Goal: Complete application form: Complete application form

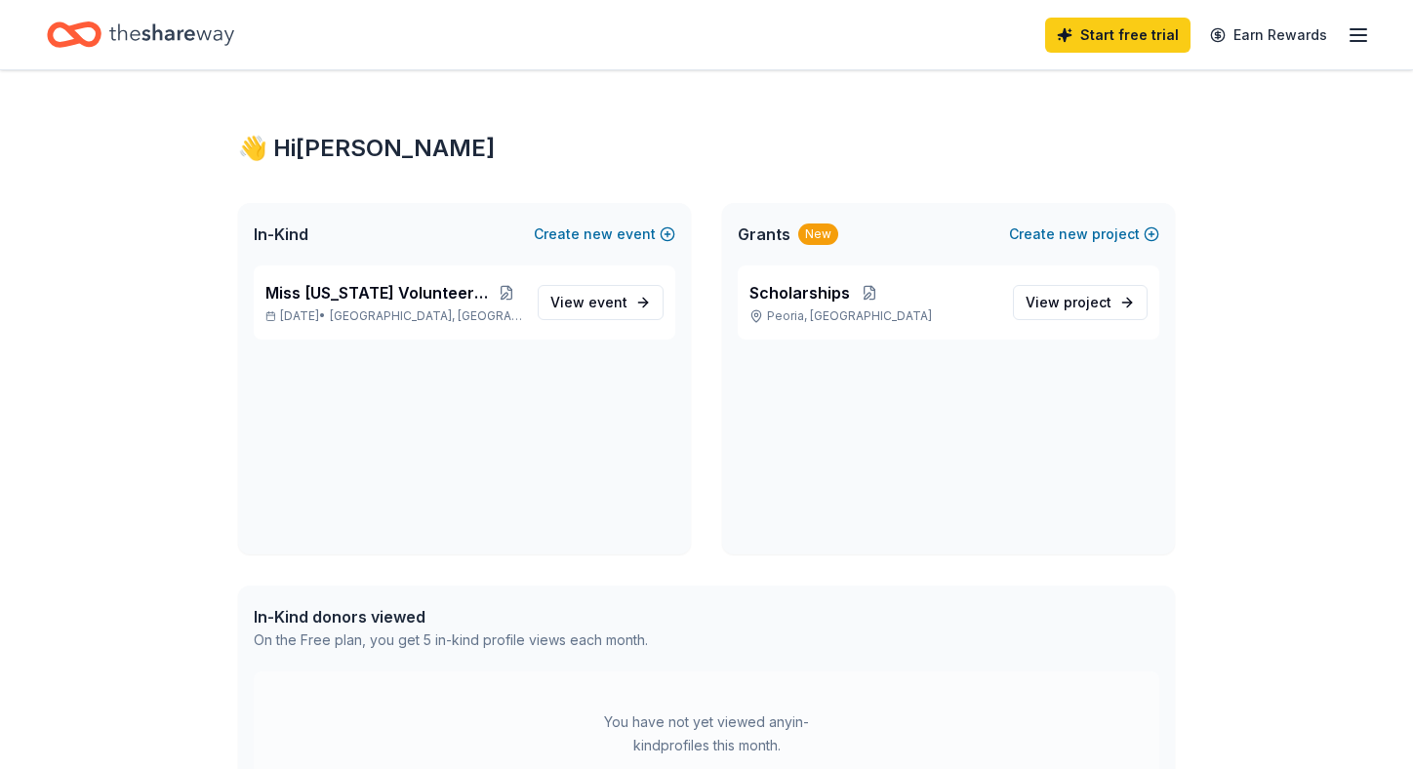
click at [764, 332] on div "Scholarships [GEOGRAPHIC_DATA], [GEOGRAPHIC_DATA] View project" at bounding box center [949, 302] width 422 height 74
drag, startPoint x: 46, startPoint y: 315, endPoint x: 59, endPoint y: 314, distance: 12.7
click at [47, 315] on div "👋 Hi [PERSON_NAME] In-Kind Create new event Miss [US_STATE] Volunteer Pageant […" at bounding box center [706, 601] width 1413 height 1062
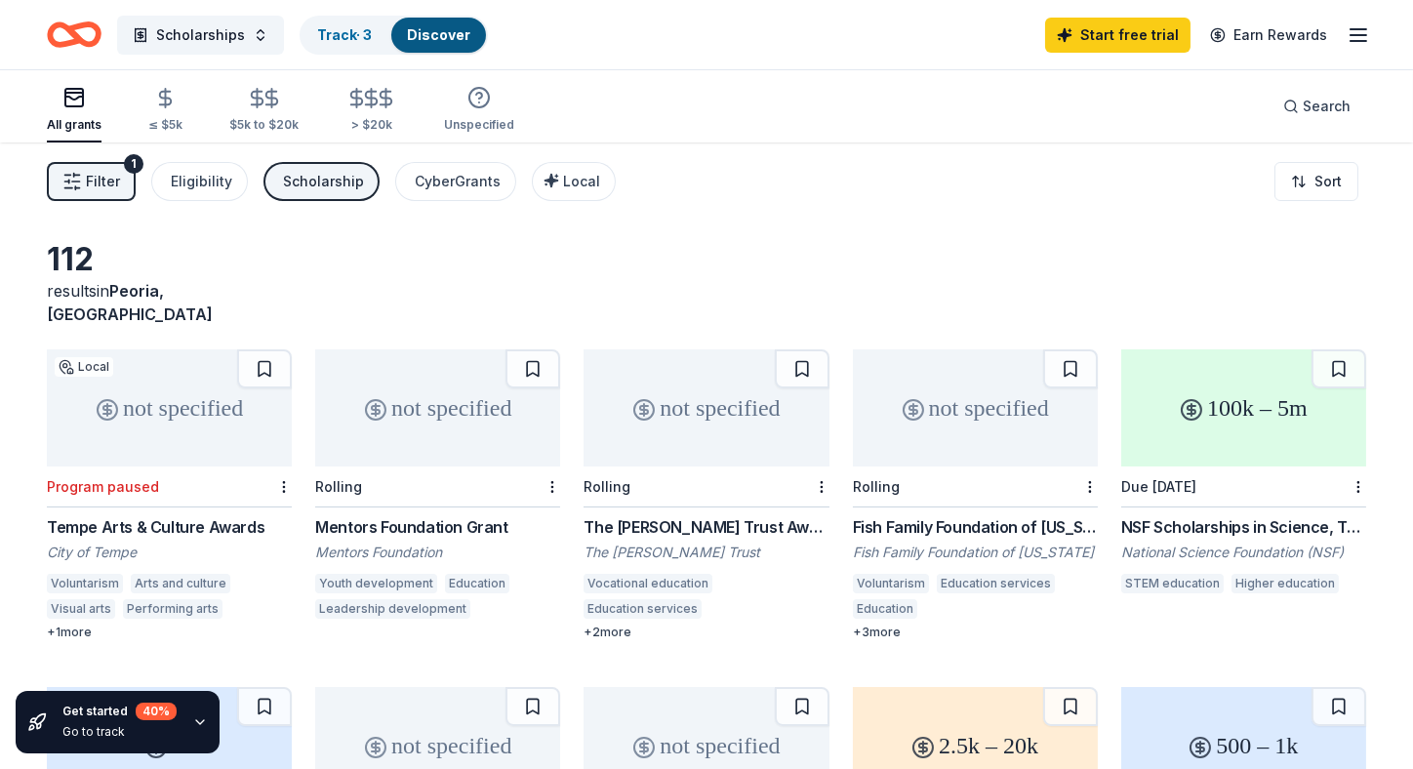
click at [1394, 262] on div "112 results in Peoria, AZ not specified Local Program paused Tempe Arts & Cultu…" at bounding box center [706, 637] width 1413 height 991
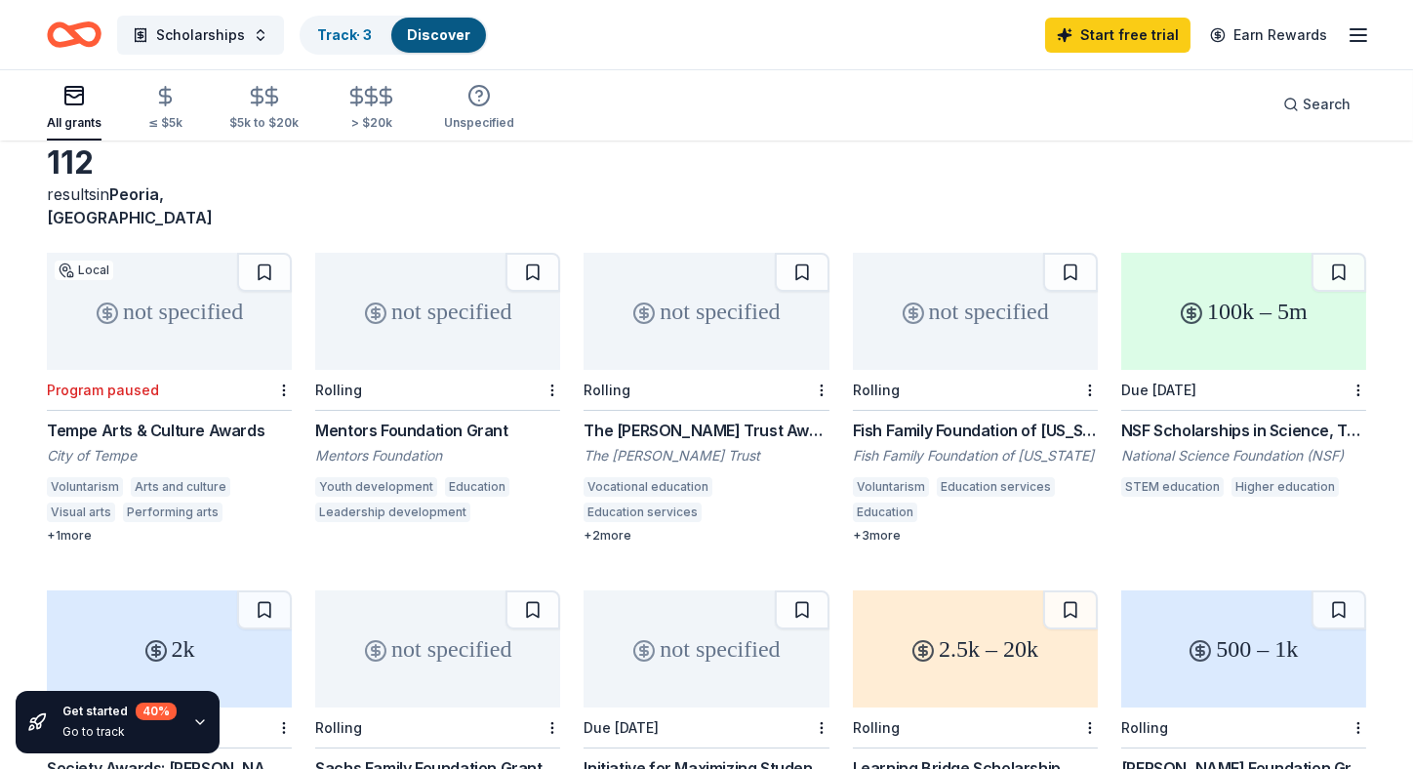
scroll to position [194, 0]
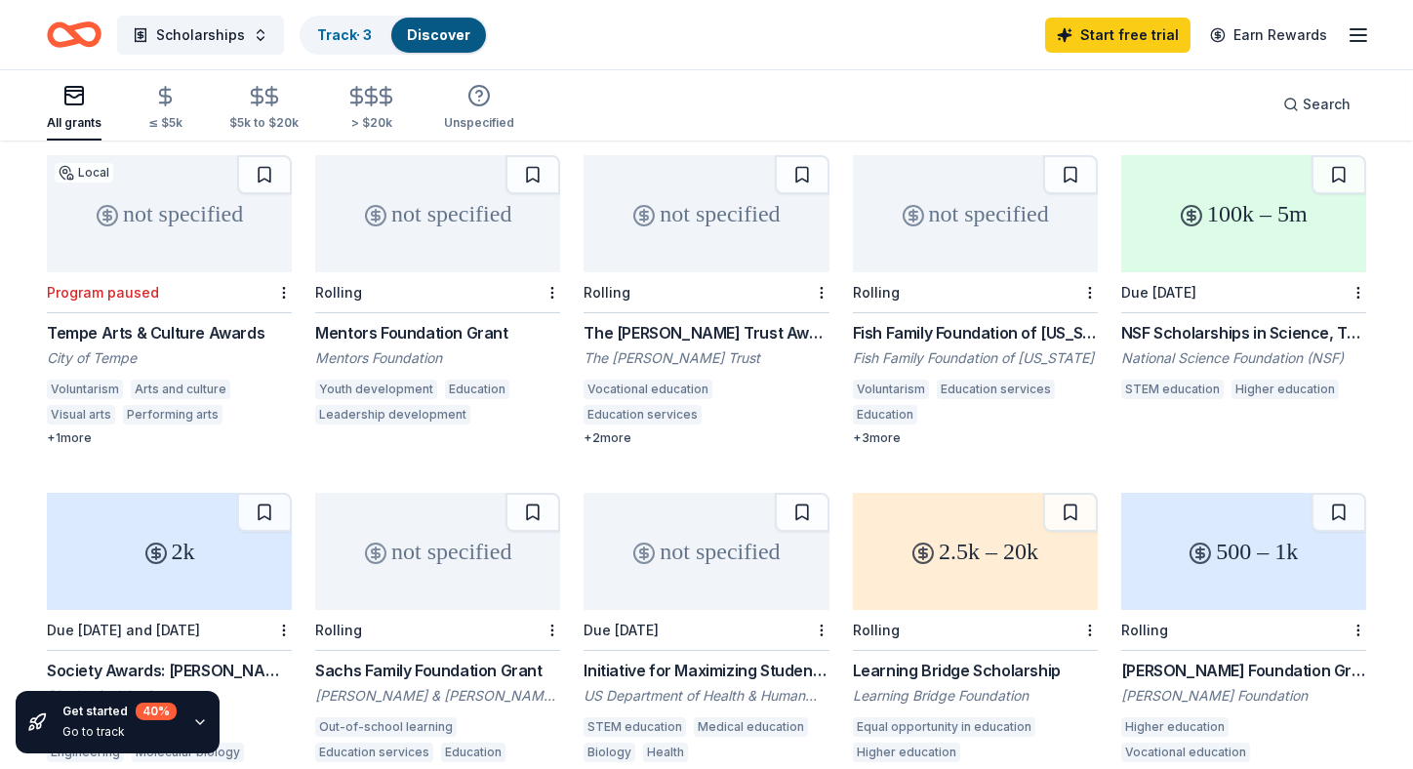
click at [117, 321] on div "Tempe Arts & Culture Awards" at bounding box center [169, 332] width 245 height 23
click at [383, 321] on div "Mentors Foundation Grant" at bounding box center [437, 332] width 245 height 23
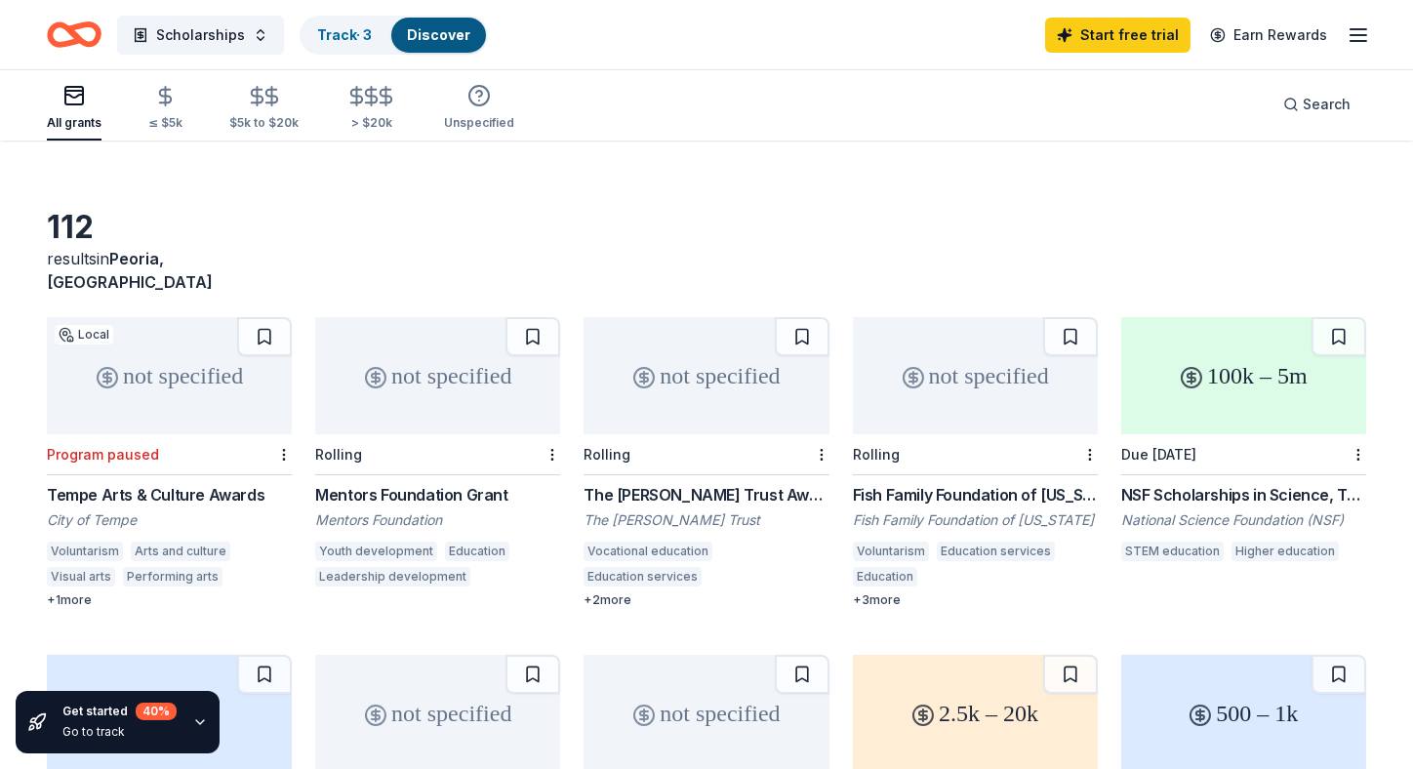
scroll to position [0, 0]
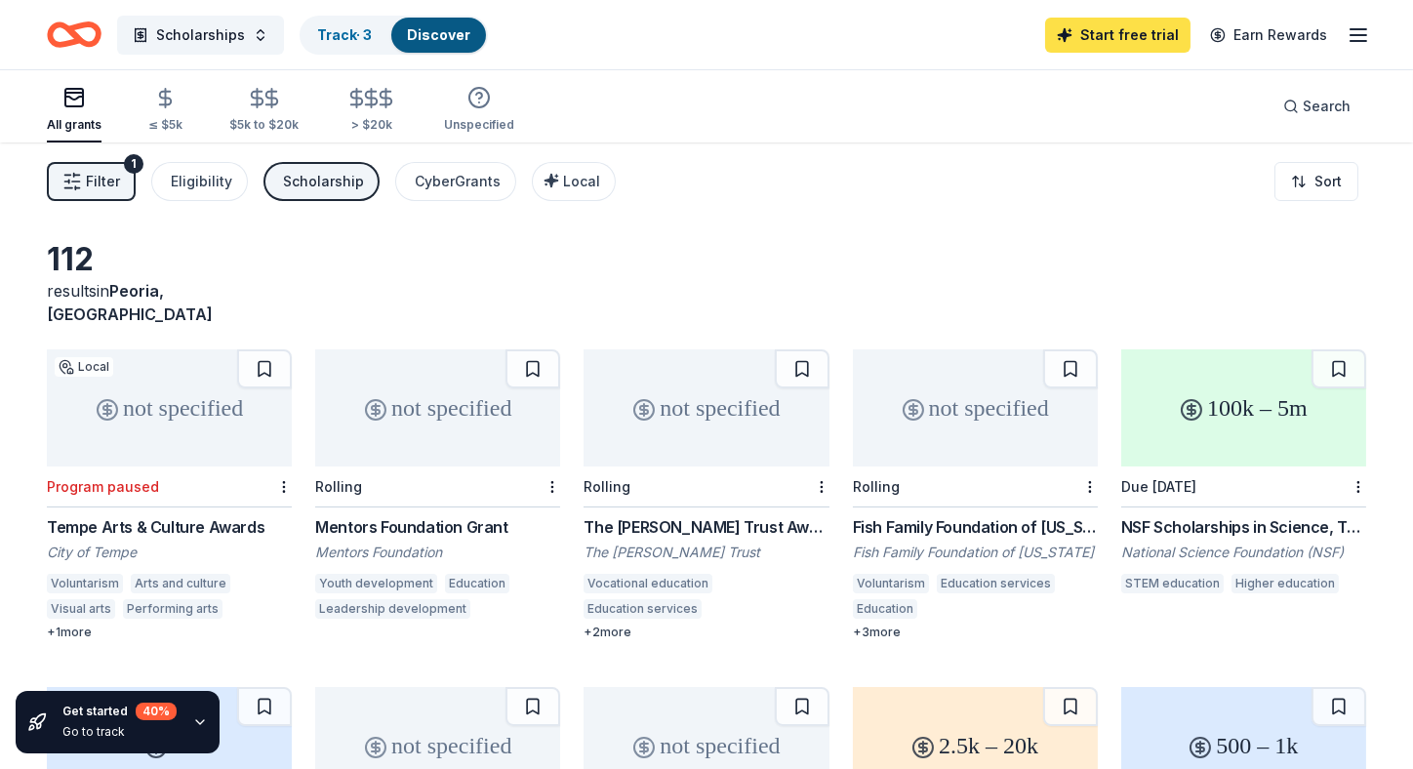
click at [1150, 35] on link "Start free trial" at bounding box center [1117, 35] width 145 height 35
click at [1112, 40] on link "Start free trial" at bounding box center [1117, 35] width 145 height 35
click at [1355, 41] on icon "button" at bounding box center [1358, 34] width 23 height 23
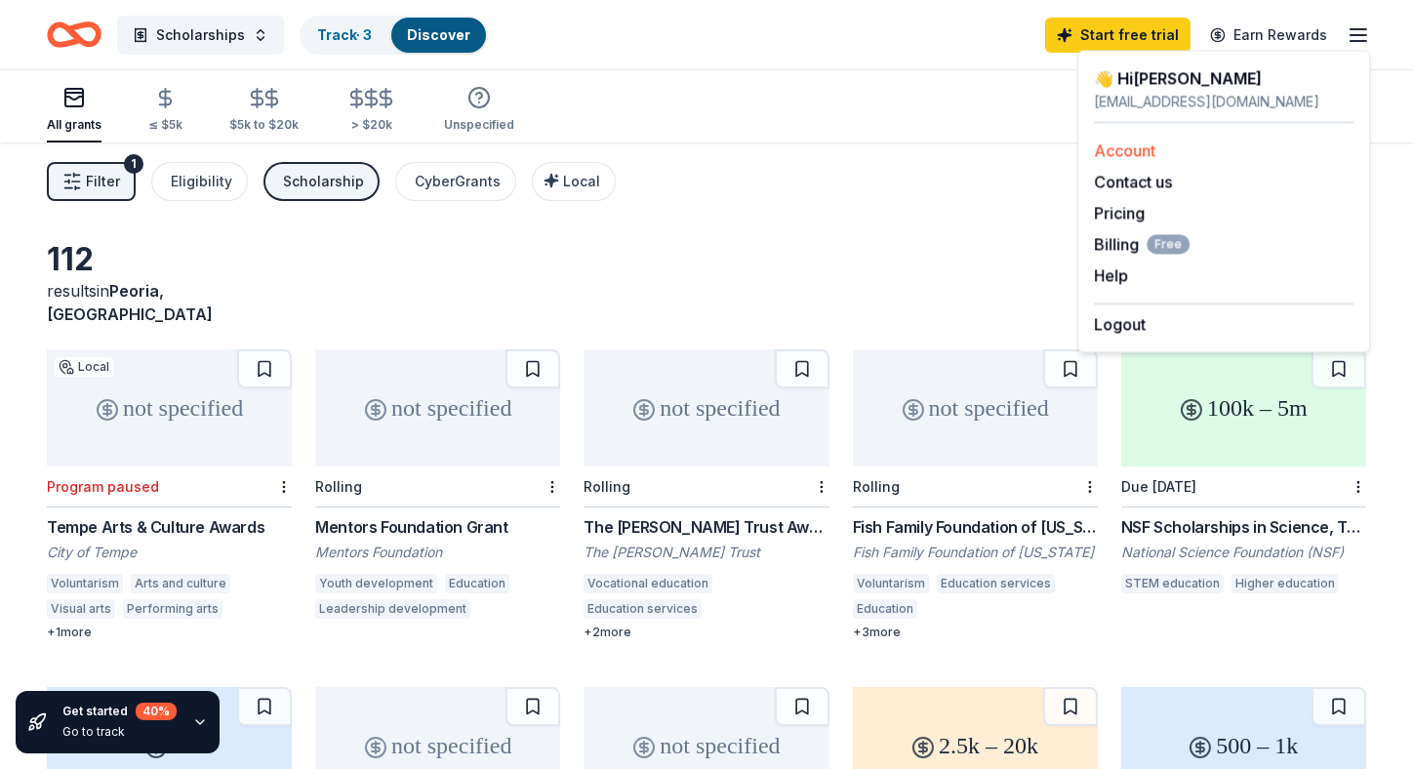
click at [1128, 150] on link "Account" at bounding box center [1124, 151] width 61 height 20
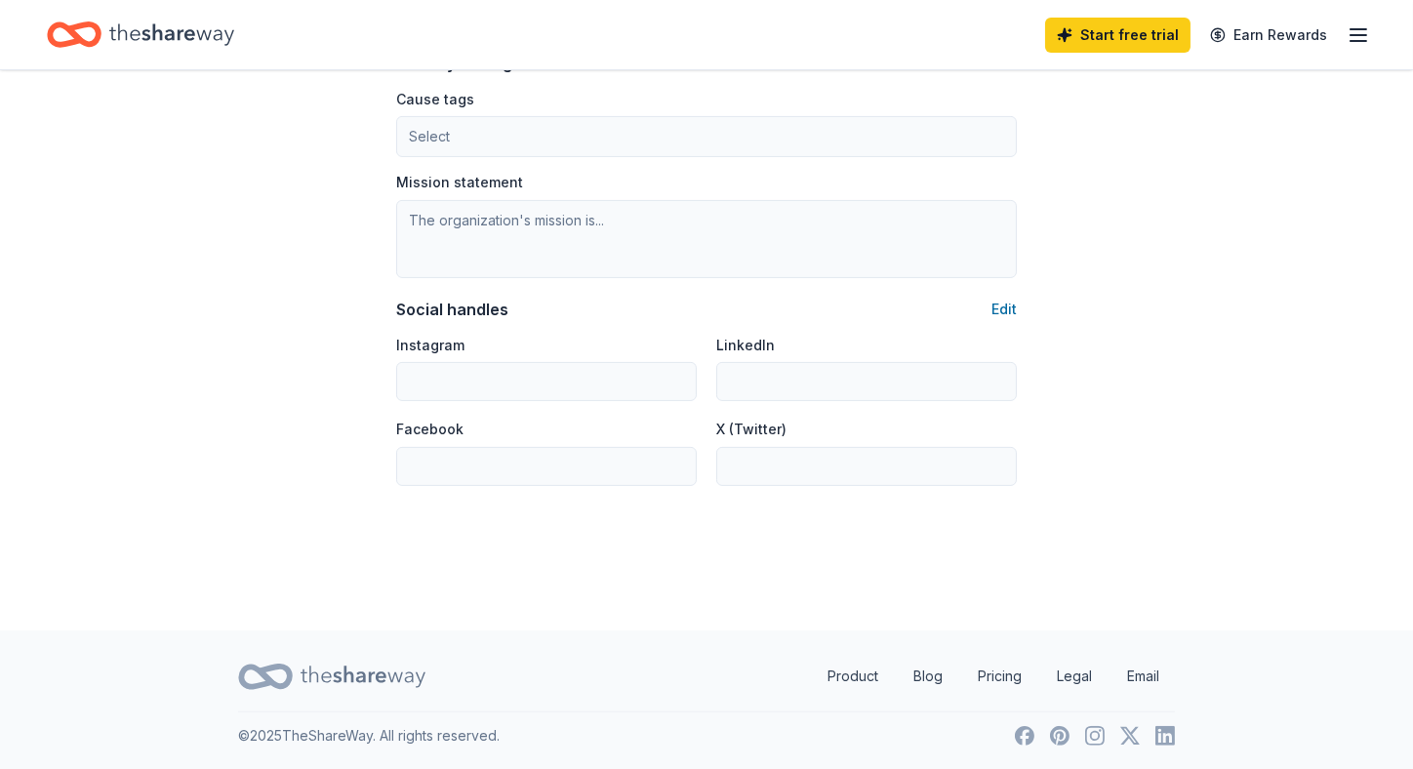
scroll to position [791, 0]
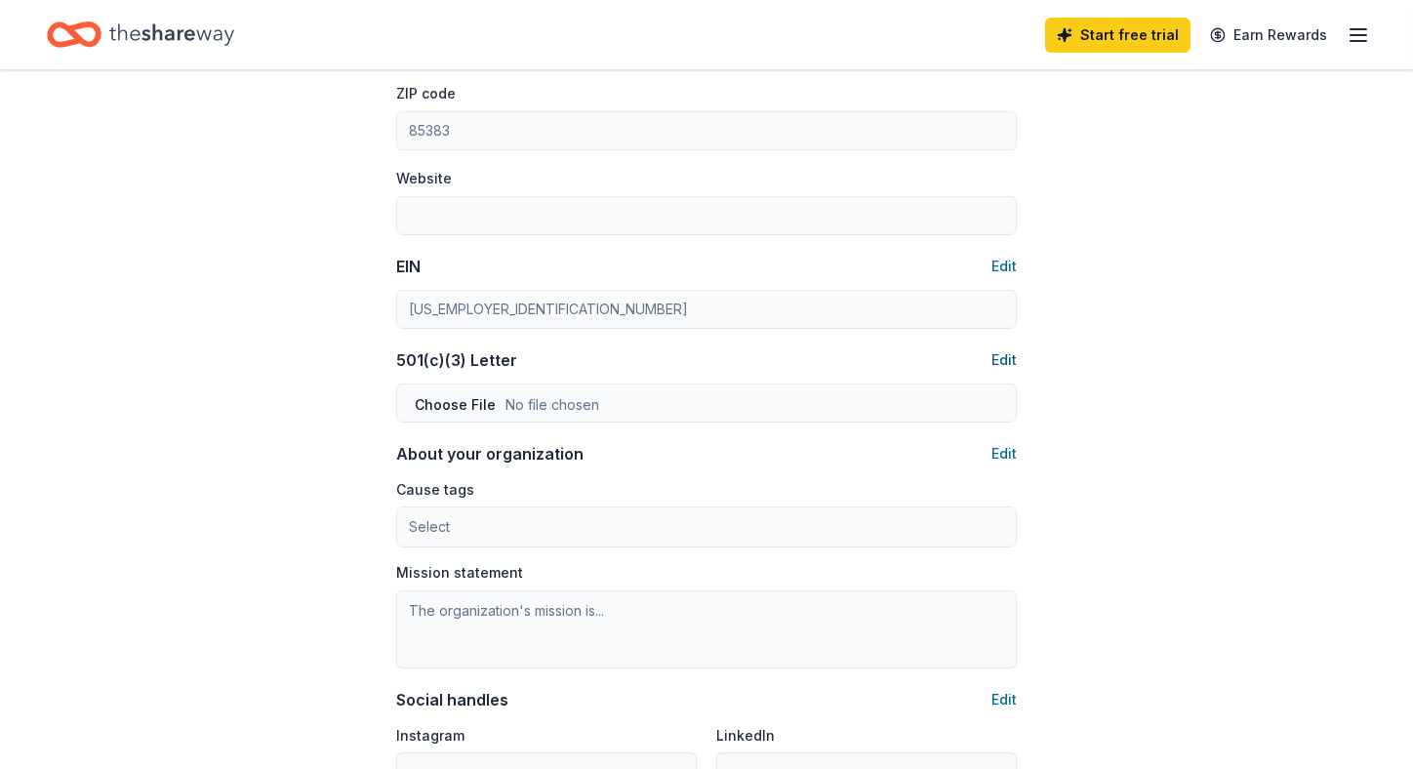
click at [1005, 357] on button "Edit" at bounding box center [1003, 359] width 25 height 23
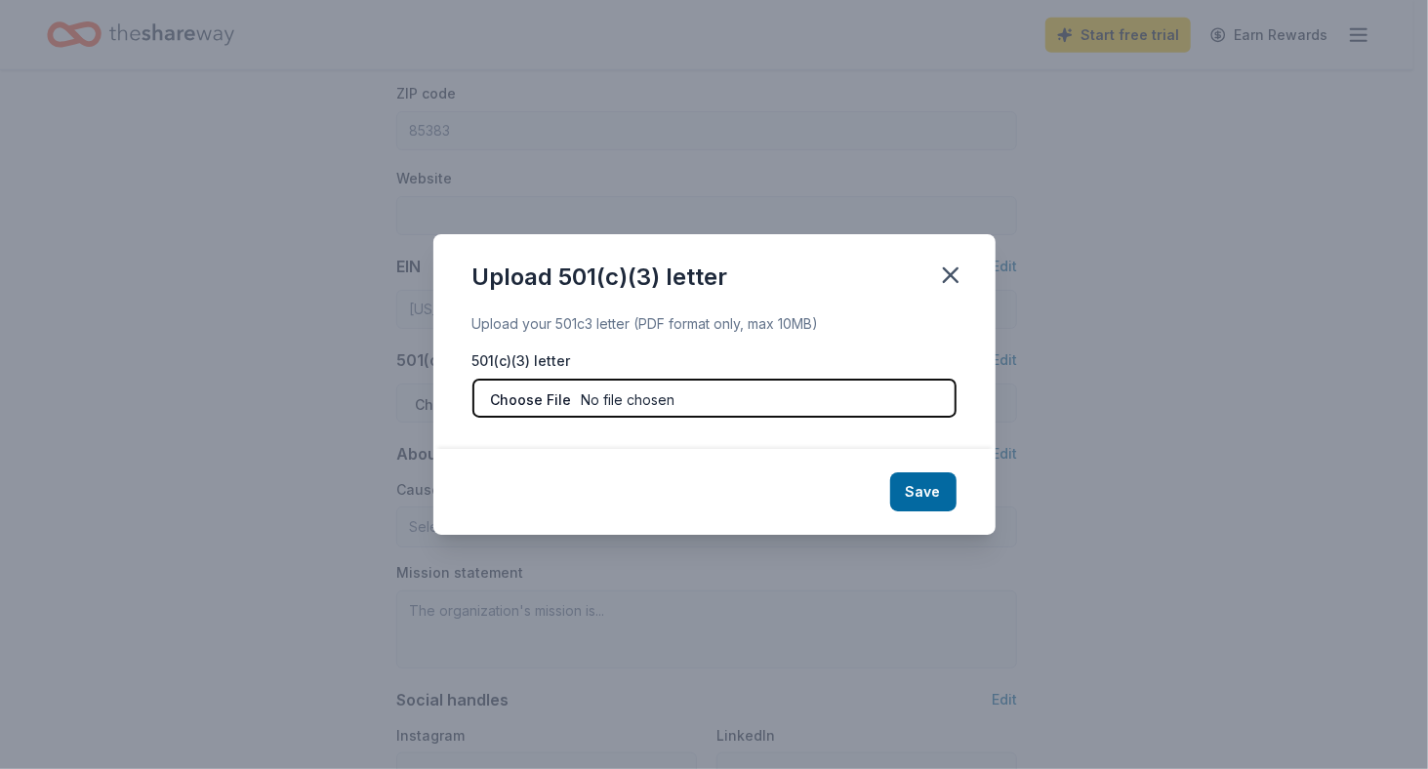
click at [624, 388] on input "file" at bounding box center [714, 398] width 484 height 39
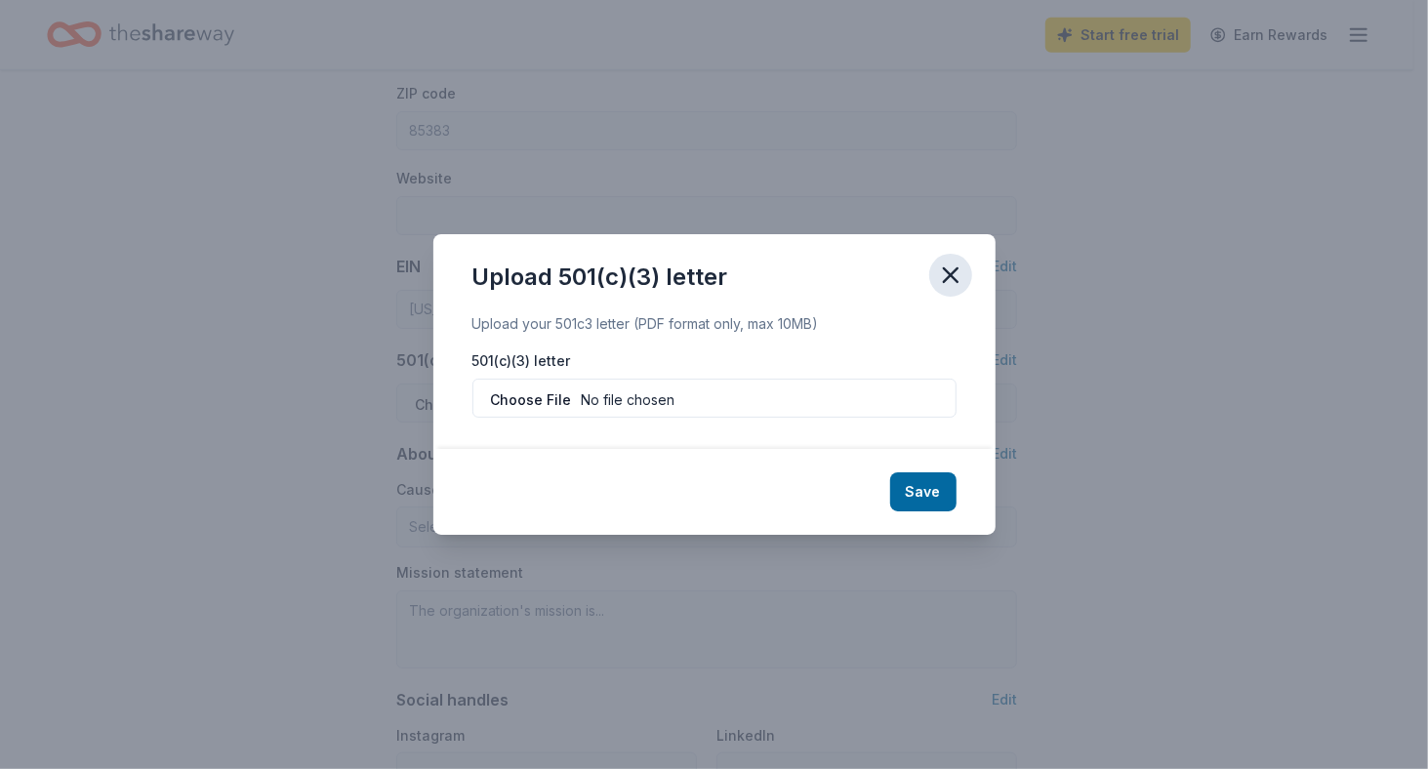
click at [955, 280] on icon "button" at bounding box center [951, 275] width 14 height 14
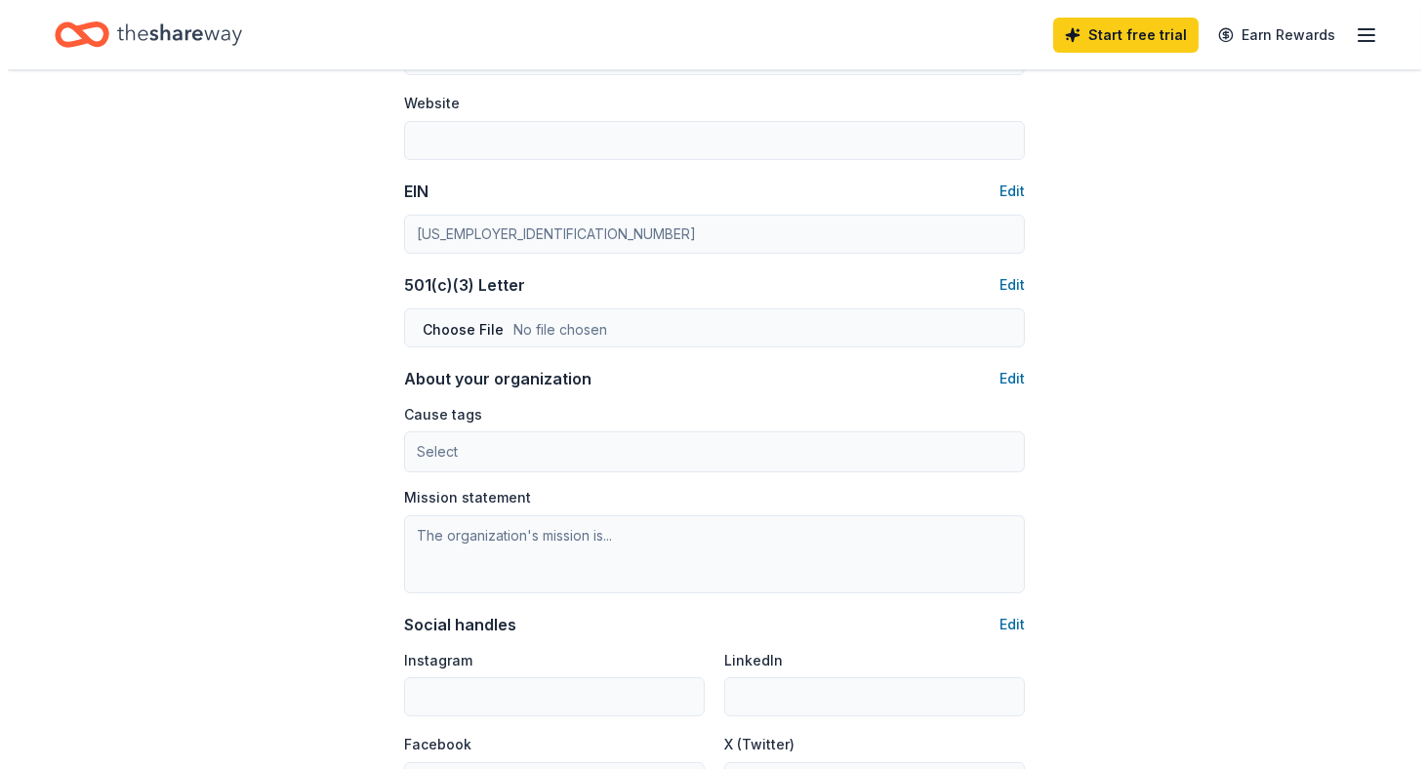
scroll to position [987, 0]
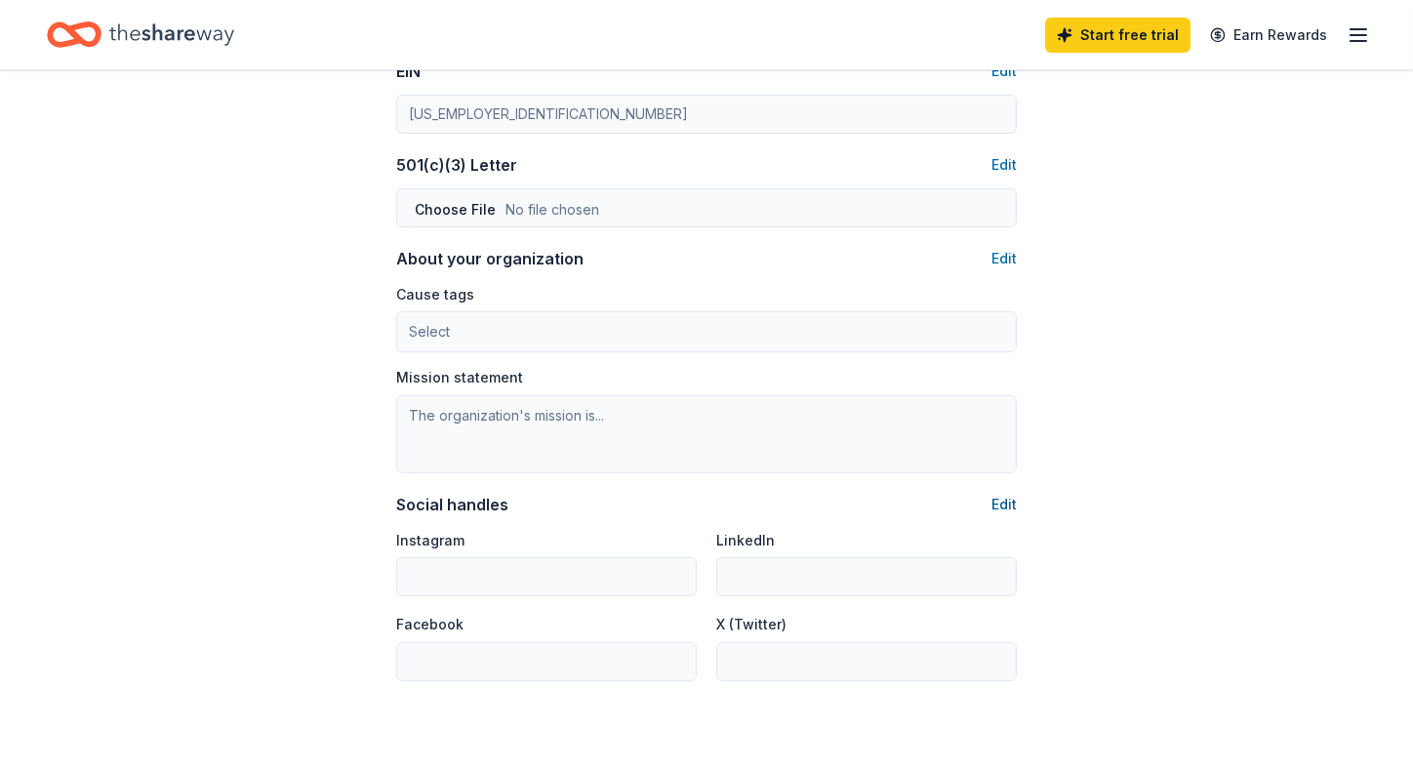
click at [1006, 499] on button "Edit" at bounding box center [1003, 504] width 25 height 23
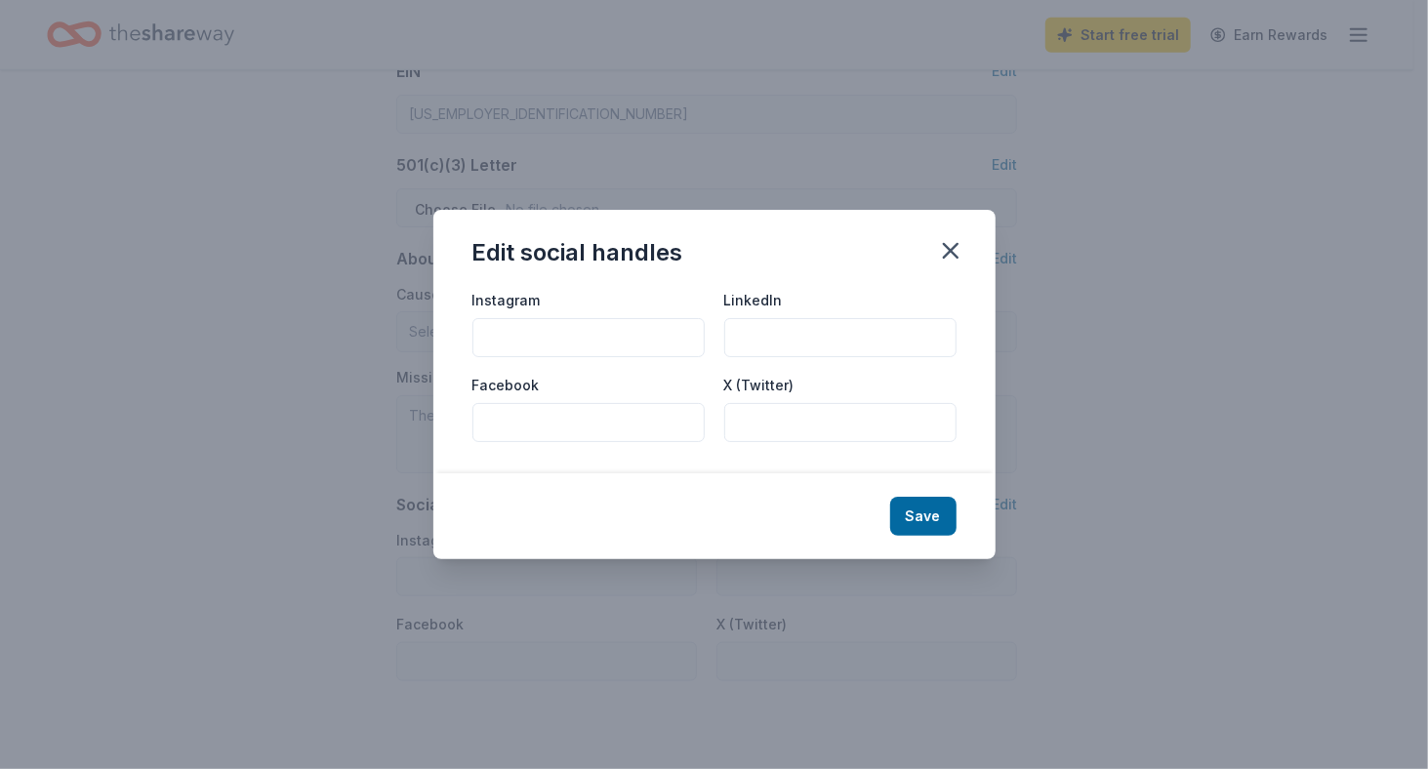
click at [573, 334] on input "Instagram" at bounding box center [588, 337] width 232 height 39
type input "@missazvolpag"
click at [494, 431] on input "Facebook" at bounding box center [588, 422] width 232 height 39
type input "Miss Arizona Volunteer Pageant (Missazvolpag)"
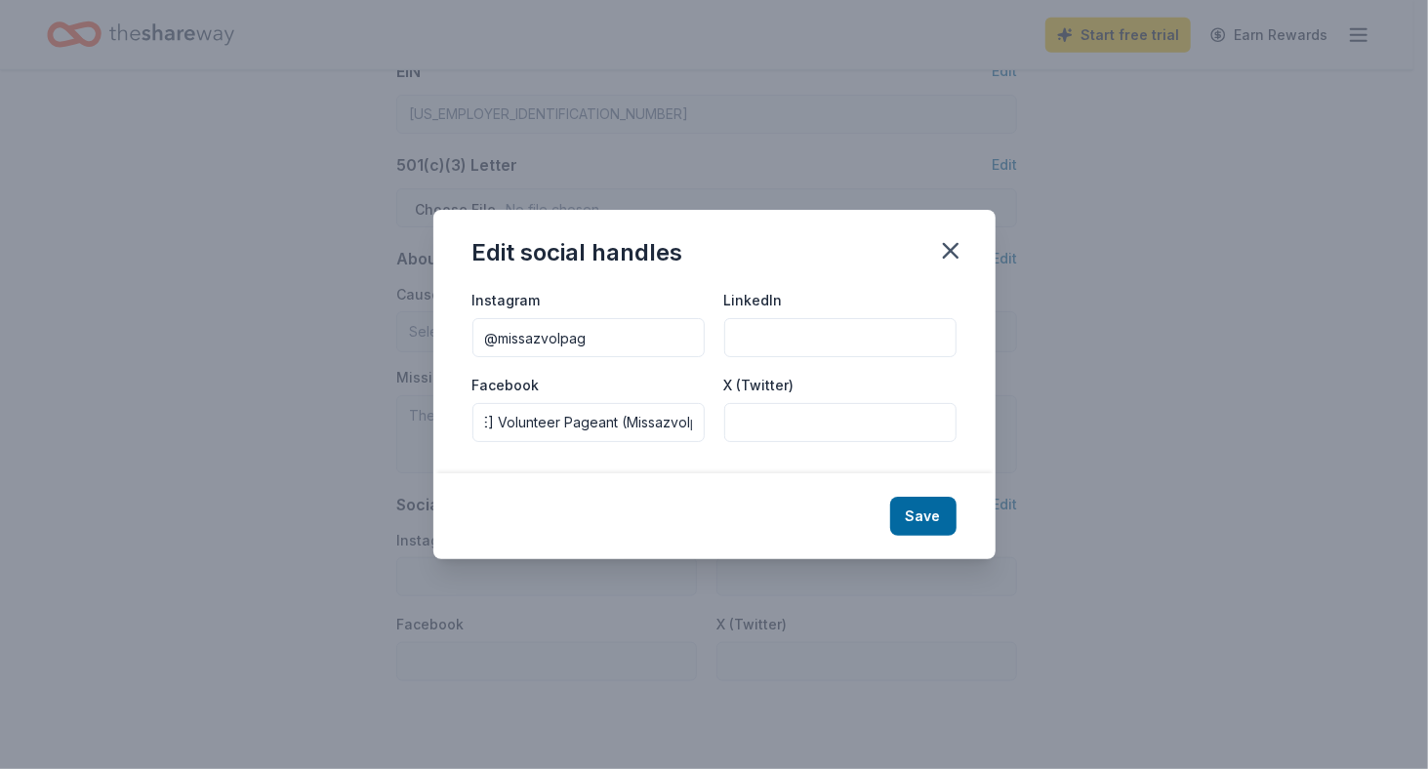
scroll to position [0, 0]
click at [770, 325] on input "LinkedIn" at bounding box center [840, 337] width 232 height 39
type input "Miss Arizona Volunteer"
drag, startPoint x: 692, startPoint y: 423, endPoint x: 355, endPoint y: 428, distance: 336.7
click at [355, 428] on div "Edit social handles Instagram @missazvolpag LinkedIn Miss Arizona Volunteer Fac…" at bounding box center [714, 384] width 1428 height 769
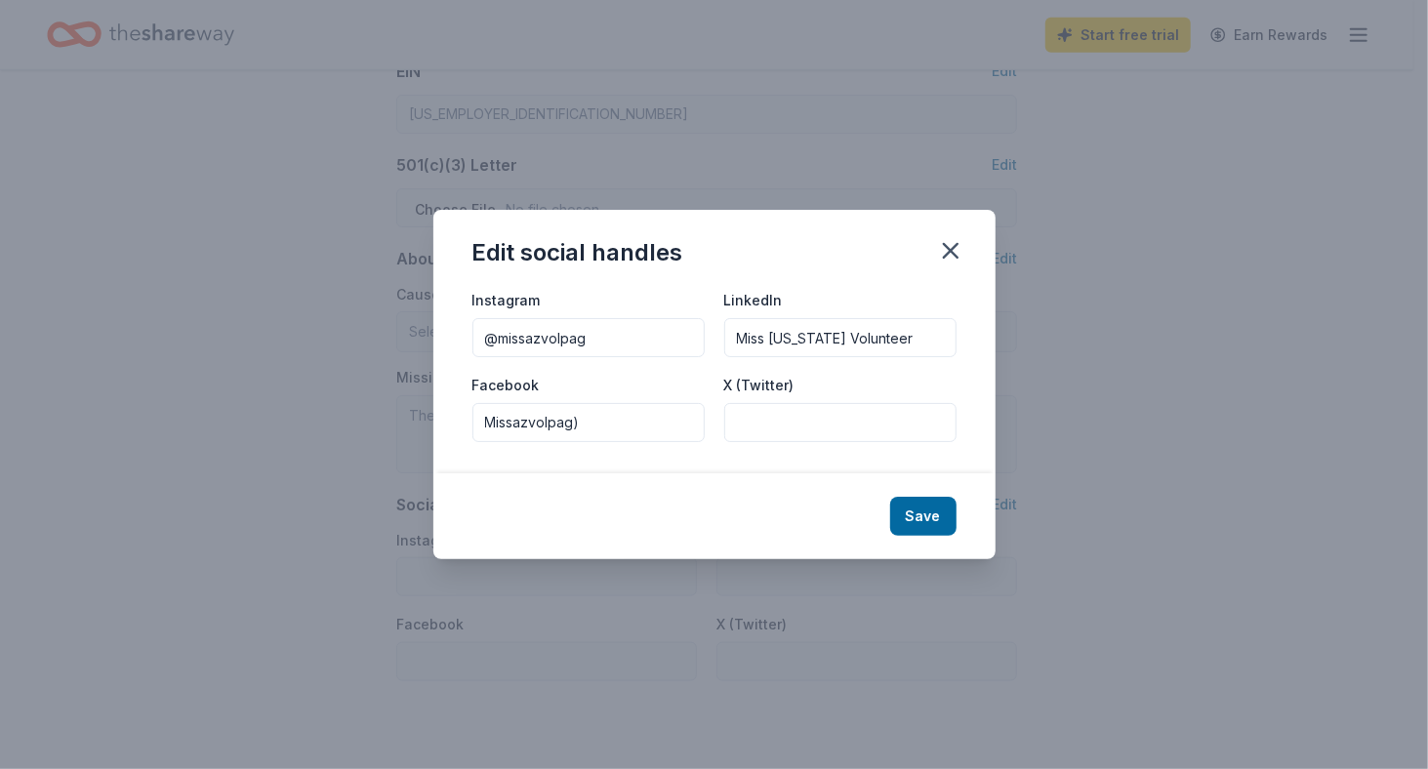
click at [629, 407] on input "Missazvolpag)" at bounding box center [588, 422] width 232 height 39
type input "Missazvolpag"
drag, startPoint x: 936, startPoint y: 515, endPoint x: 1164, endPoint y: 479, distance: 231.2
click at [936, 515] on button "Save" at bounding box center [923, 516] width 66 height 39
type input "@missazvolpag"
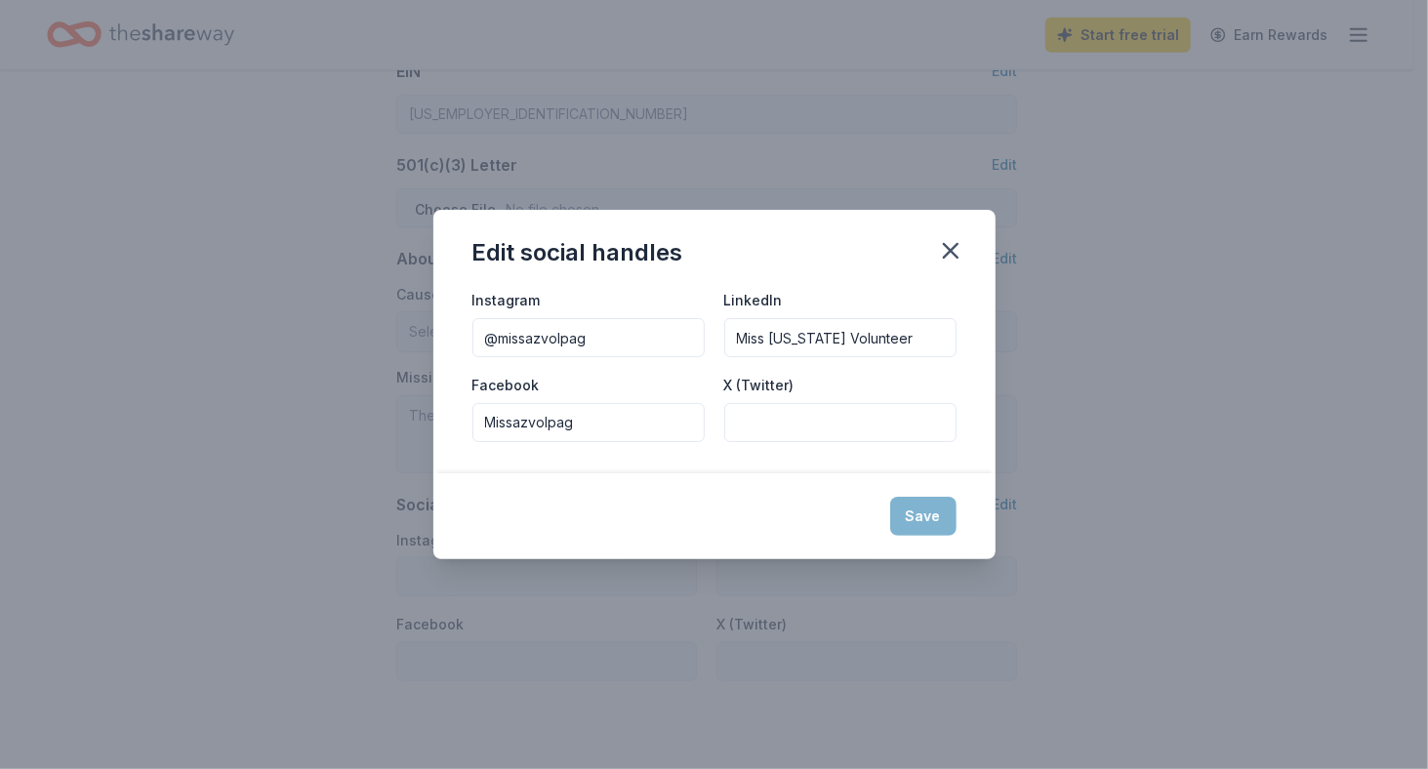
type input "Miss Arizona Volunteer"
type input "Missazvolpag"
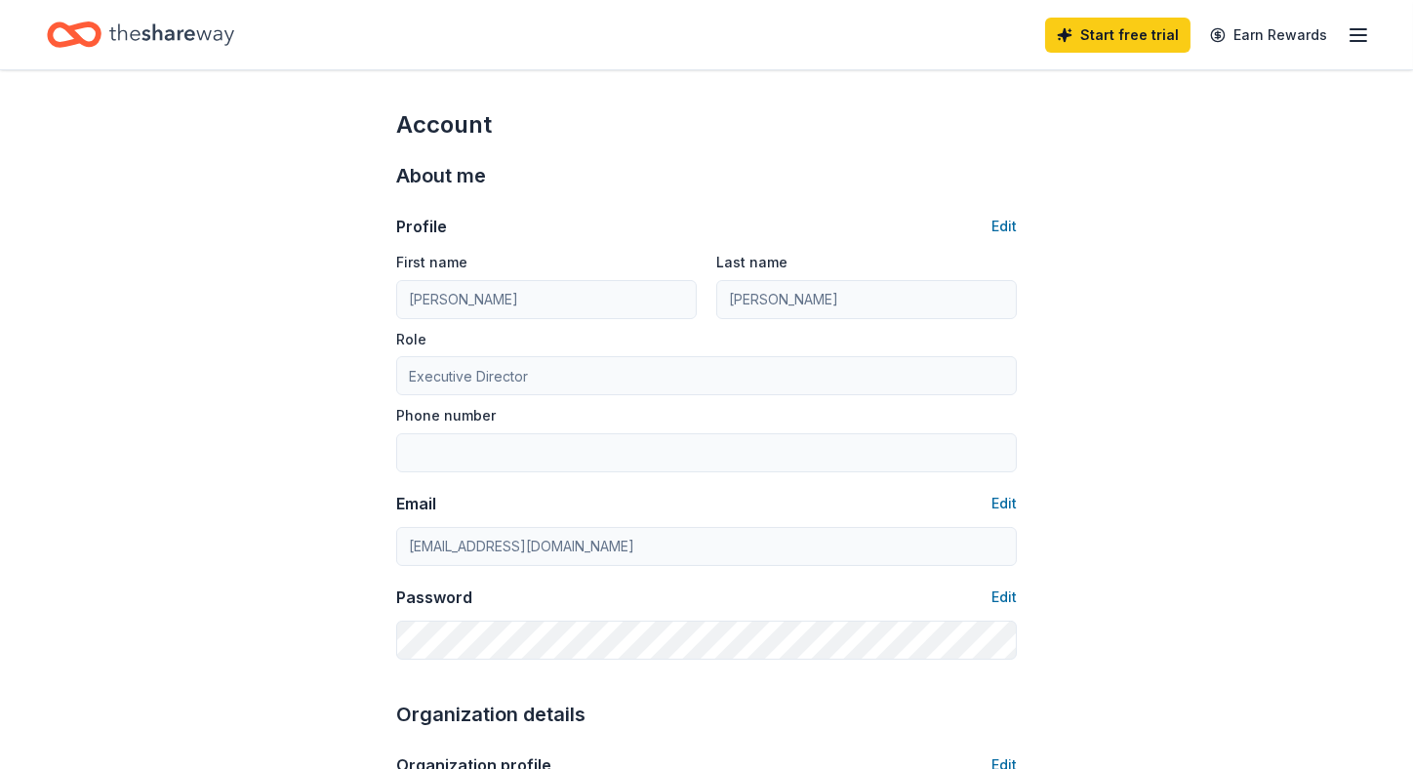
click at [1362, 29] on line "button" at bounding box center [1359, 29] width 16 height 0
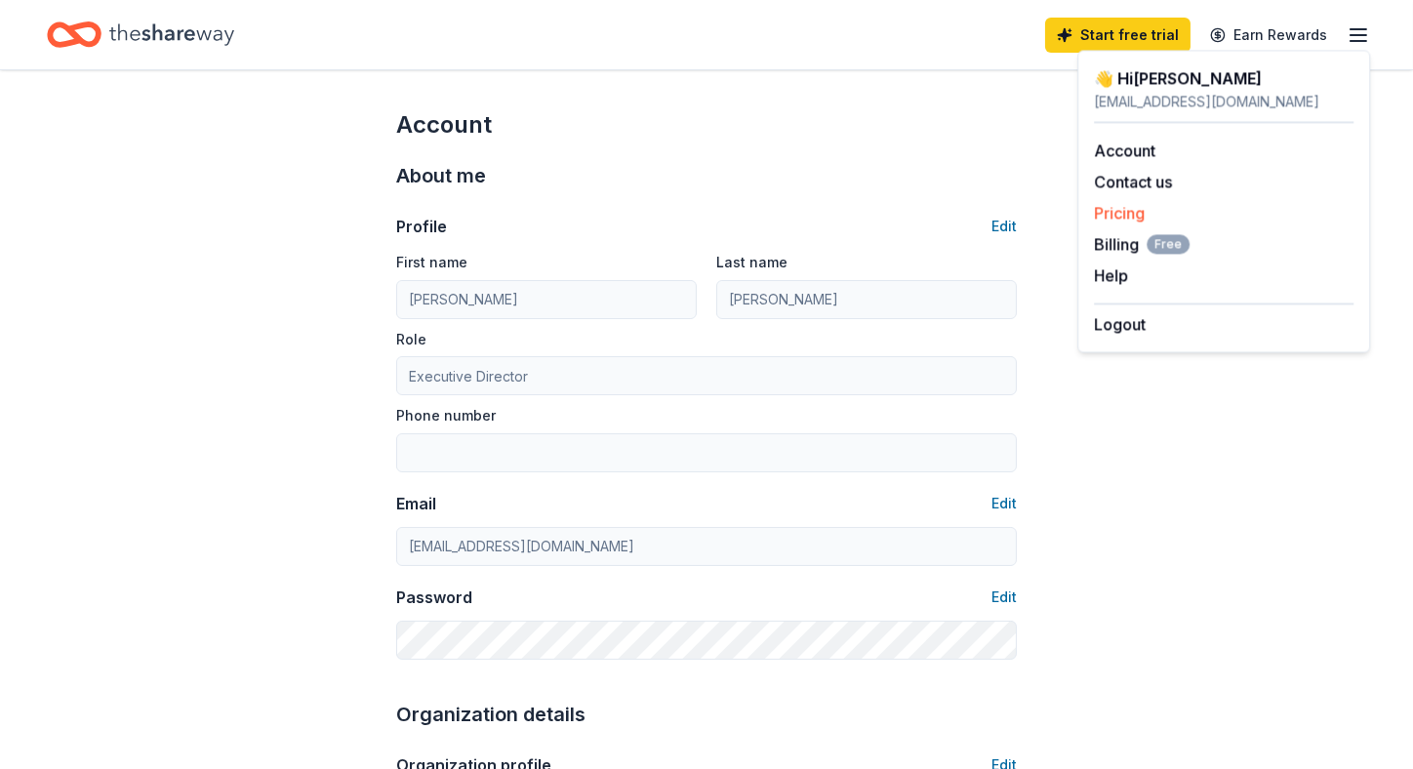
click at [1121, 213] on link "Pricing" at bounding box center [1119, 213] width 51 height 20
click at [1121, 215] on link "Pricing" at bounding box center [1119, 213] width 51 height 20
click at [163, 33] on icon "Home" at bounding box center [171, 35] width 125 height 40
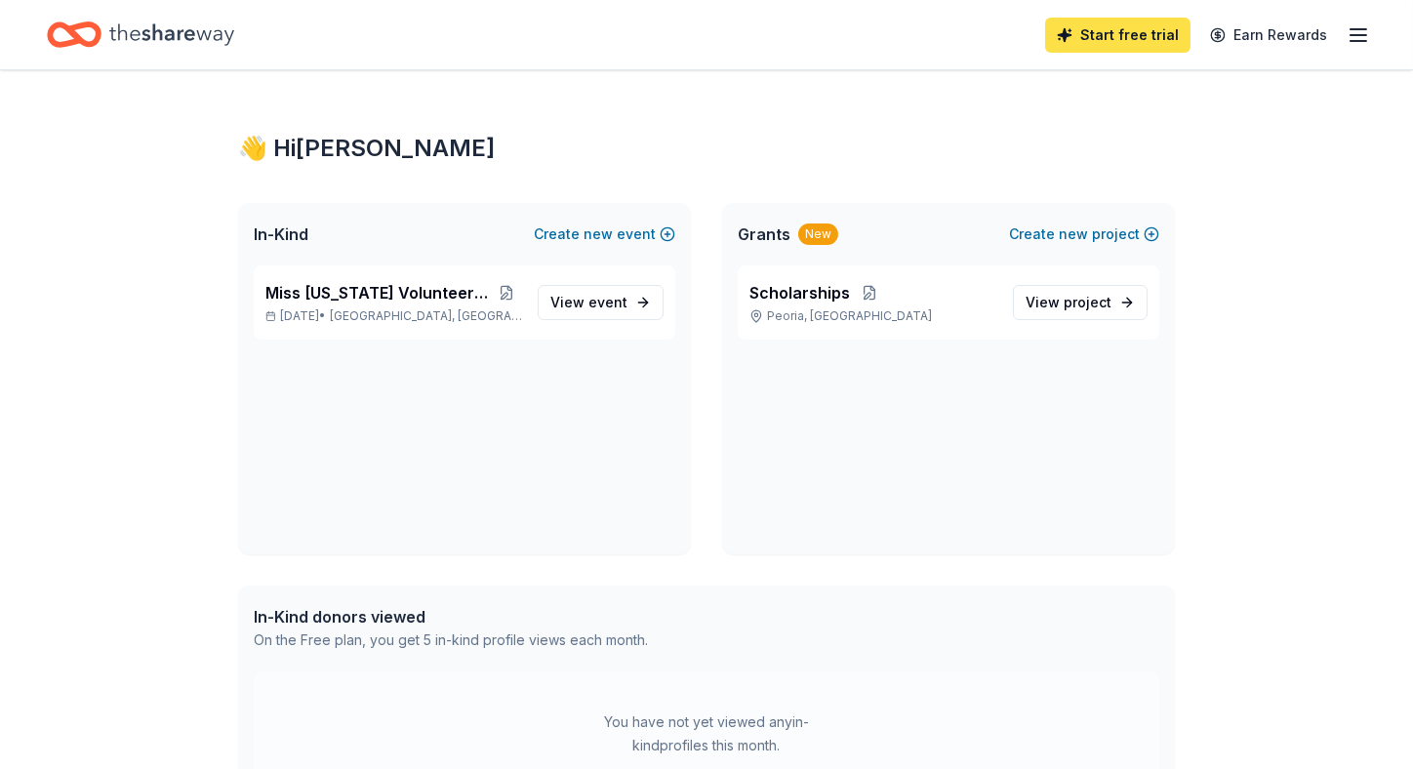
click at [1124, 33] on link "Start free trial" at bounding box center [1117, 35] width 145 height 35
click at [1359, 41] on line "button" at bounding box center [1359, 41] width 16 height 0
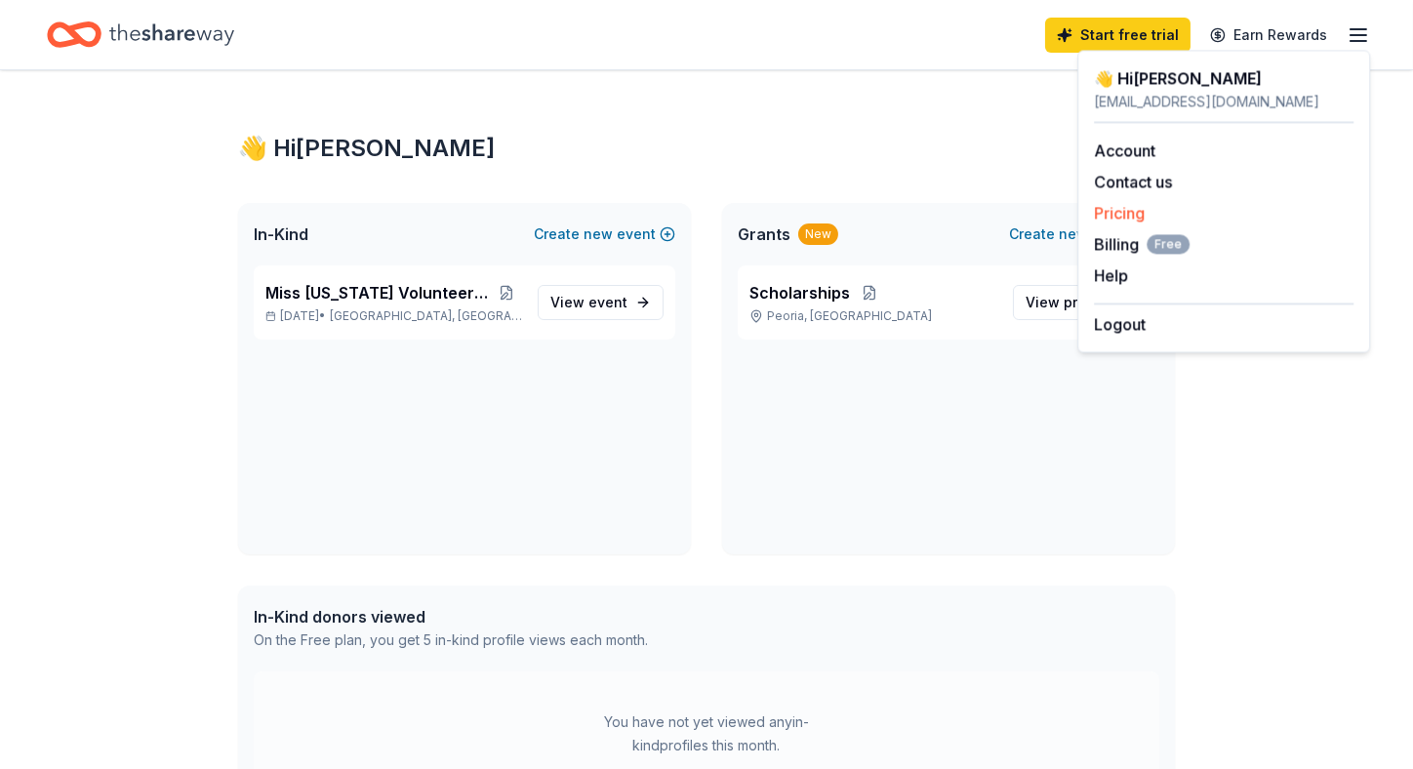
click at [1133, 214] on link "Pricing" at bounding box center [1119, 213] width 51 height 20
click at [1308, 545] on div "👋 Hi Sharon In-Kind Create new event Miss Arizona Volunteer Pageant Nov 08, 202…" at bounding box center [706, 731] width 1413 height 1323
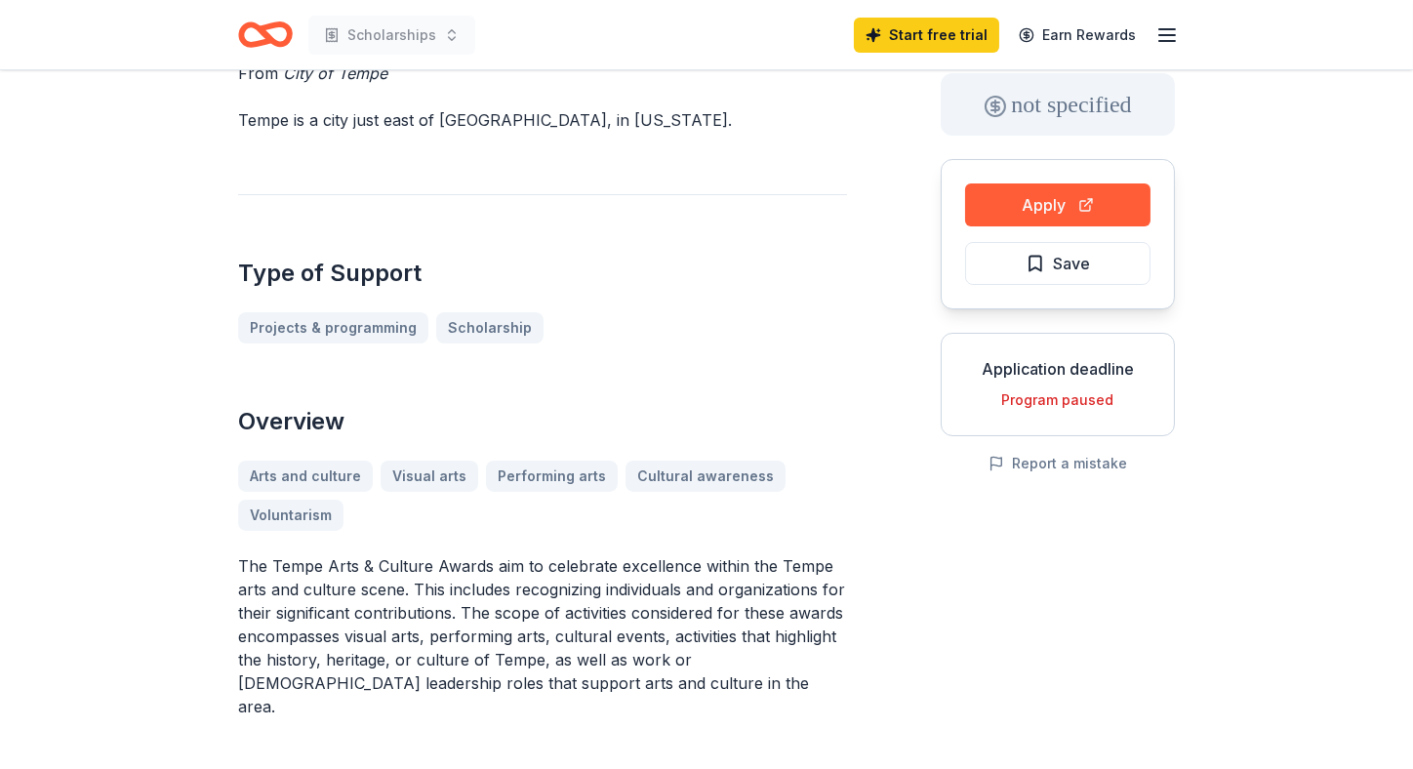
scroll to position [194, 0]
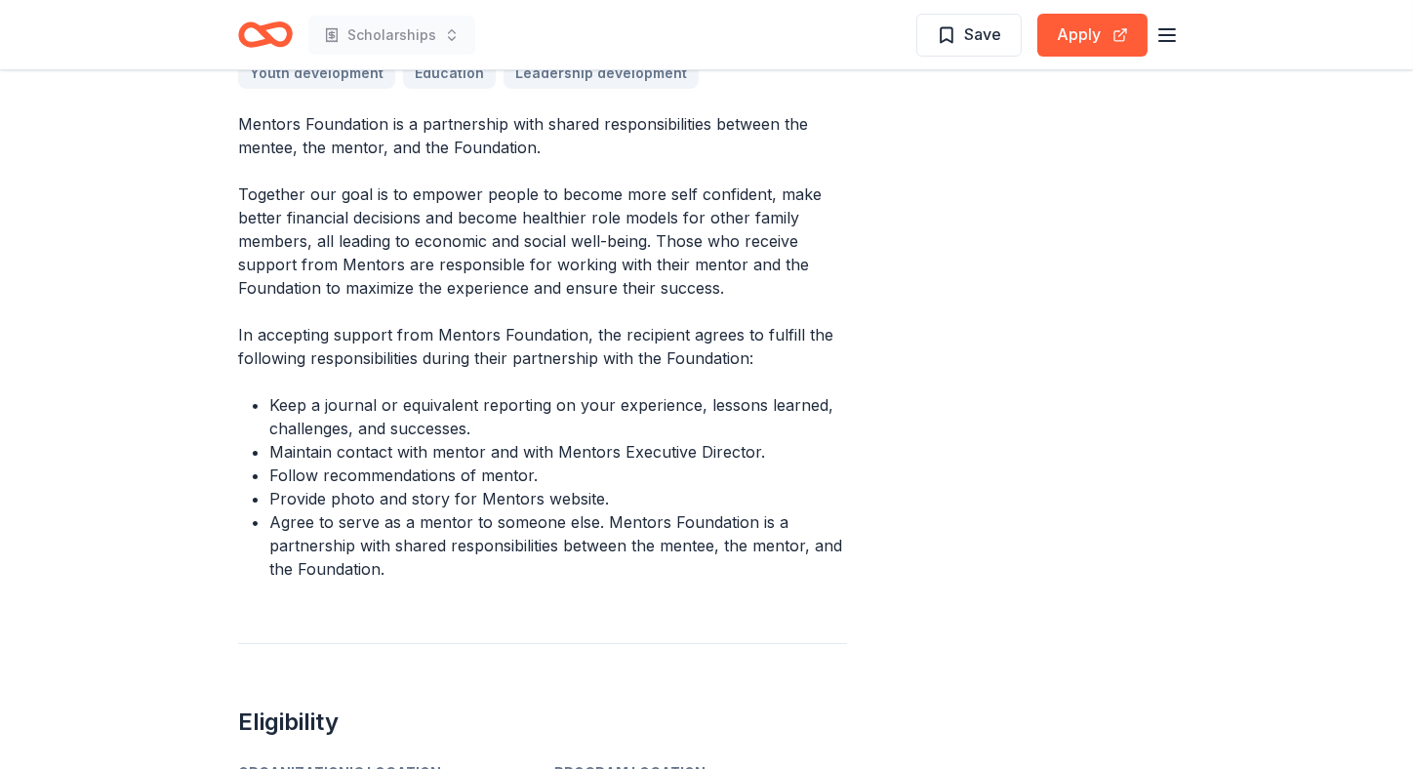
scroll to position [585, 0]
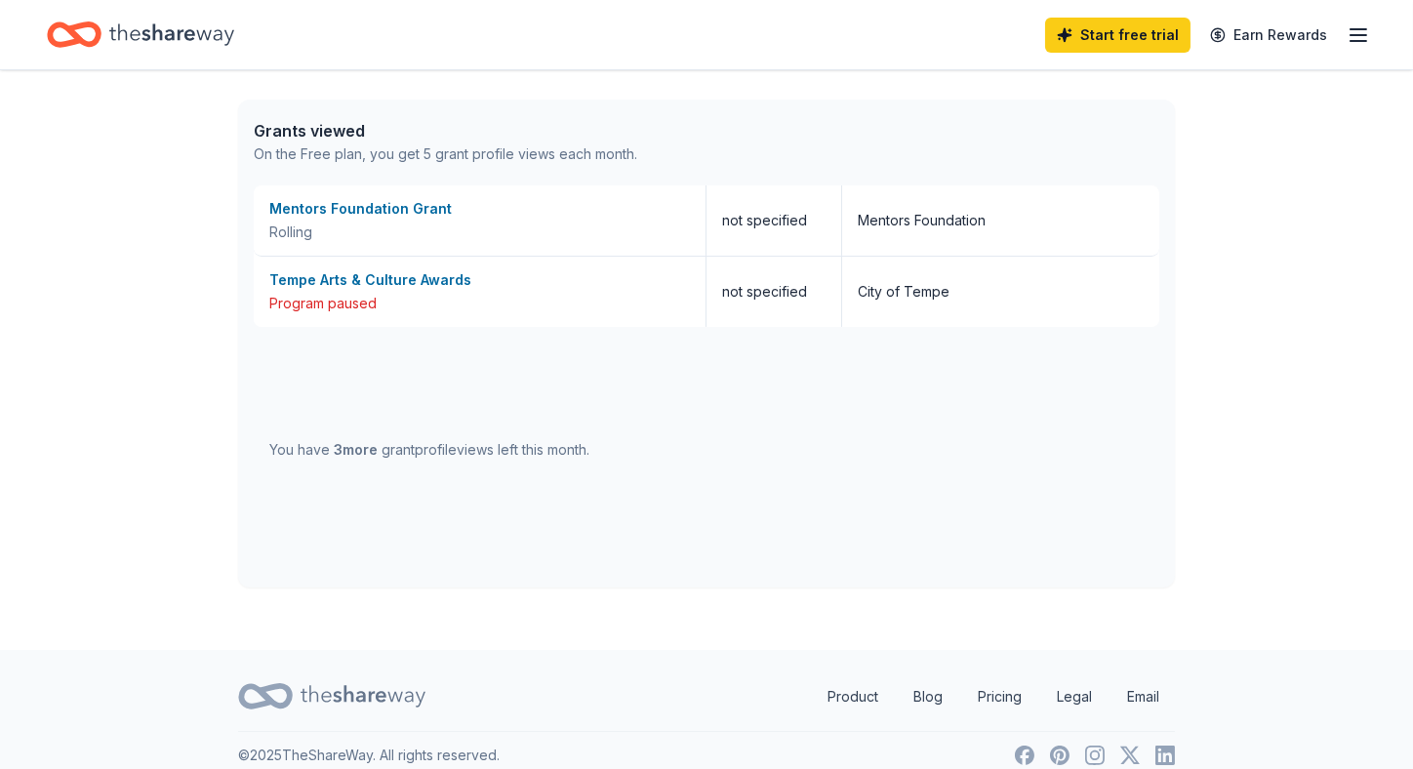
scroll to position [764, 0]
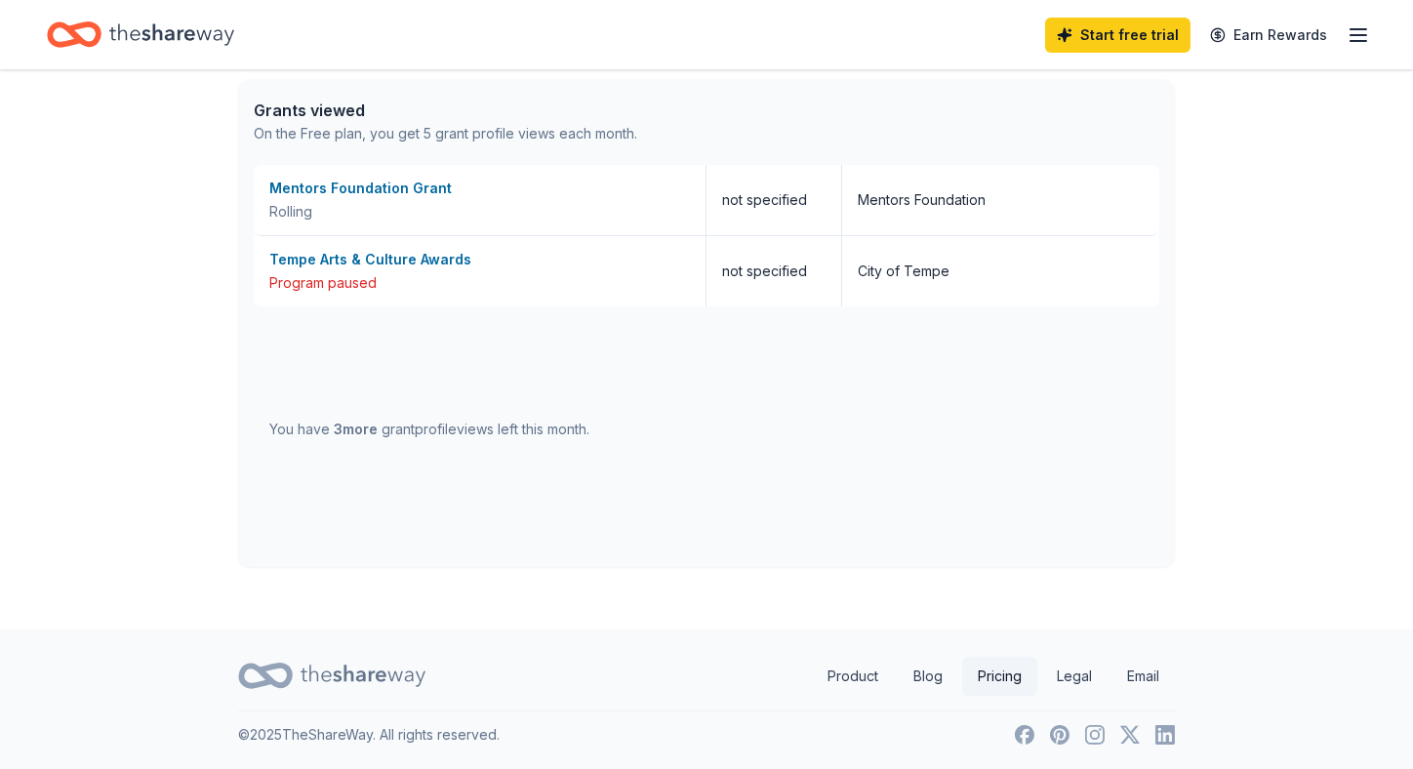
click at [994, 671] on link "Pricing" at bounding box center [999, 676] width 75 height 39
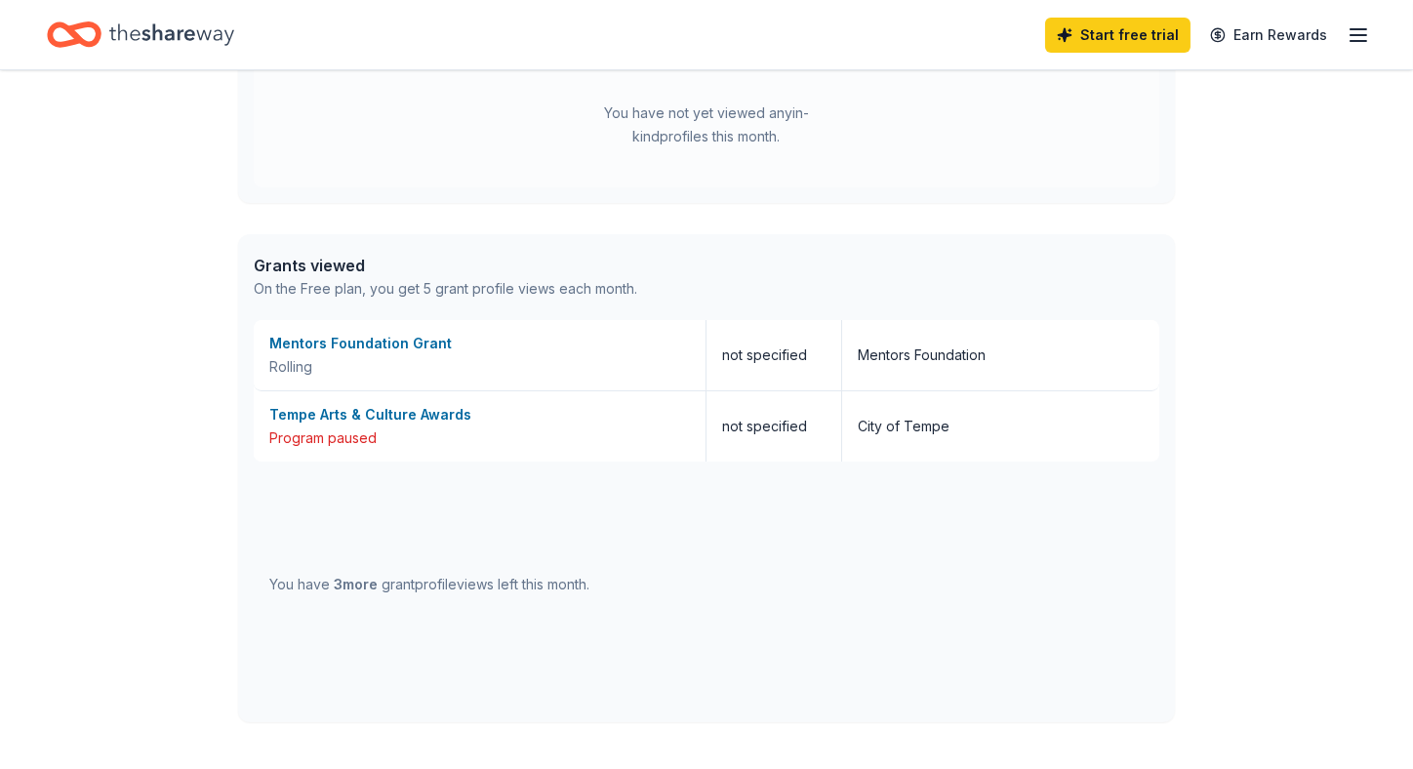
scroll to position [682, 0]
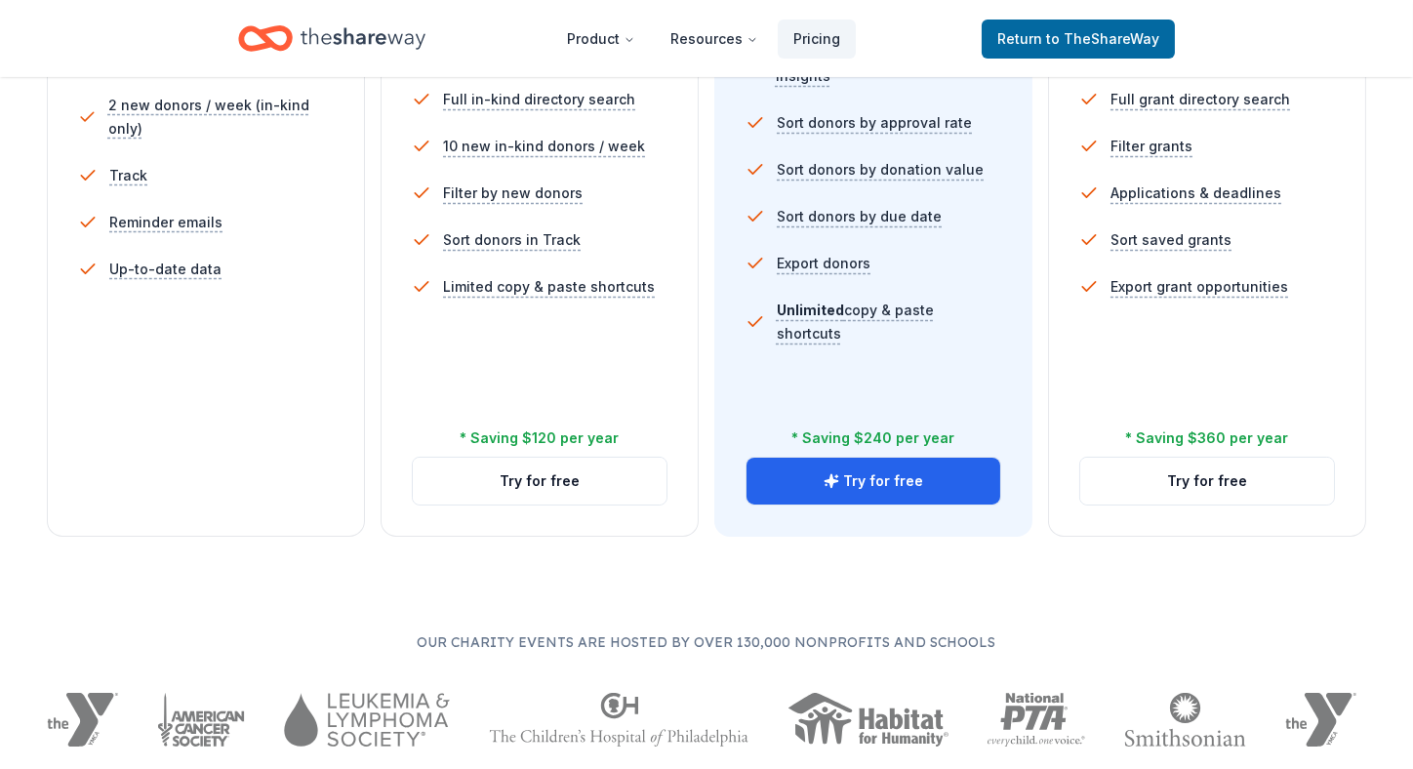
scroll to position [780, 0]
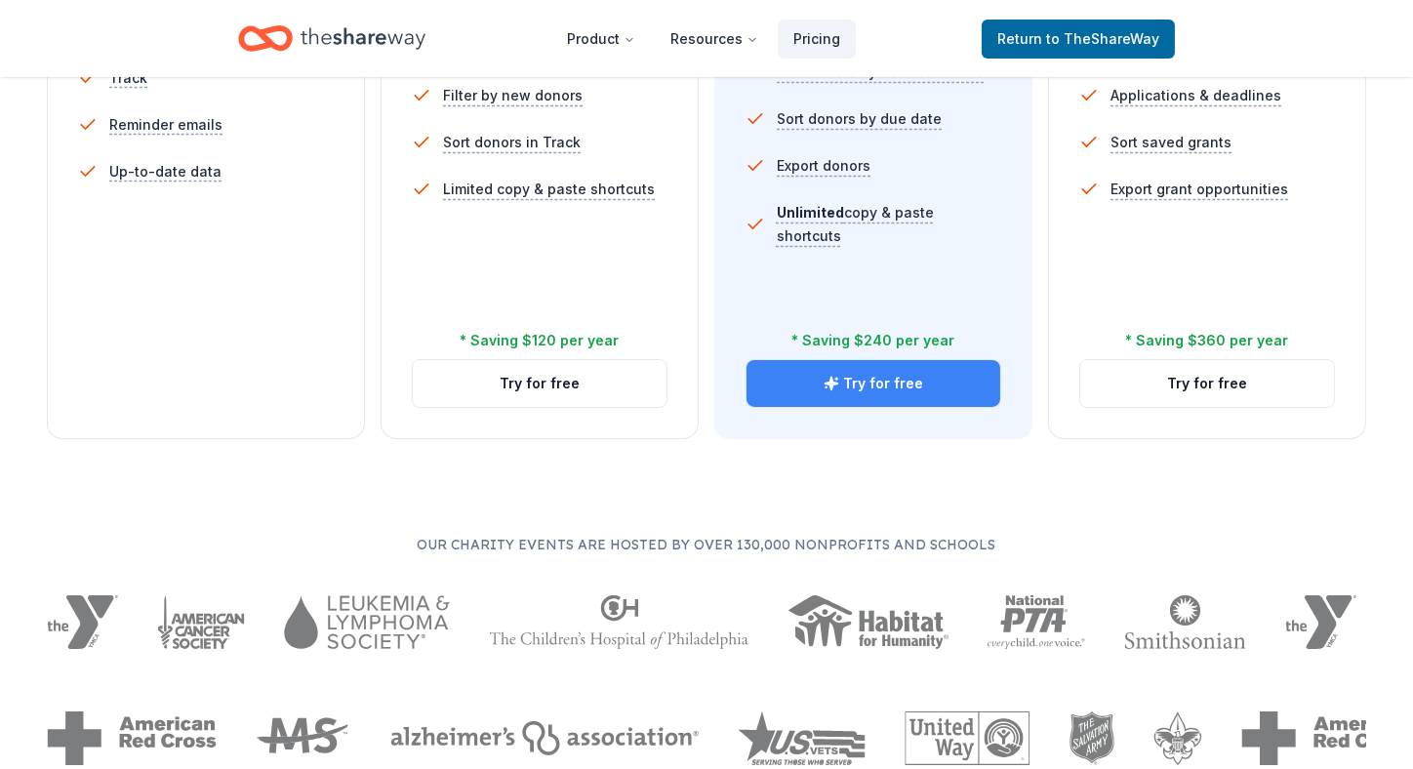
click at [886, 376] on button "Try for free" at bounding box center [874, 383] width 254 height 47
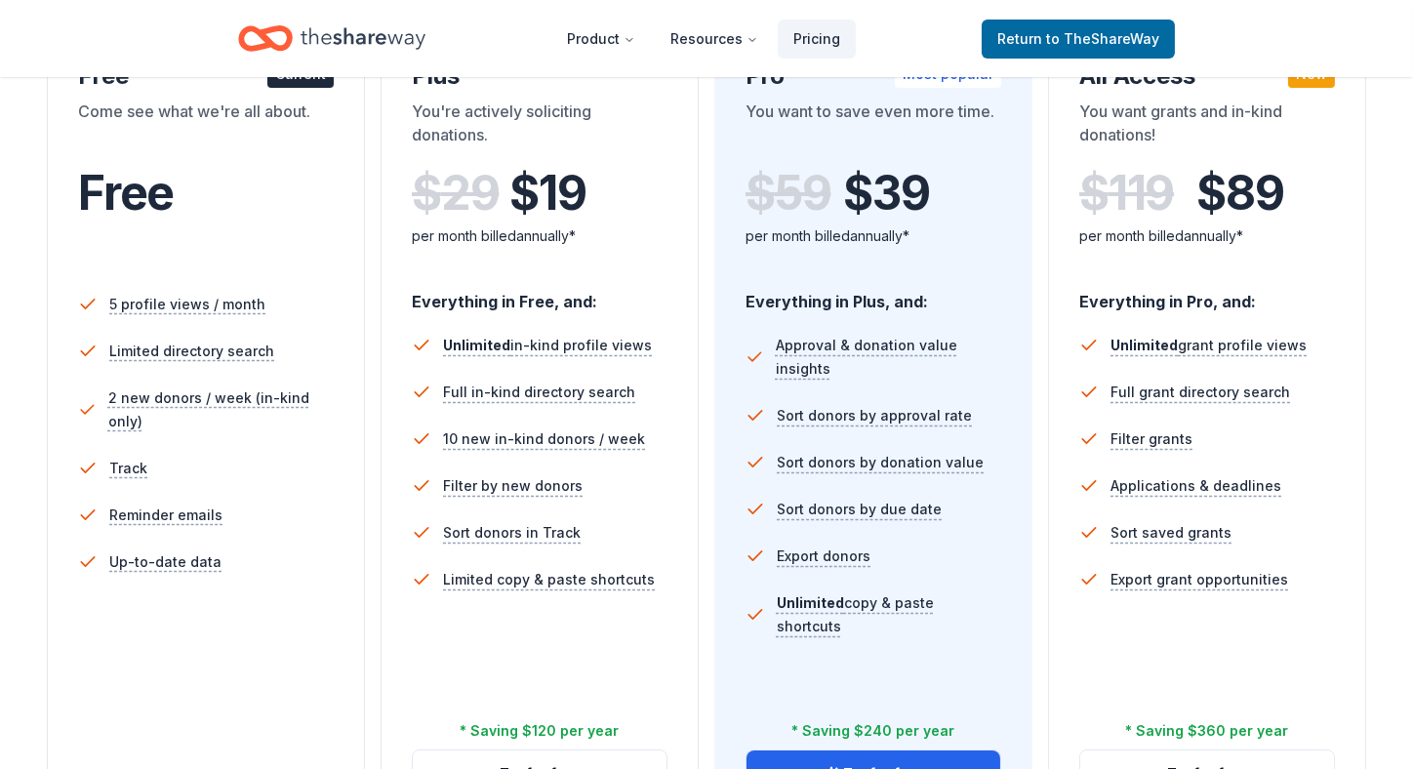
scroll to position [585, 0]
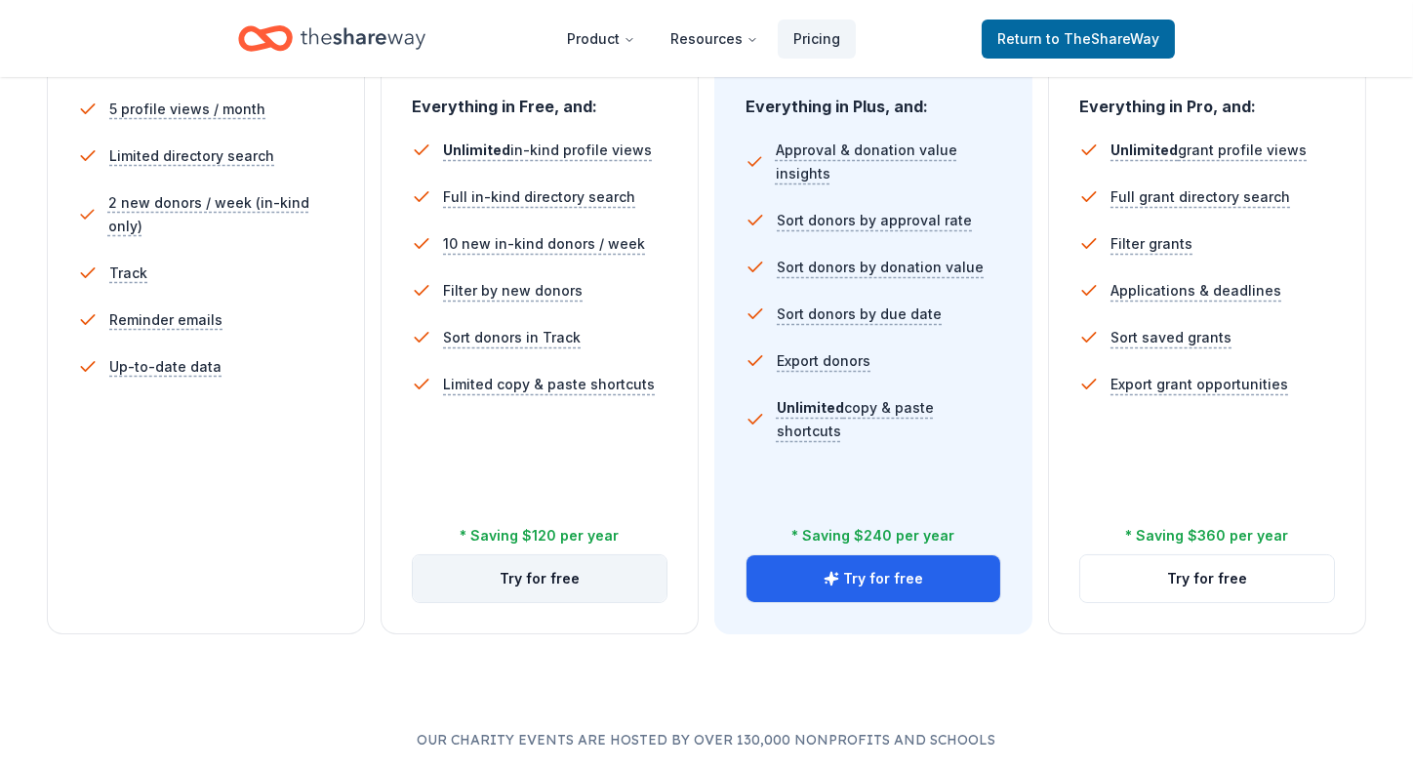
click at [543, 591] on button "Try for free" at bounding box center [540, 578] width 254 height 47
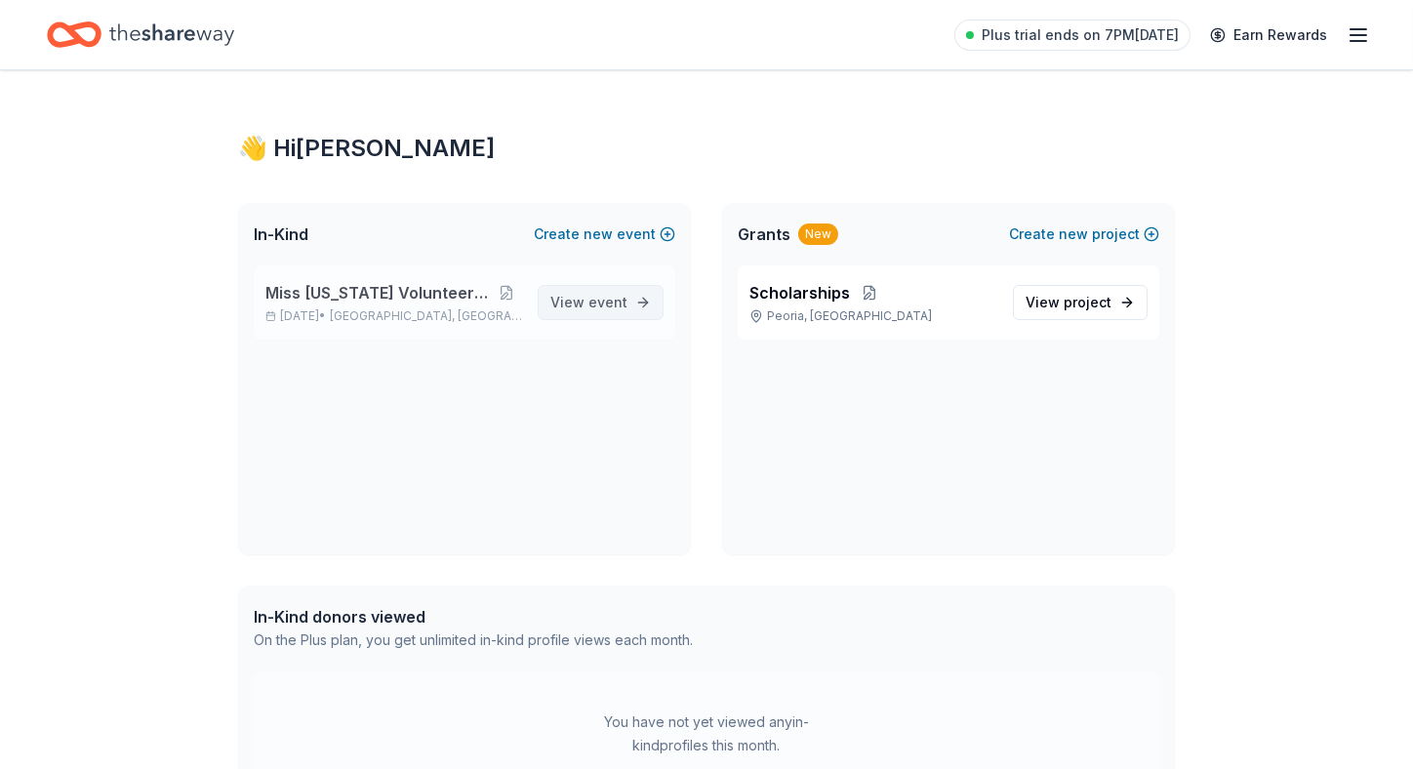
click at [630, 303] on link "View event" at bounding box center [601, 302] width 126 height 35
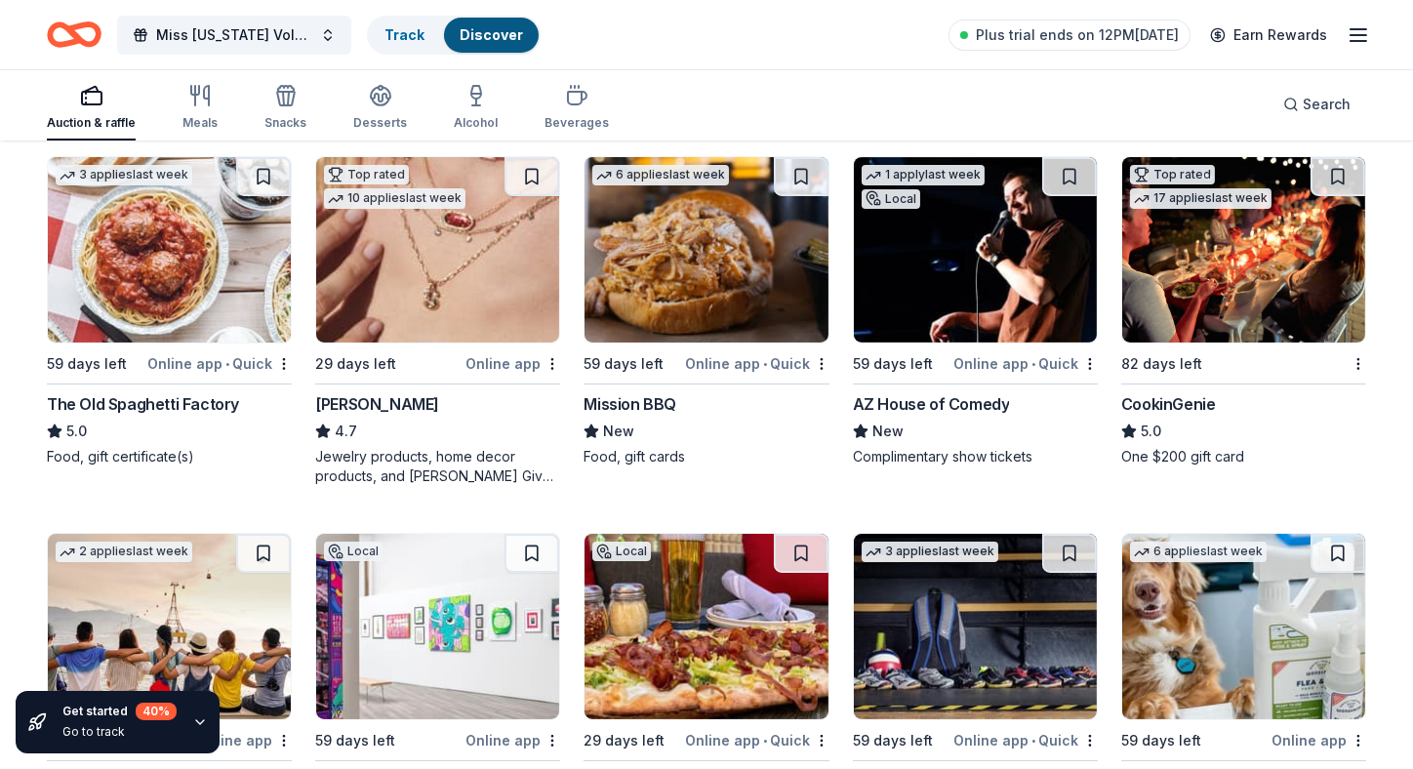
scroll to position [589, 0]
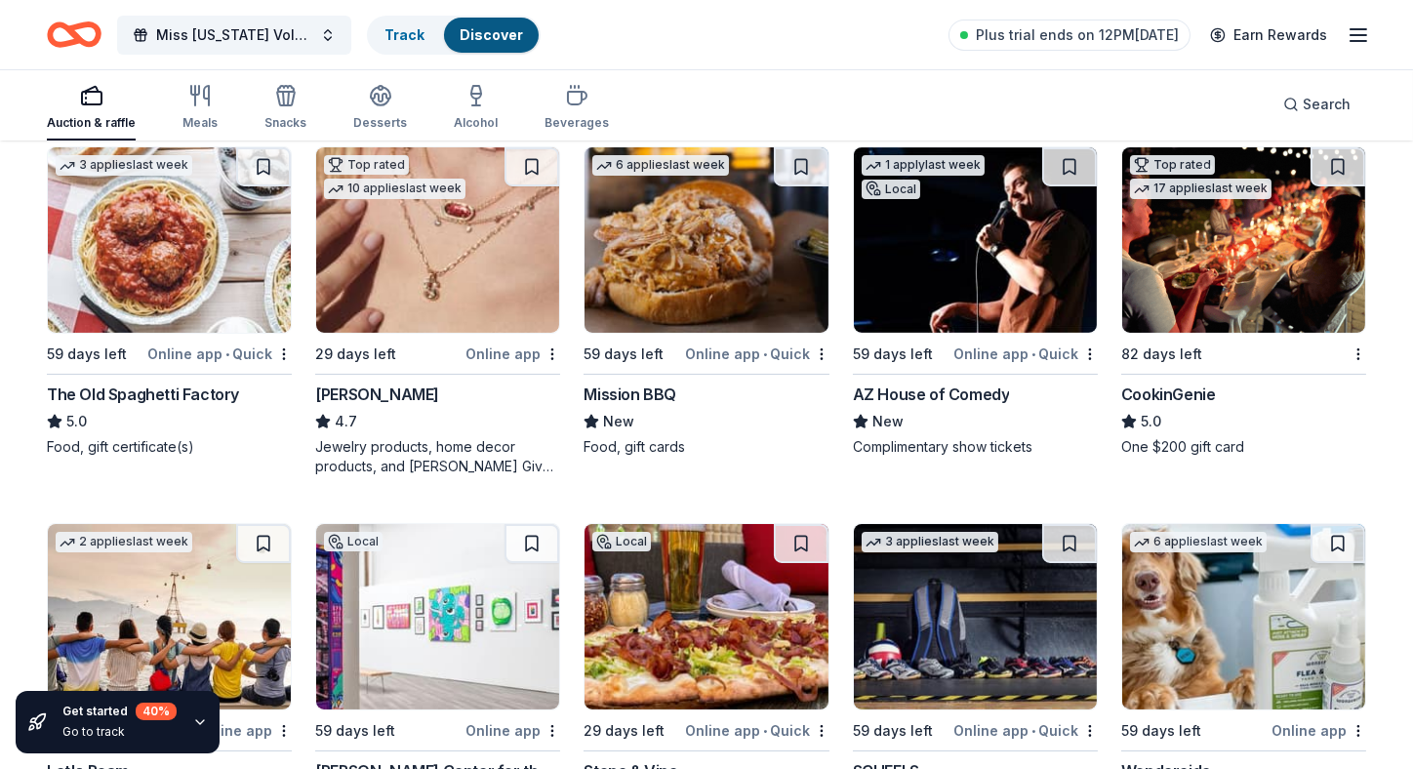
click at [524, 355] on div "Online app" at bounding box center [512, 354] width 95 height 24
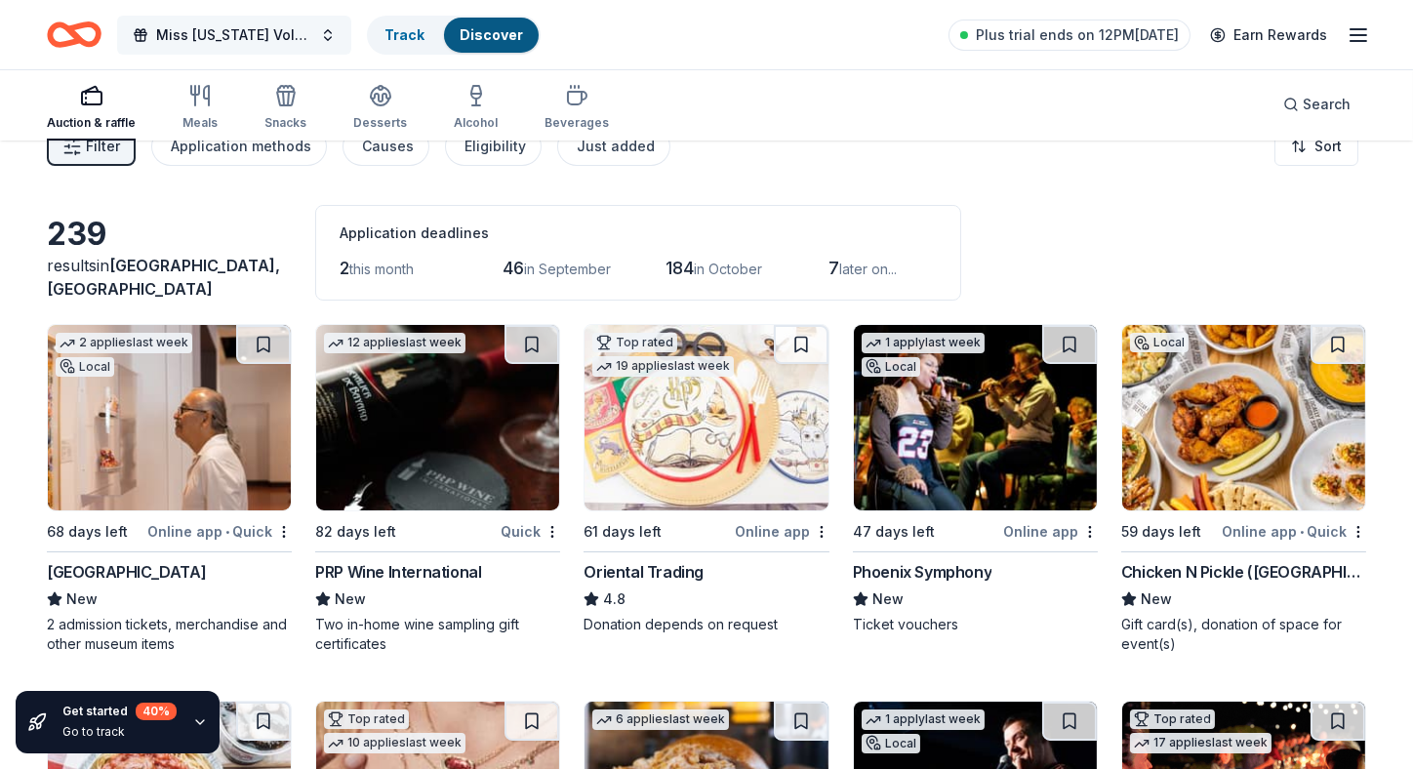
scroll to position [0, 0]
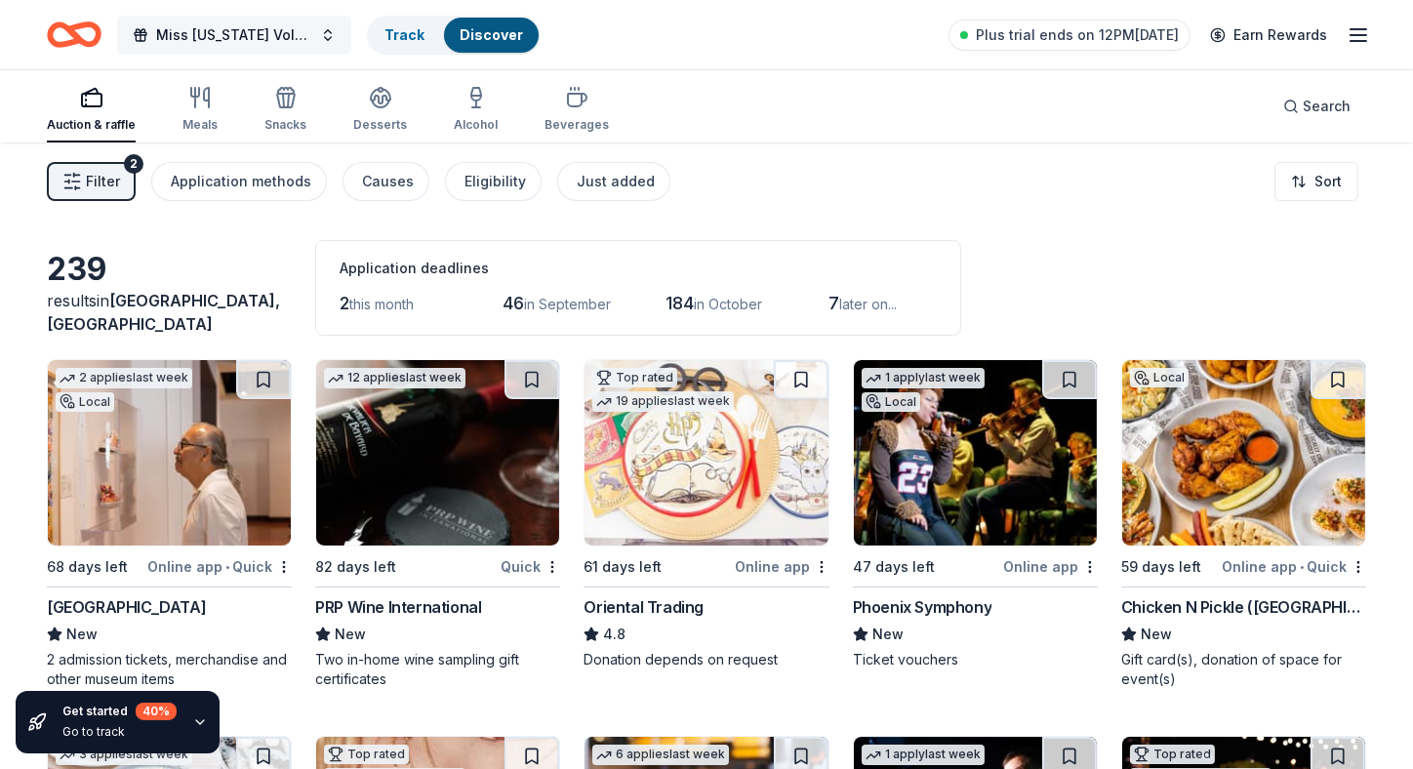
click at [241, 35] on span "Miss [US_STATE] Volunteer Pageant" at bounding box center [234, 34] width 156 height 23
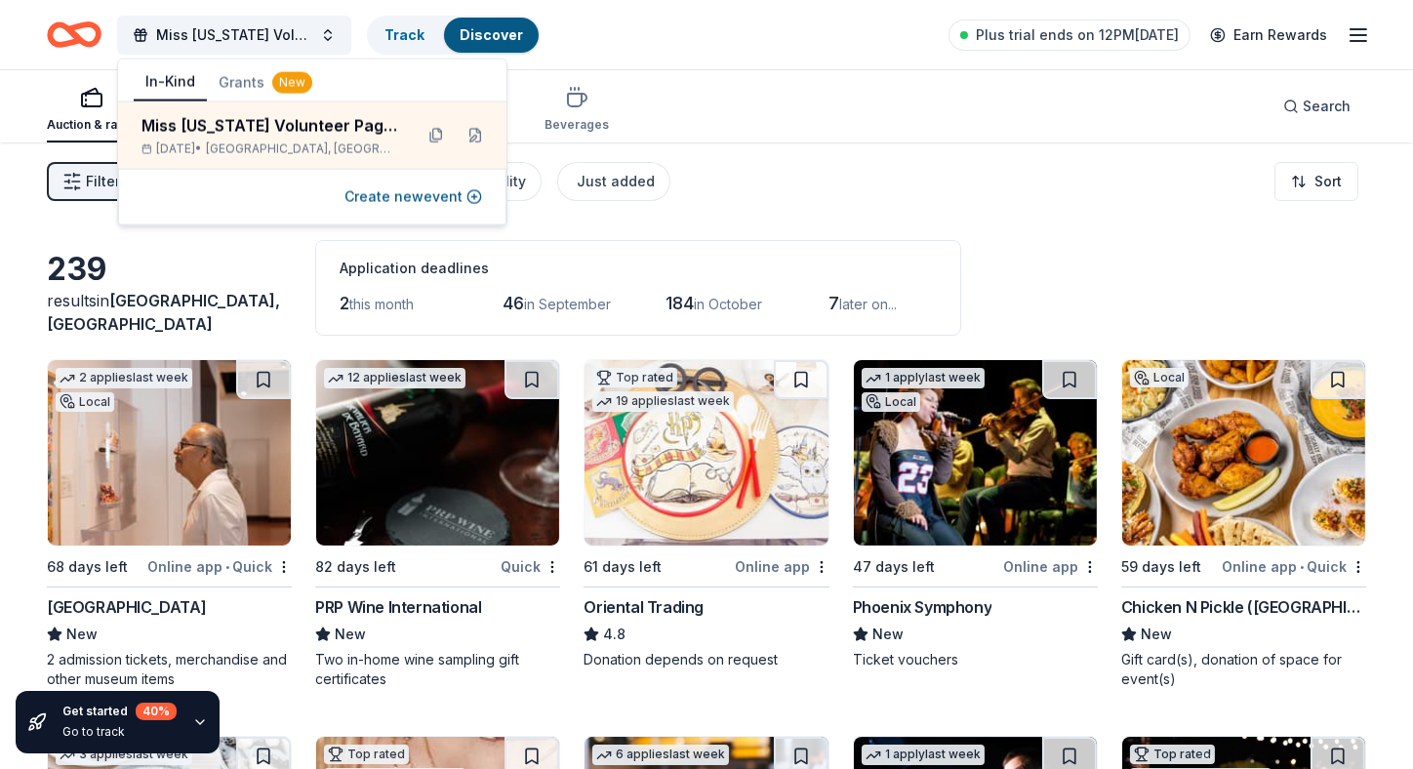
click at [241, 82] on button "Grants New" at bounding box center [265, 82] width 117 height 35
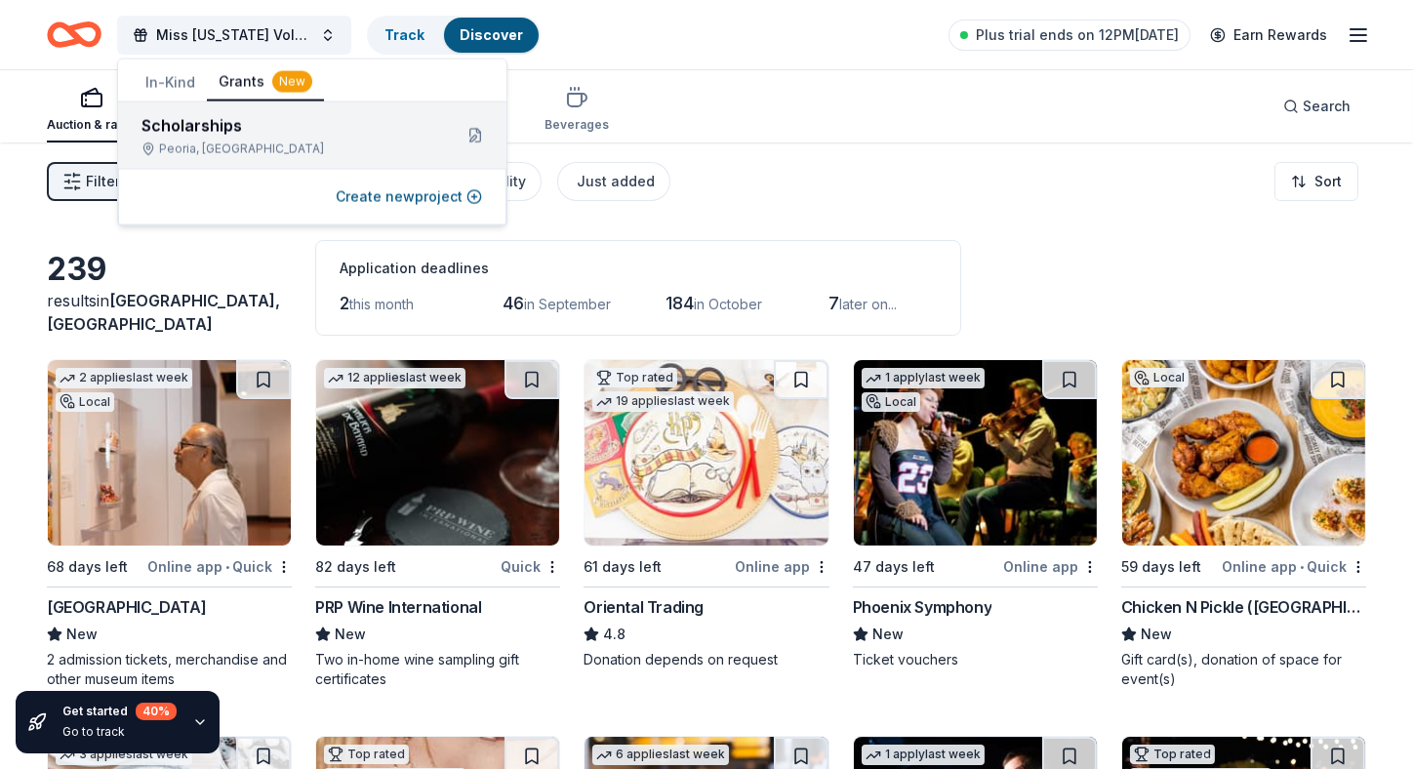
click at [219, 141] on div "Peoria, AZ" at bounding box center [288, 149] width 295 height 16
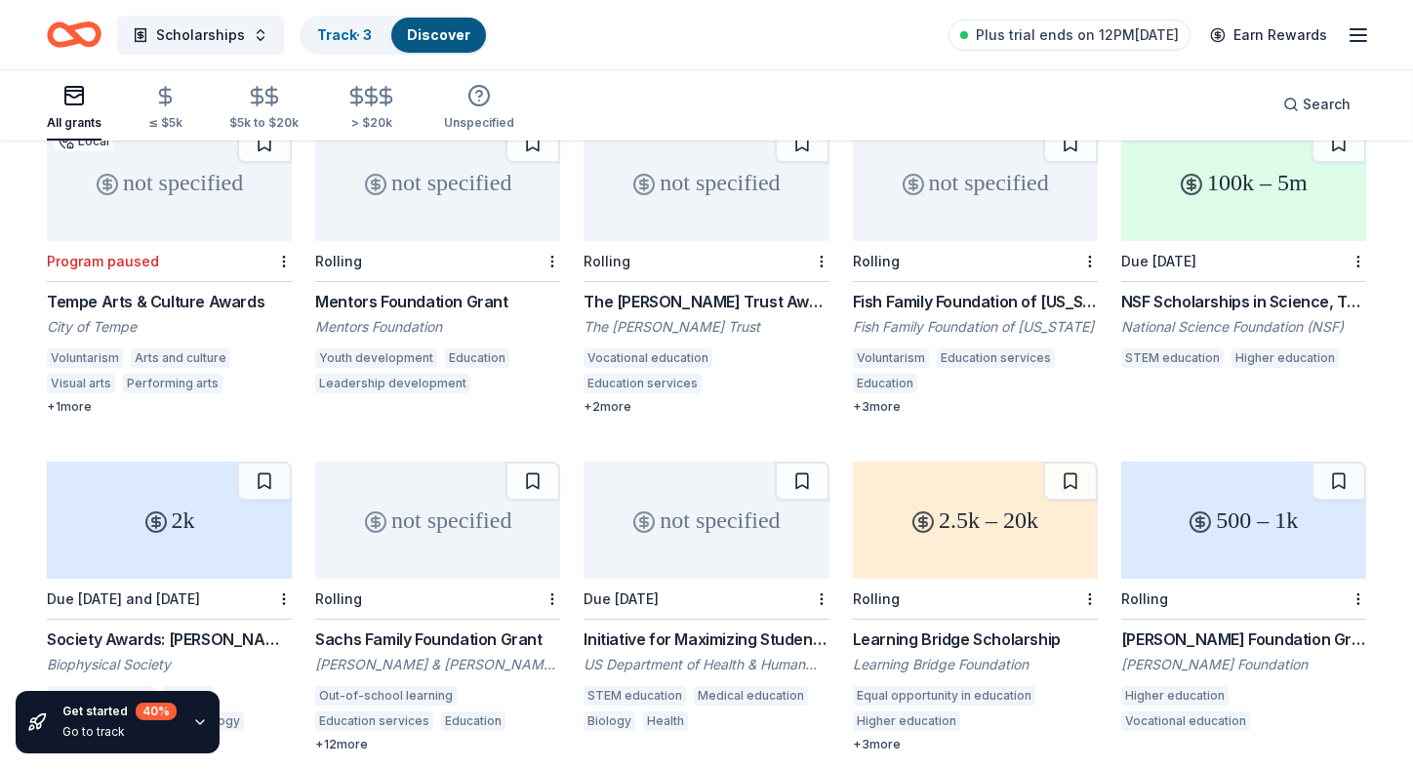
scroll to position [229, 0]
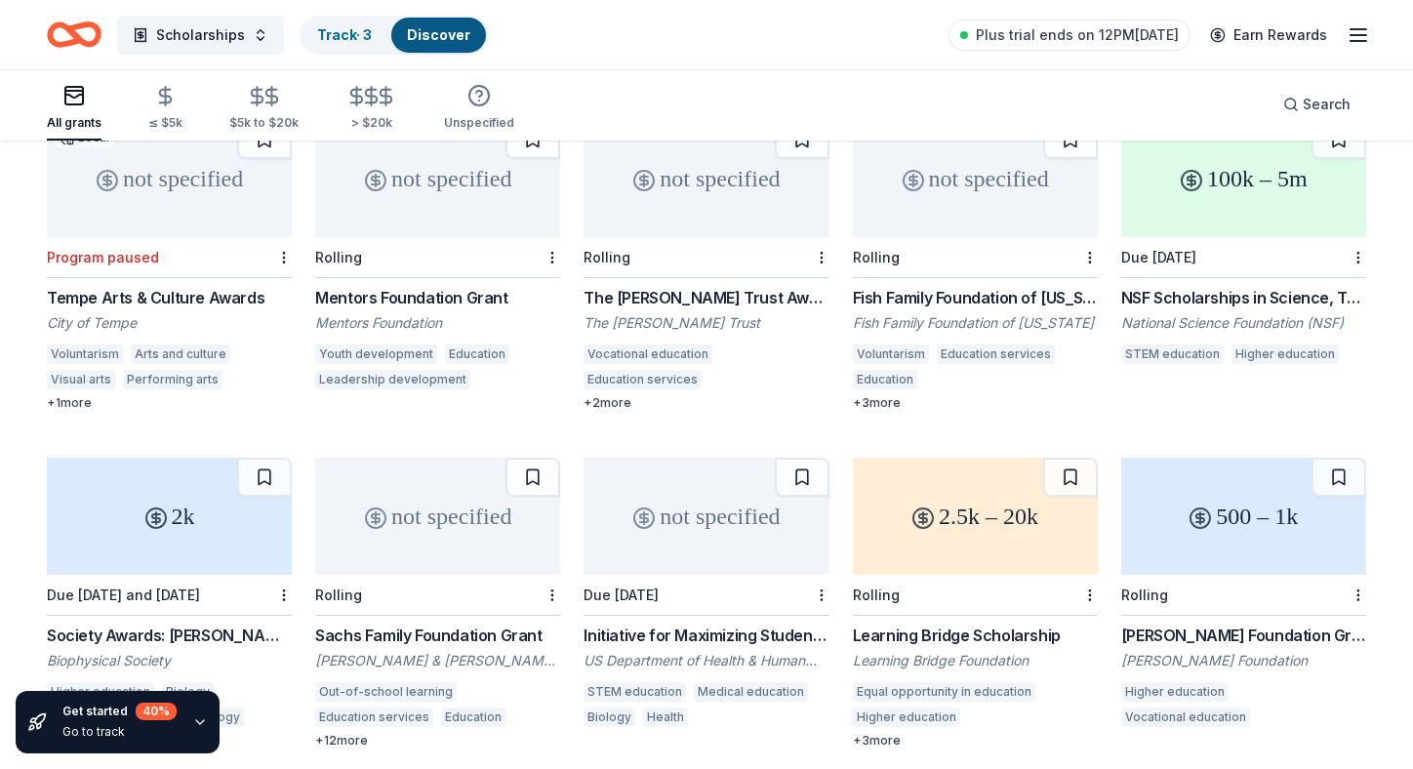
click at [973, 286] on div "Fish Family Foundation of [US_STATE] Grants" at bounding box center [975, 297] width 245 height 23
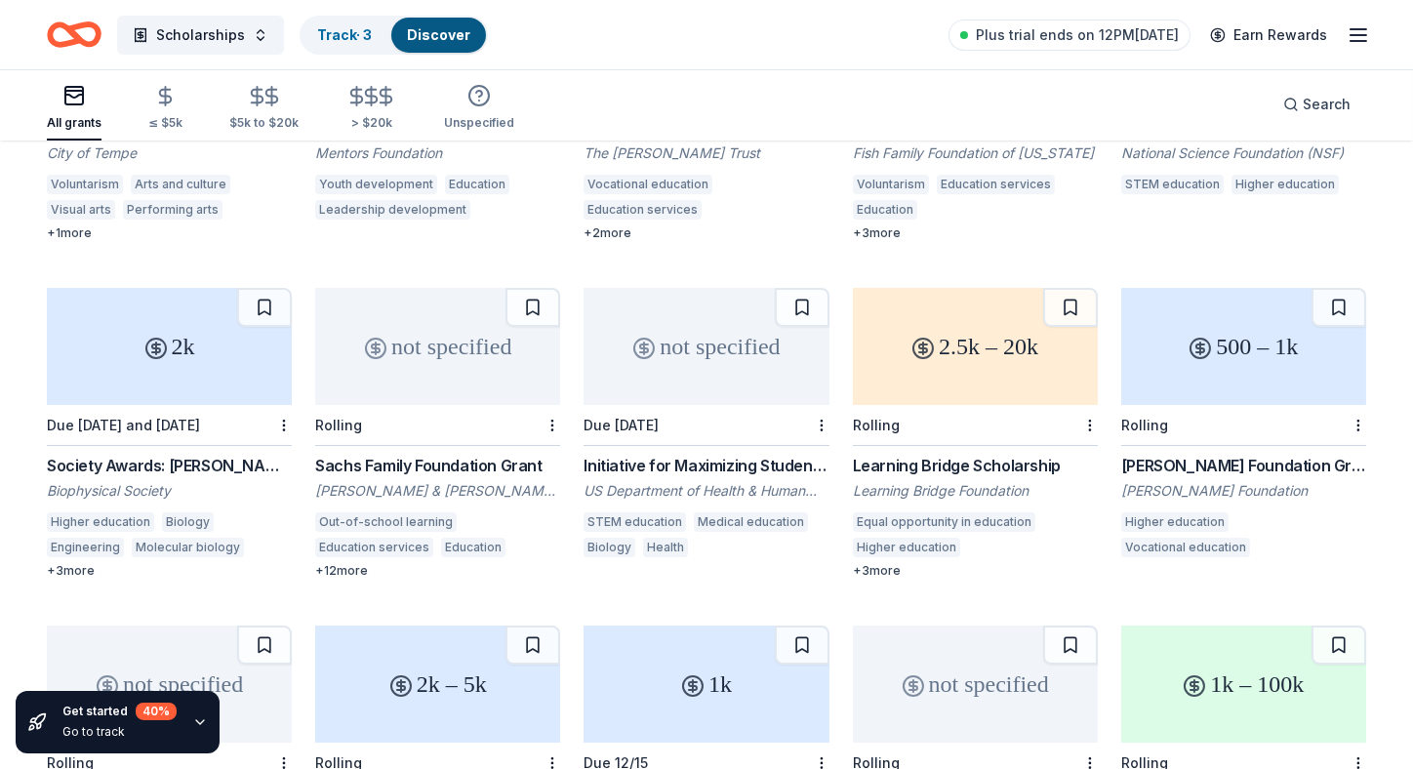
scroll to position [389, 0]
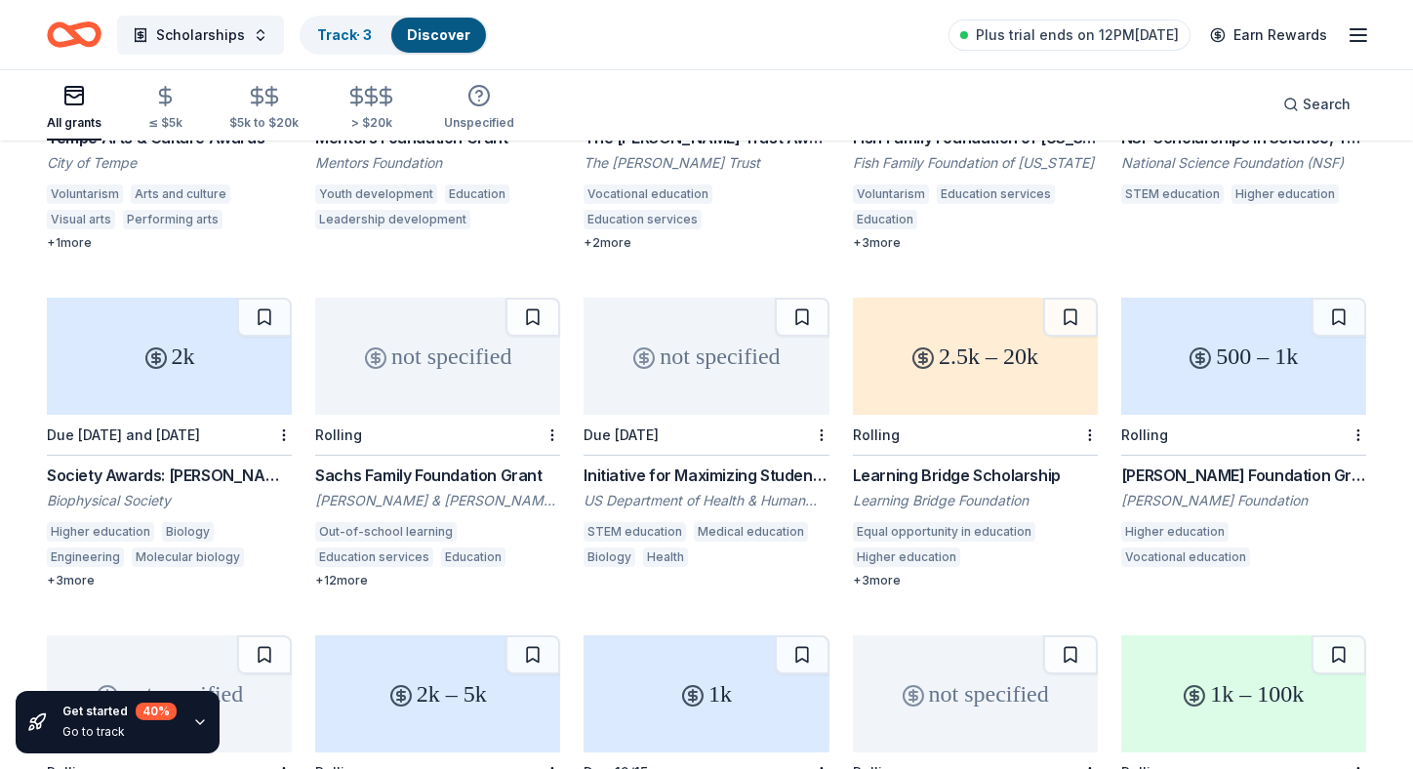
click at [446, 339] on div "not specified" at bounding box center [437, 356] width 245 height 117
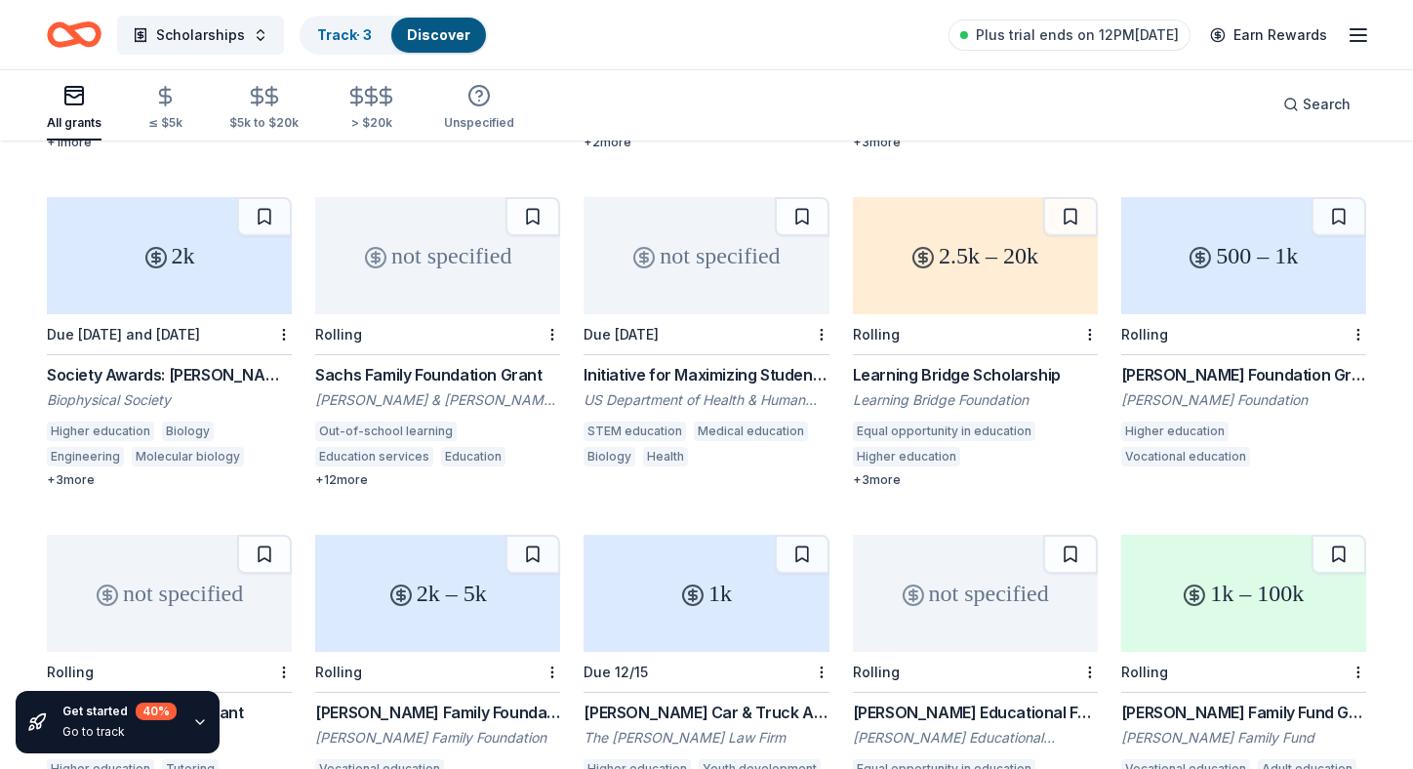
scroll to position [0, 0]
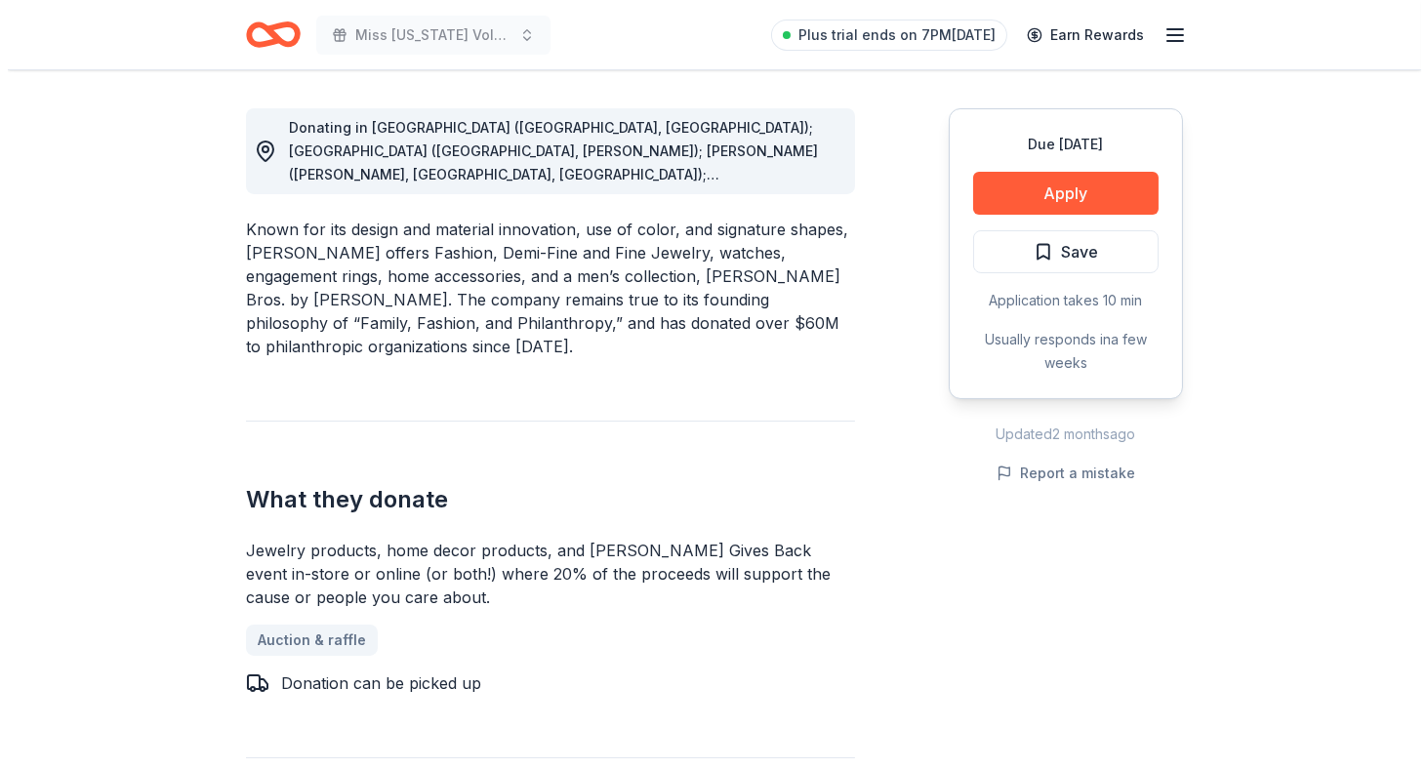
scroll to position [536, 0]
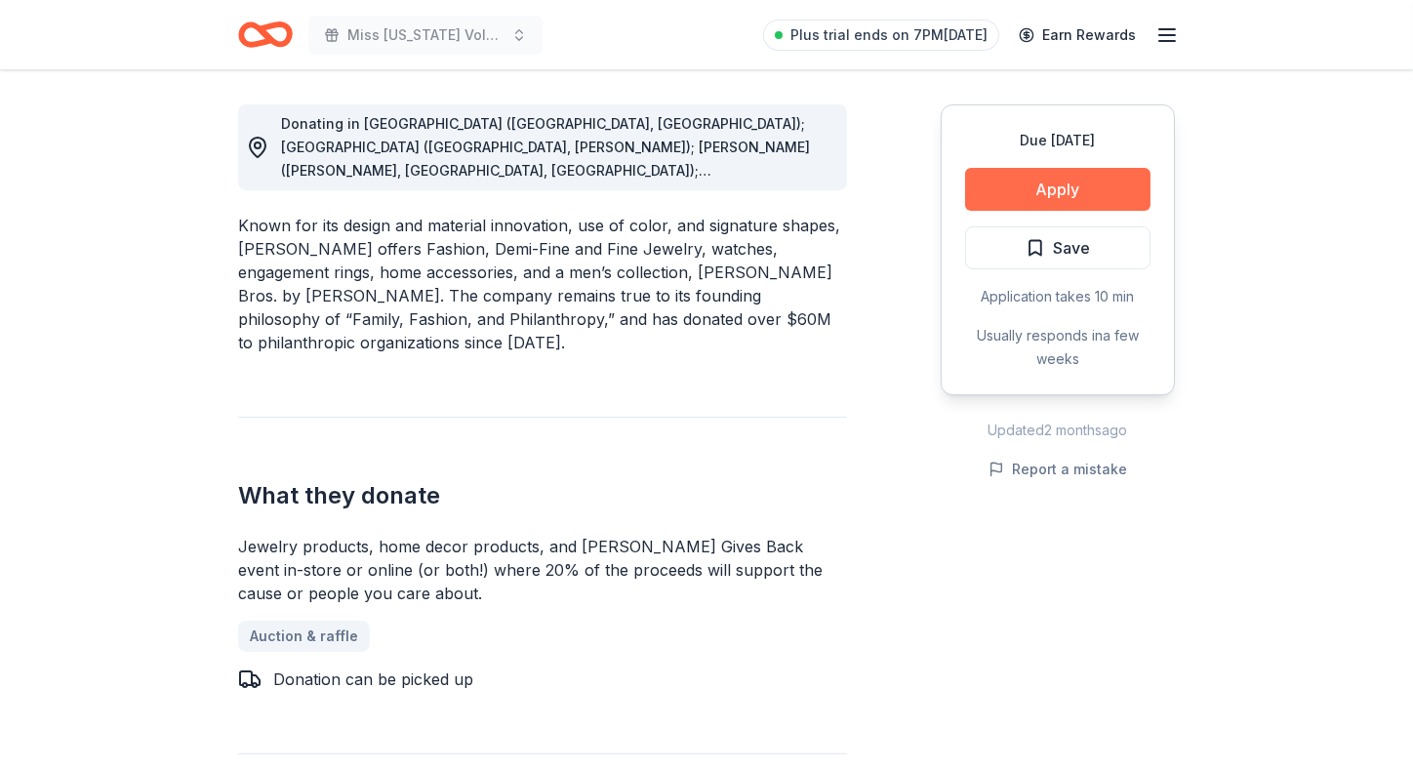
click at [1068, 192] on button "Apply" at bounding box center [1057, 189] width 185 height 43
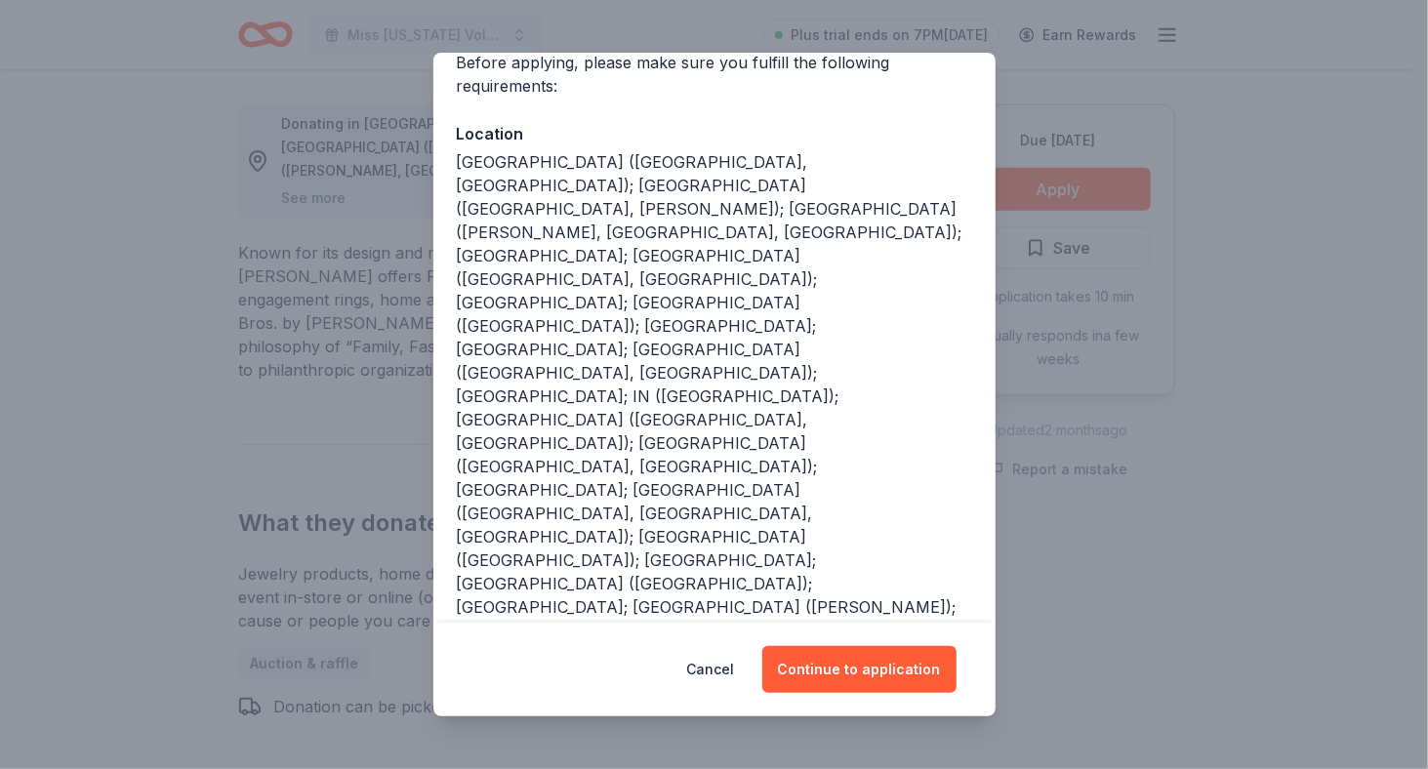
scroll to position [189, 0]
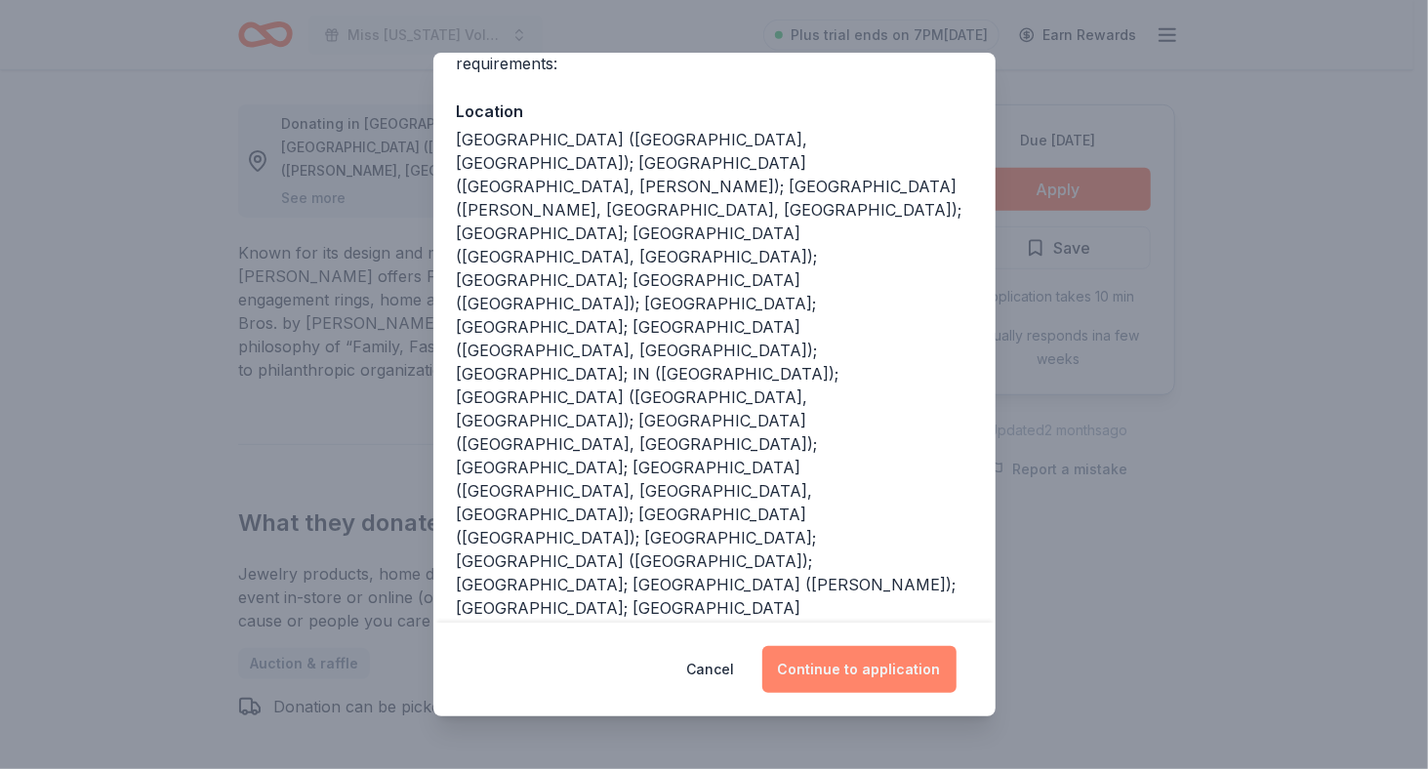
drag, startPoint x: 851, startPoint y: 671, endPoint x: 867, endPoint y: 670, distance: 15.6
click at [851, 671] on button "Continue to application" at bounding box center [859, 669] width 194 height 47
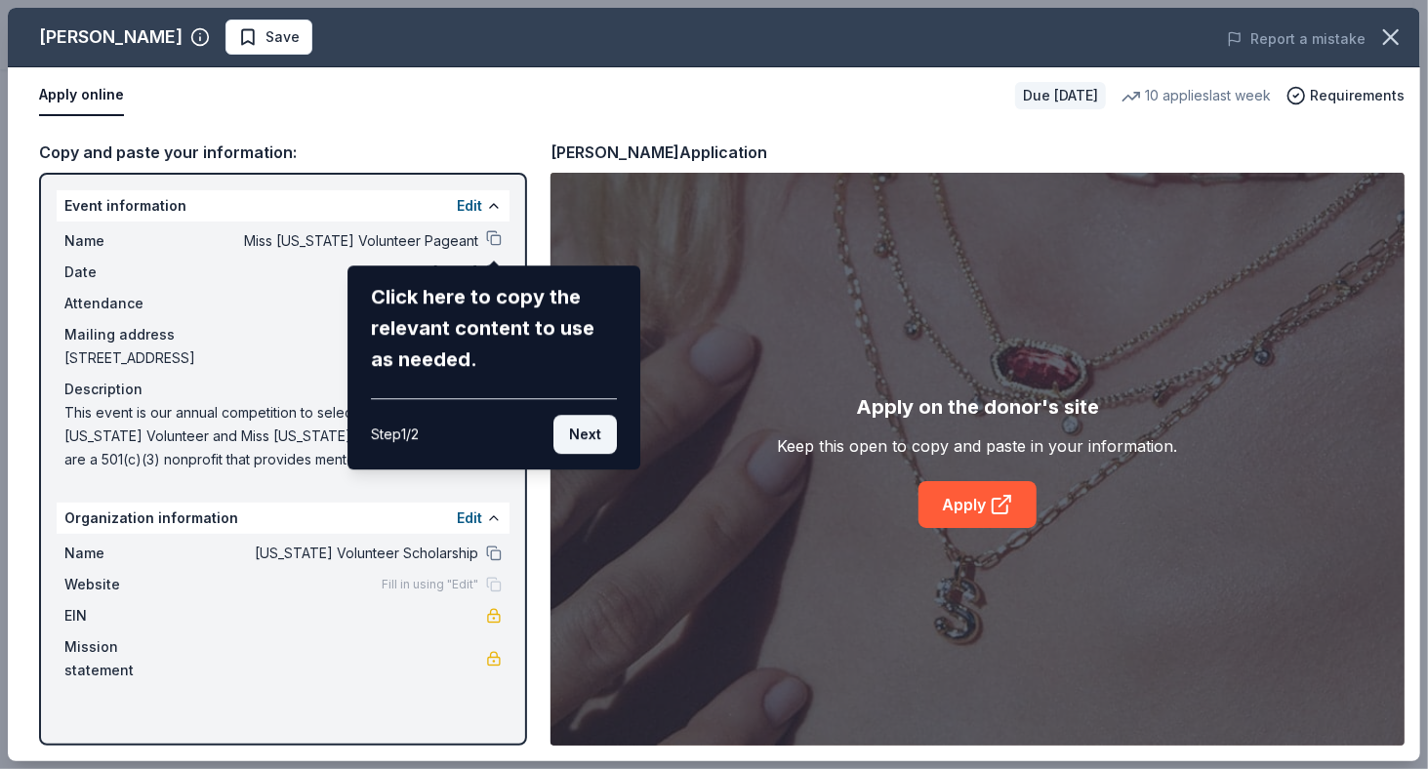
click at [584, 433] on button "Next" at bounding box center [584, 434] width 63 height 39
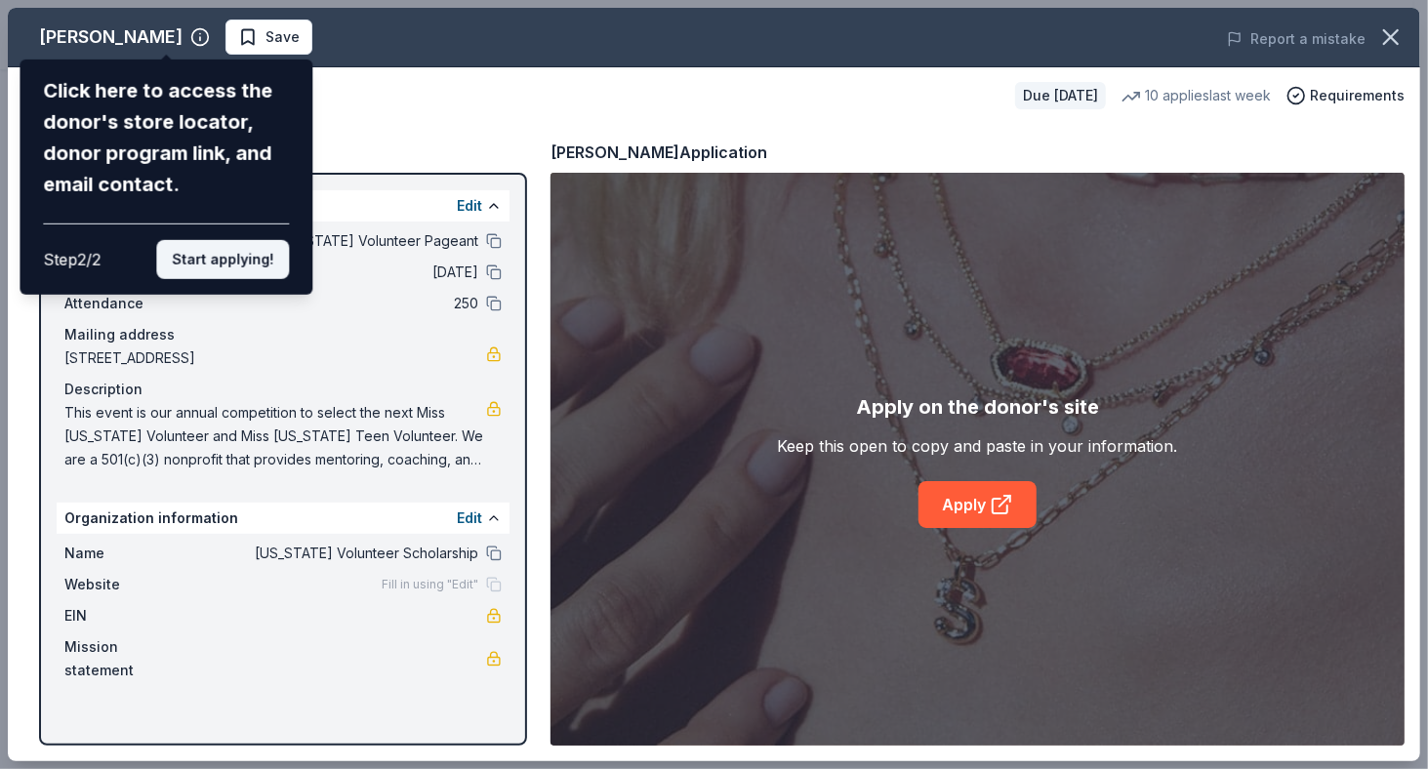
click at [202, 256] on button "Start applying!" at bounding box center [222, 259] width 133 height 39
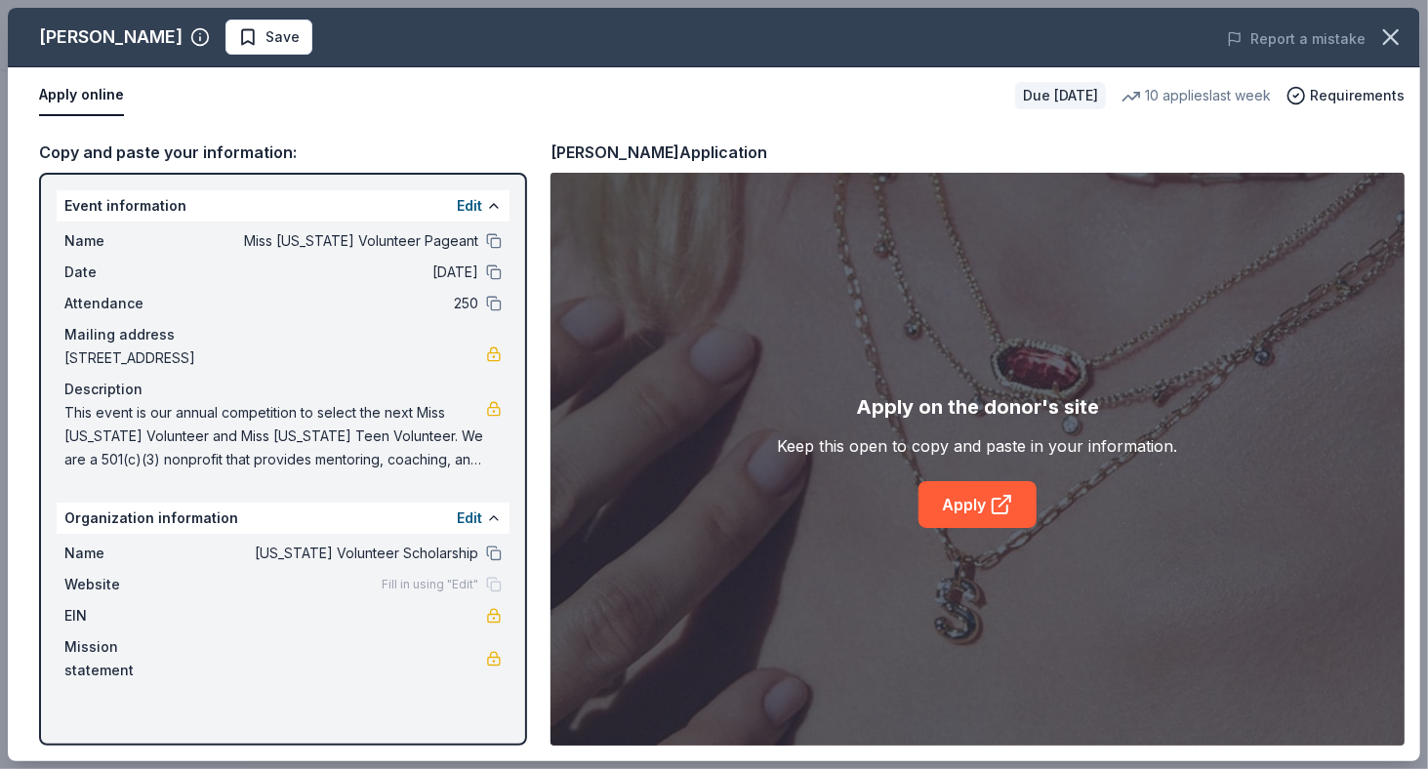
click at [399, 586] on span "Fill in using "Edit"" at bounding box center [430, 585] width 97 height 16
click at [468, 517] on button "Edit" at bounding box center [469, 517] width 25 height 23
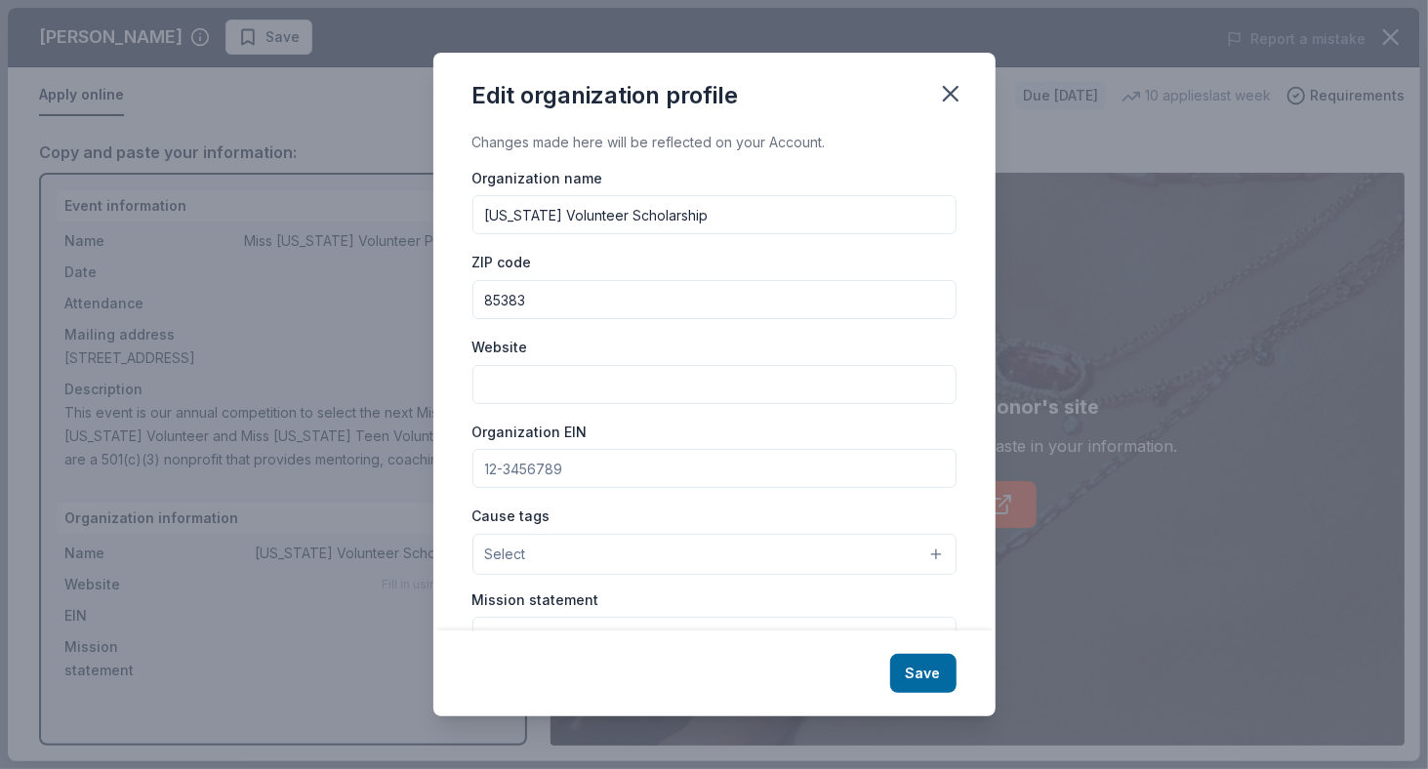
click at [563, 383] on input "Website" at bounding box center [714, 384] width 484 height 39
paste input "https://www.missarizonavolunteer.com/"
type input "https://www.missarizonavolunteer.com/"
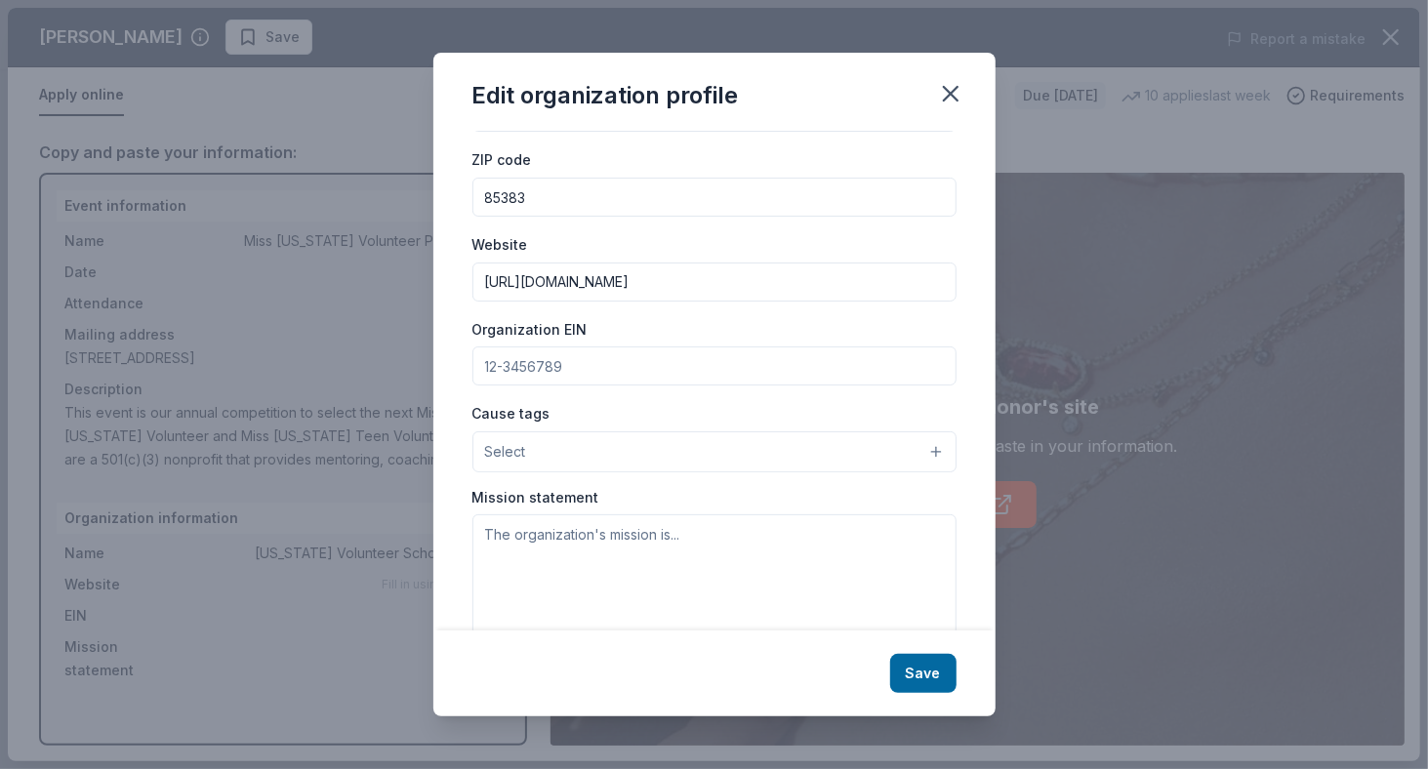
scroll to position [151, 0]
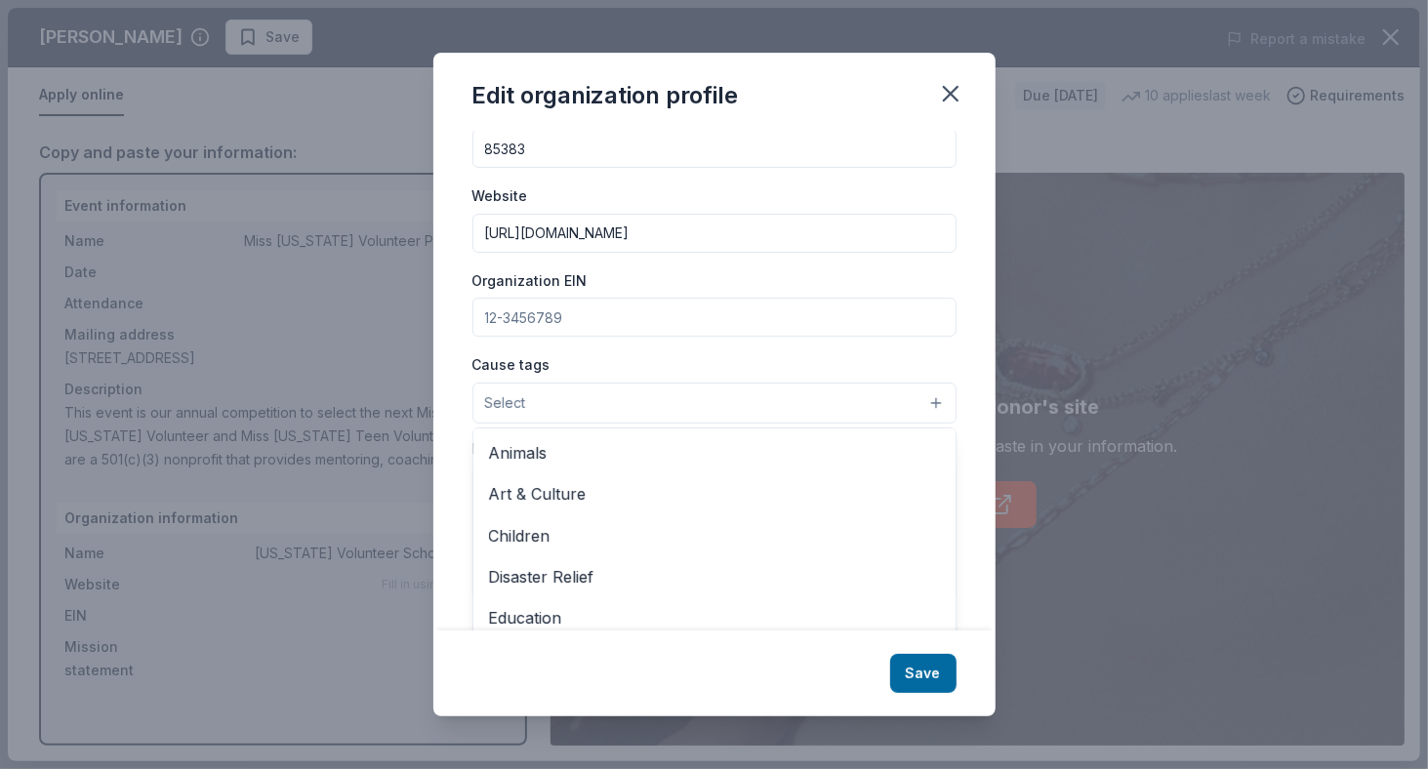
click at [650, 412] on button "Select" at bounding box center [714, 403] width 484 height 41
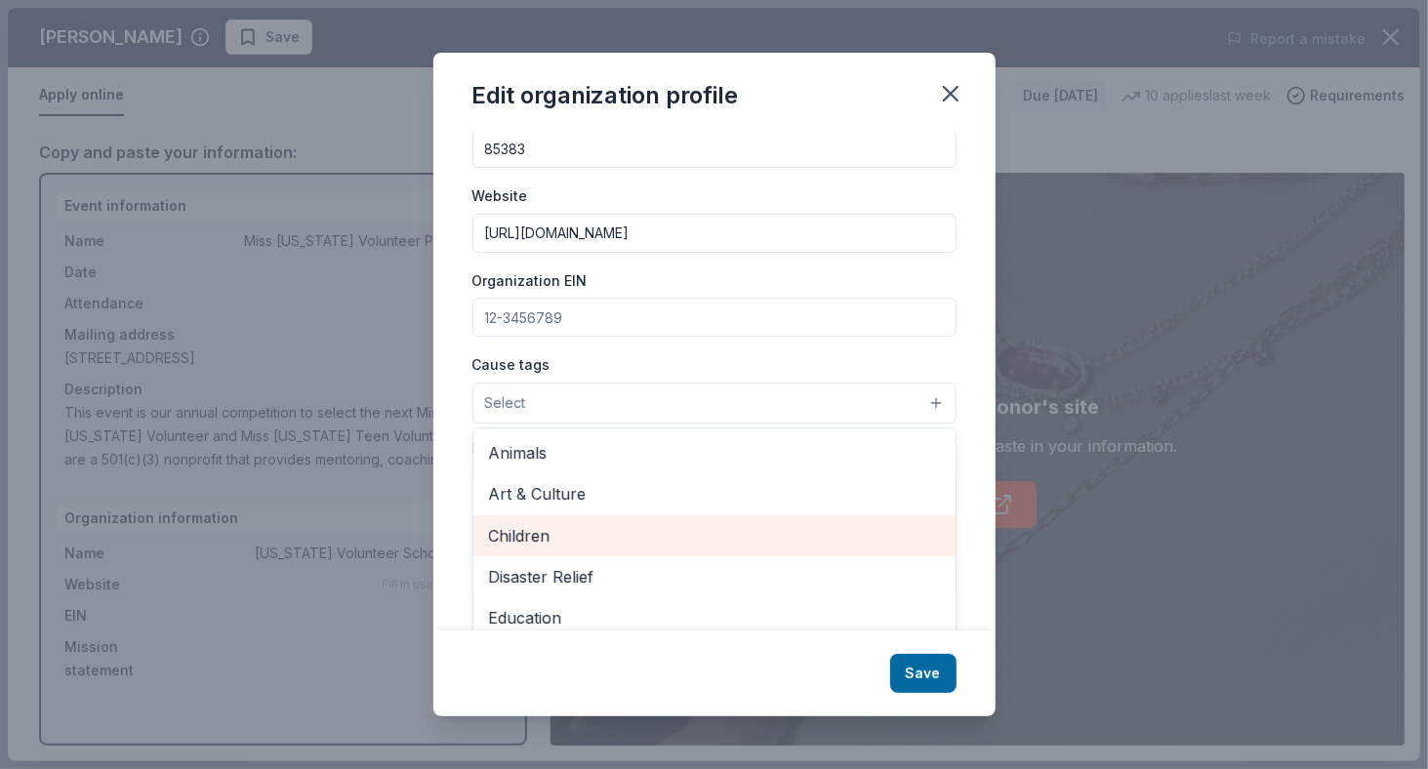
scroll to position [97, 0]
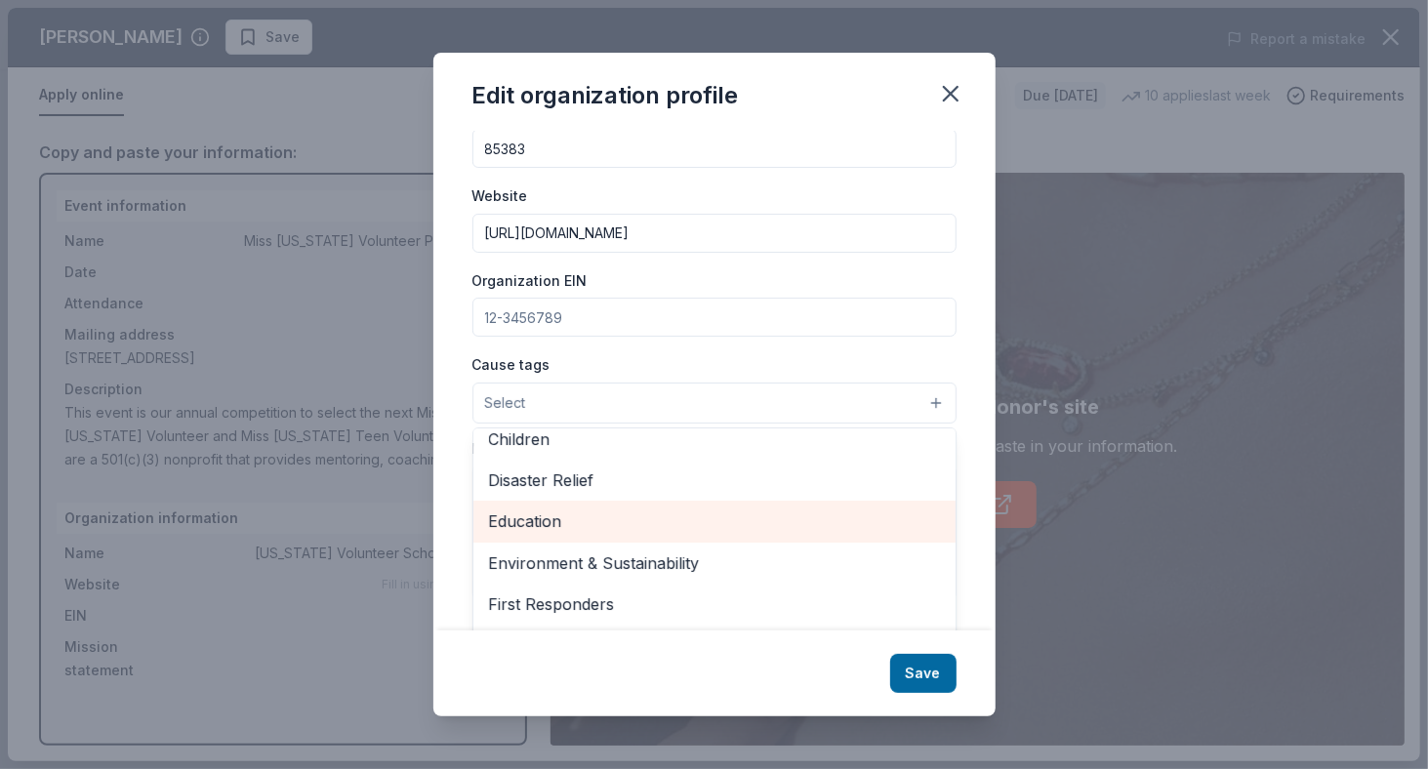
click at [558, 520] on span "Education" at bounding box center [714, 520] width 451 height 25
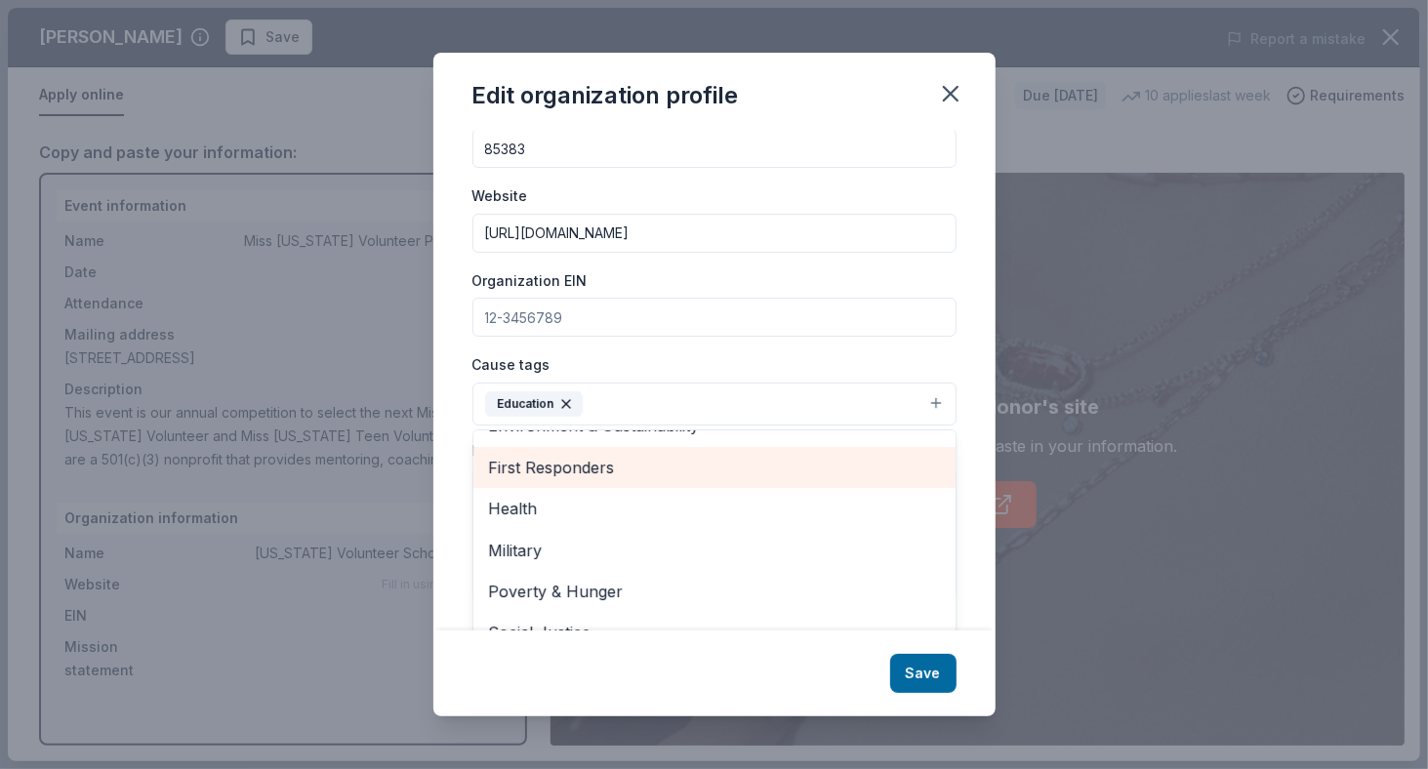
scroll to position [230, 0]
click at [724, 481] on span "Health" at bounding box center [714, 472] width 451 height 25
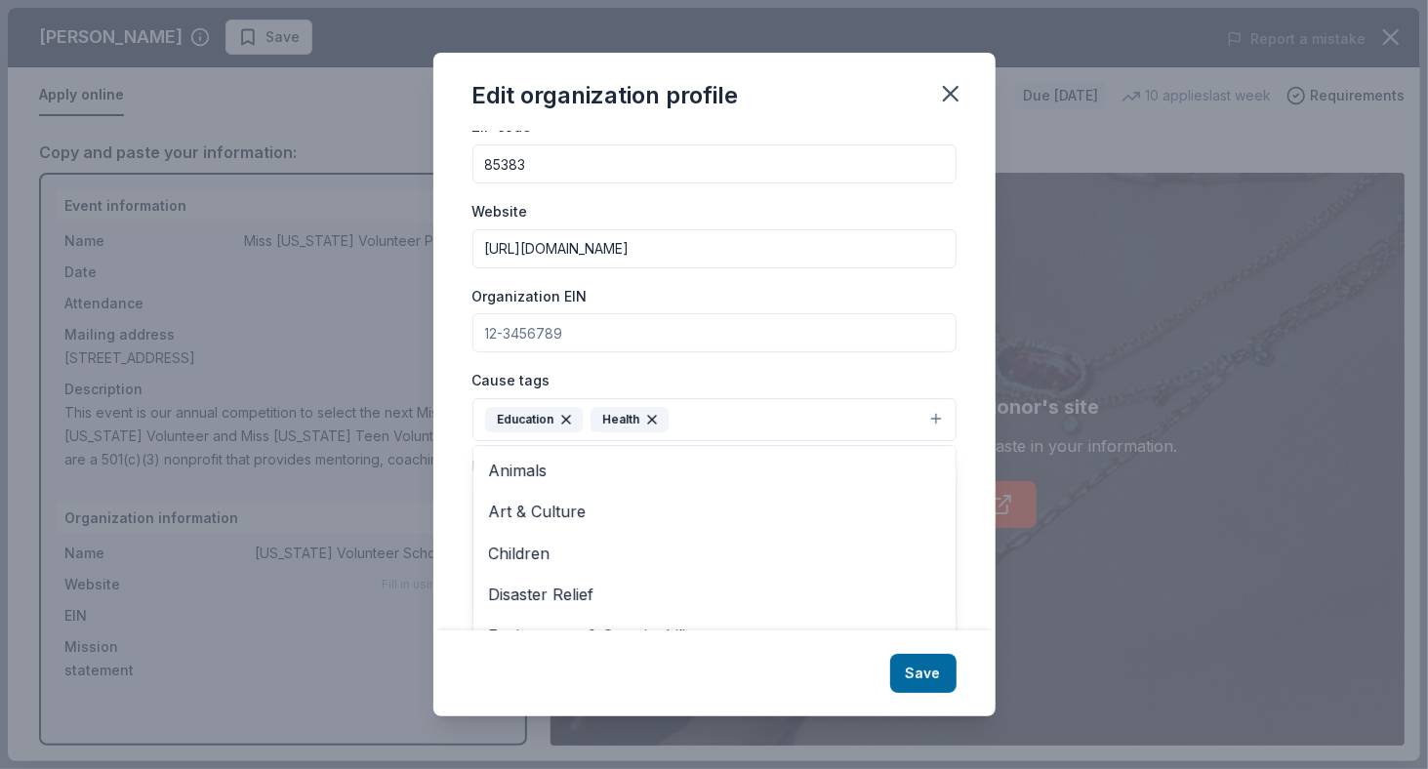
scroll to position [151, 0]
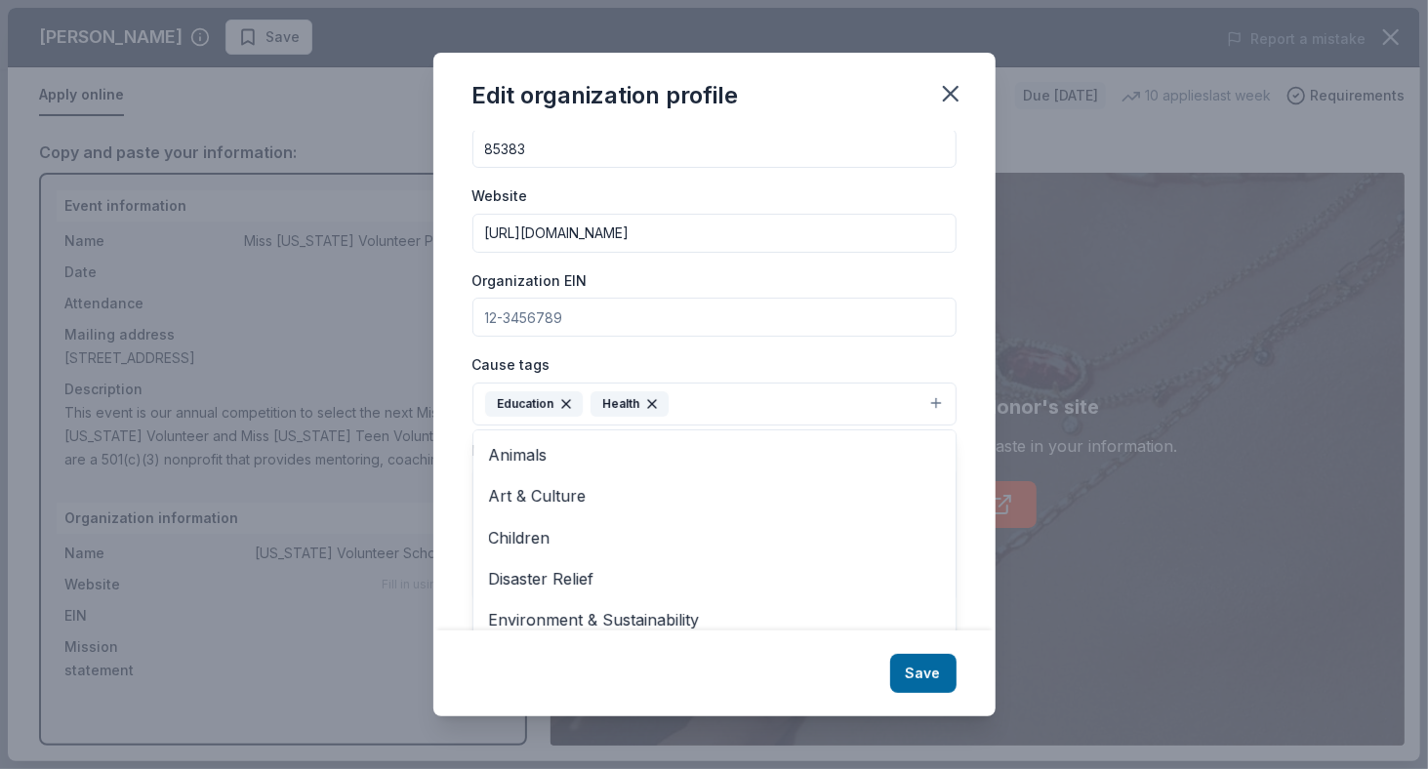
drag, startPoint x: 653, startPoint y: 400, endPoint x: 668, endPoint y: 399, distance: 15.6
click at [653, 400] on icon "button" at bounding box center [652, 404] width 8 height 8
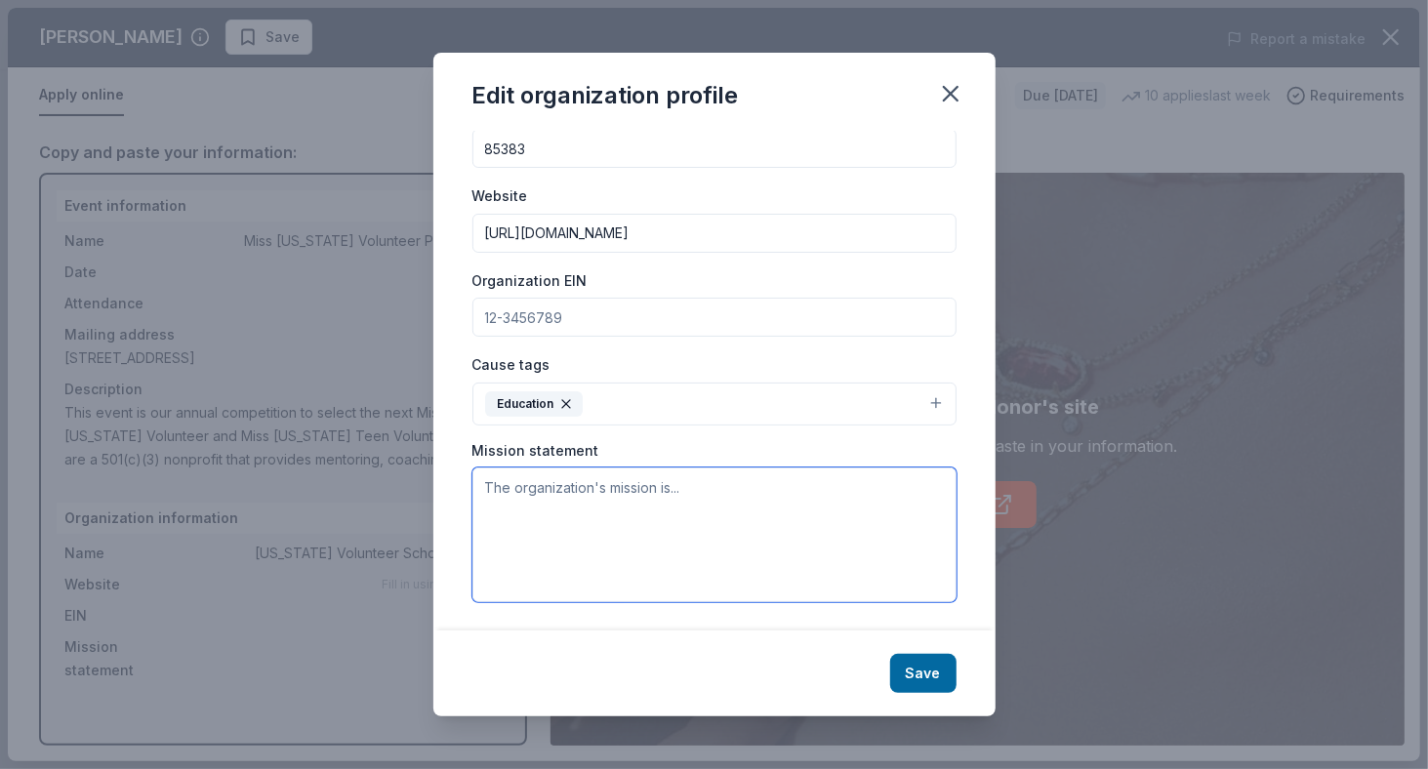
click at [541, 486] on textarea at bounding box center [714, 534] width 484 height 135
paste textarea "Miss Arizona Volunteer and Miss Arizona Teen Volunteer are the official state p…"
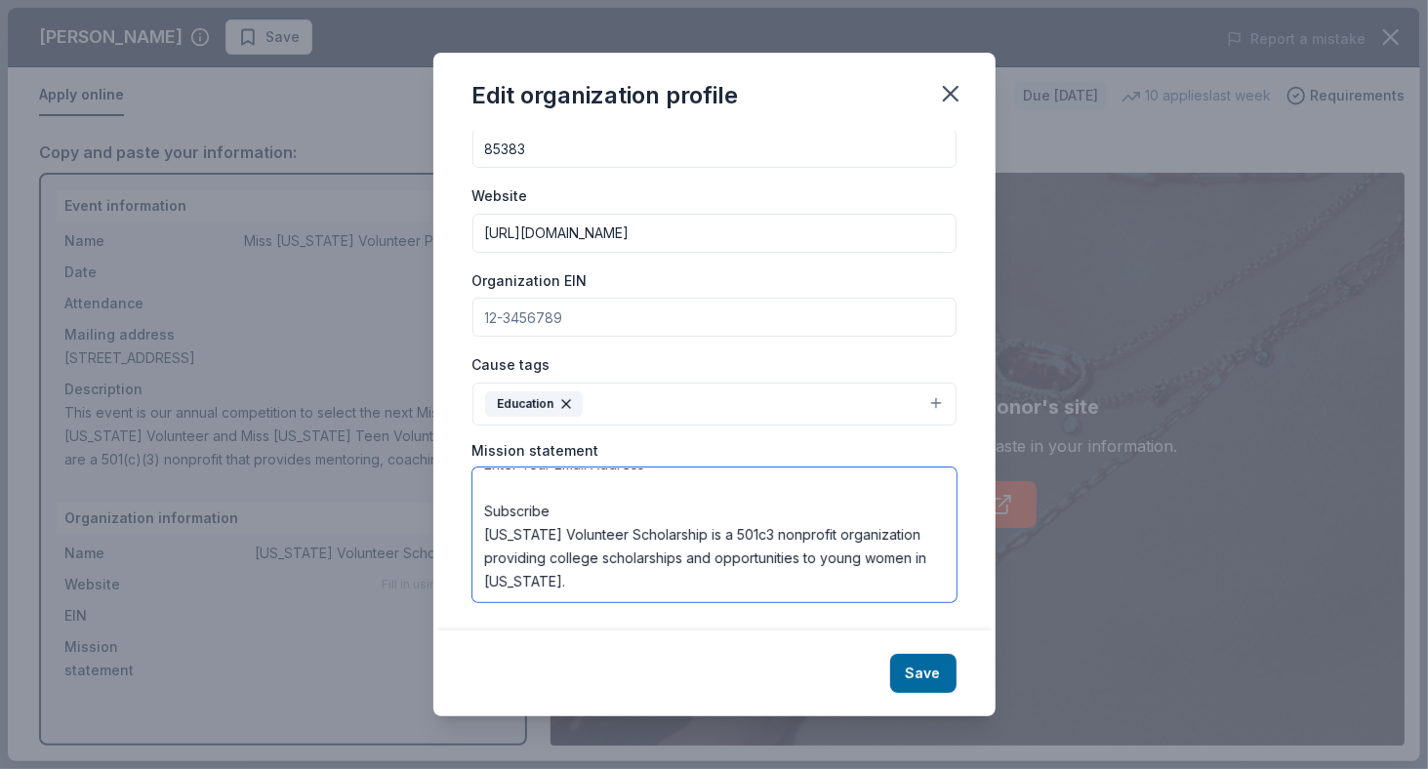
scroll to position [0, 0]
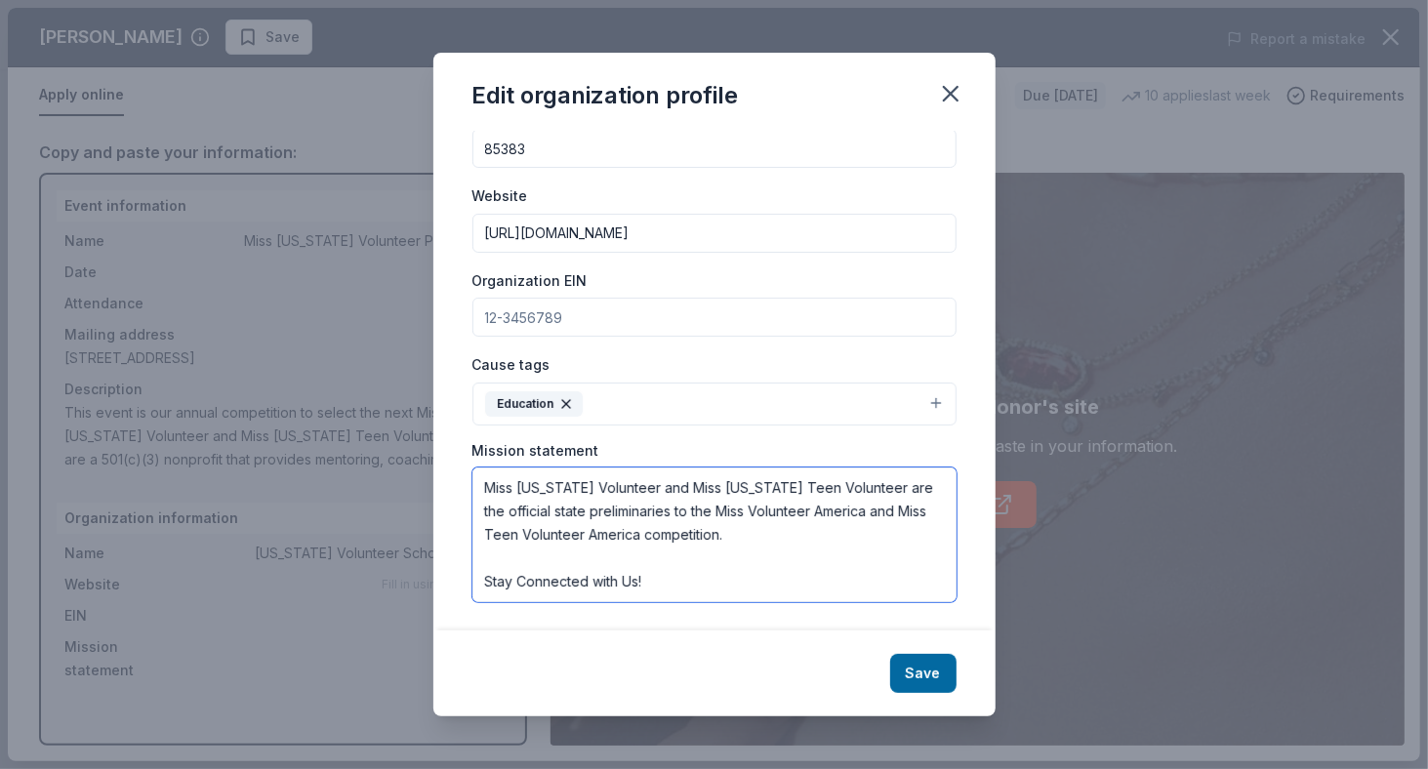
drag, startPoint x: 599, startPoint y: 524, endPoint x: 569, endPoint y: 503, distance: 37.1
click at [382, 395] on div "Edit organization profile Changes made here will be reflected on your Account. …" at bounding box center [714, 384] width 1428 height 769
click at [589, 536] on textarea "Arizona Volunteer Scholarship is a 501c3 nonprofit organization providing colle…" at bounding box center [714, 534] width 484 height 135
paste textarea "The Miss Volunteer America is a nationwide, service-oriented scholarship progra…"
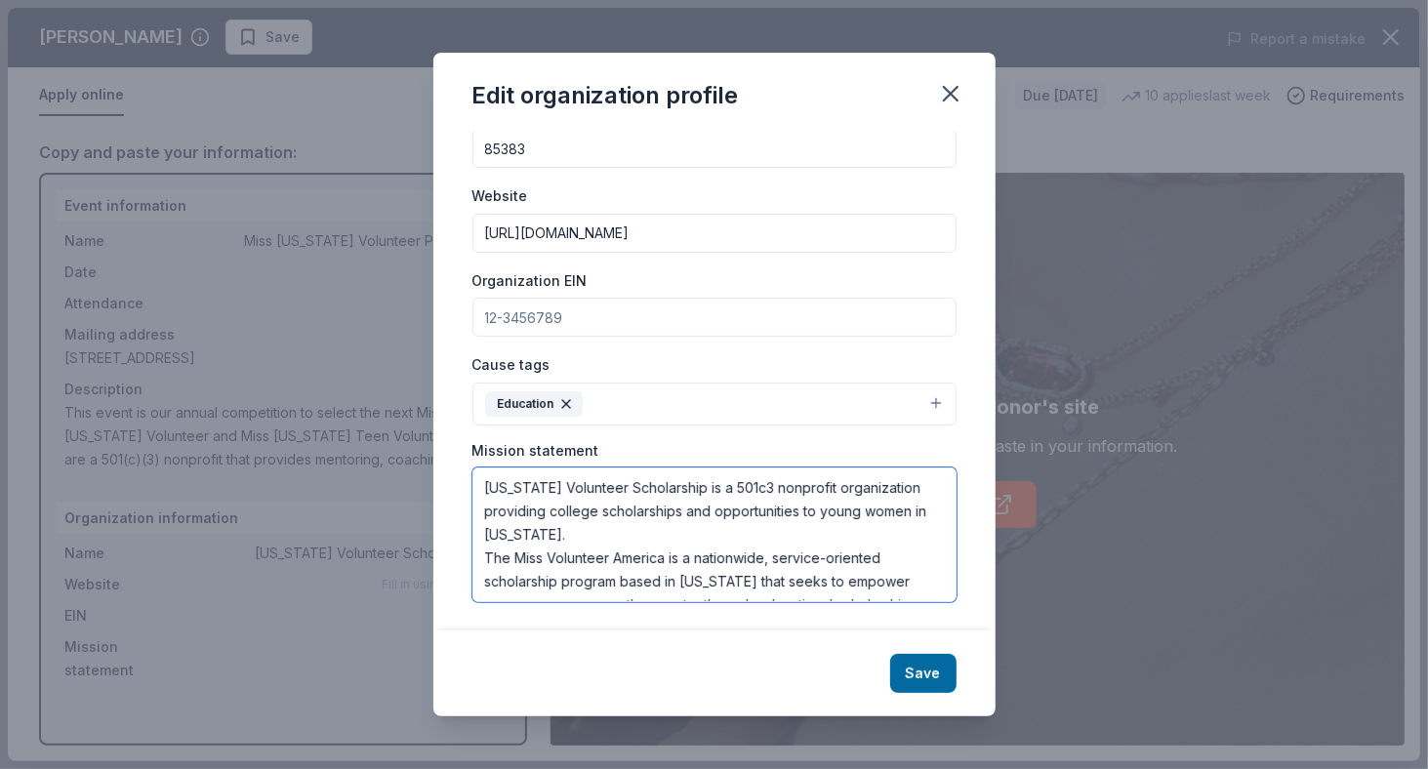
drag, startPoint x: 484, startPoint y: 486, endPoint x: 600, endPoint y: 522, distance: 121.6
click at [600, 522] on textarea "Arizona Volunteer Scholarship is a 501c3 nonprofit organization providing colle…" at bounding box center [714, 534] width 484 height 135
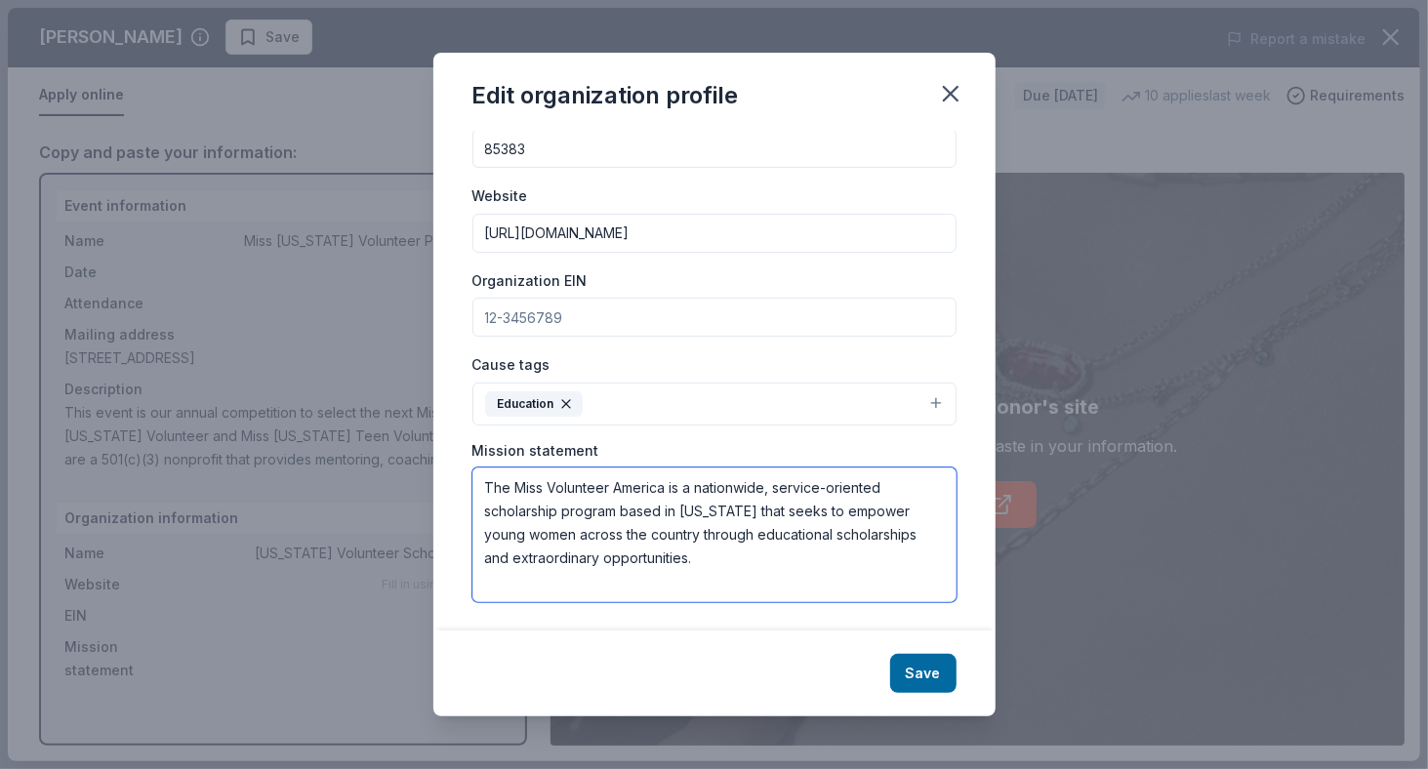
drag, startPoint x: 546, startPoint y: 488, endPoint x: 673, endPoint y: 502, distance: 127.6
click at [664, 485] on textarea "The Miss Volunteer America is a nationwide, service-oriented scholarship progra…" at bounding box center [714, 534] width 484 height 135
click at [807, 477] on textarea "The Miss Arizona Volunteer Organization is a nationwide, service-oriented schol…" at bounding box center [714, 534] width 484 height 135
drag, startPoint x: 769, startPoint y: 487, endPoint x: 546, endPoint y: 516, distance: 224.4
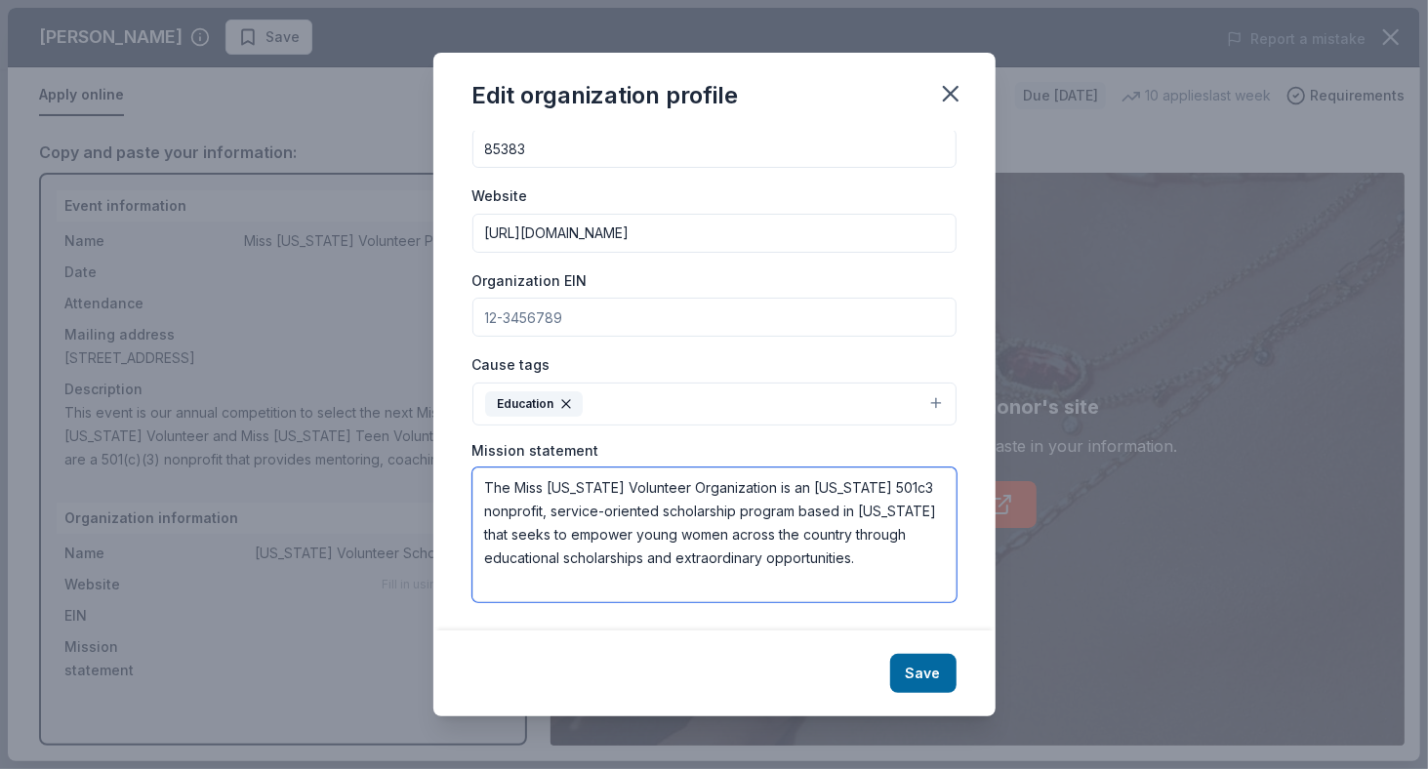
click at [546, 516] on textarea "The Miss Arizona Volunteer Organization is an Arizona 501c3 nonprofit, service-…" at bounding box center [714, 534] width 484 height 135
click at [705, 508] on textarea "The Miss Arizona Volunteer Organization is a service-oriented scholarship progr…" at bounding box center [714, 534] width 484 height 135
drag, startPoint x: 705, startPoint y: 508, endPoint x: 765, endPoint y: 575, distance: 89.8
click at [705, 509] on textarea "The Miss Arizona Volunteer Organization is a service-oriented scholarship progr…" at bounding box center [714, 534] width 484 height 135
drag, startPoint x: 536, startPoint y: 532, endPoint x: 663, endPoint y: 592, distance: 140.5
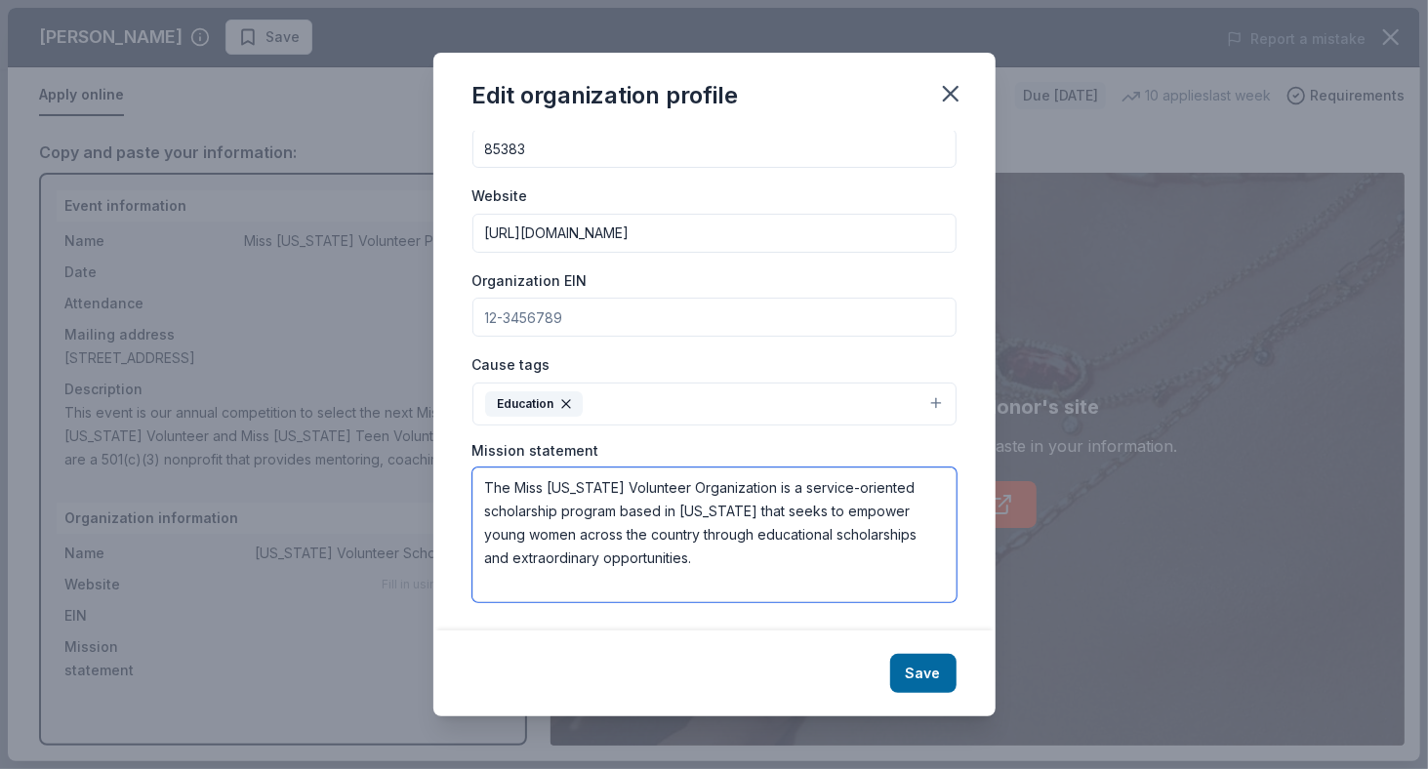
click at [662, 532] on textarea "The Miss Arizona Volunteer Organization is a service-oriented scholarship progr…" at bounding box center [714, 534] width 484 height 135
click at [616, 512] on textarea "The Miss Arizona Volunteer Organization is a service-oriented scholarship progr…" at bounding box center [714, 534] width 484 height 135
drag, startPoint x: 731, startPoint y: 510, endPoint x: 621, endPoint y: 509, distance: 110.3
click at [621, 509] on textarea "The Miss Arizona Volunteer Organization is a service-oriented scholarship progr…" at bounding box center [714, 534] width 484 height 135
click at [750, 491] on textarea "The Miss Arizona Volunteer Organization is a service-oriented scholarship progr…" at bounding box center [714, 534] width 484 height 135
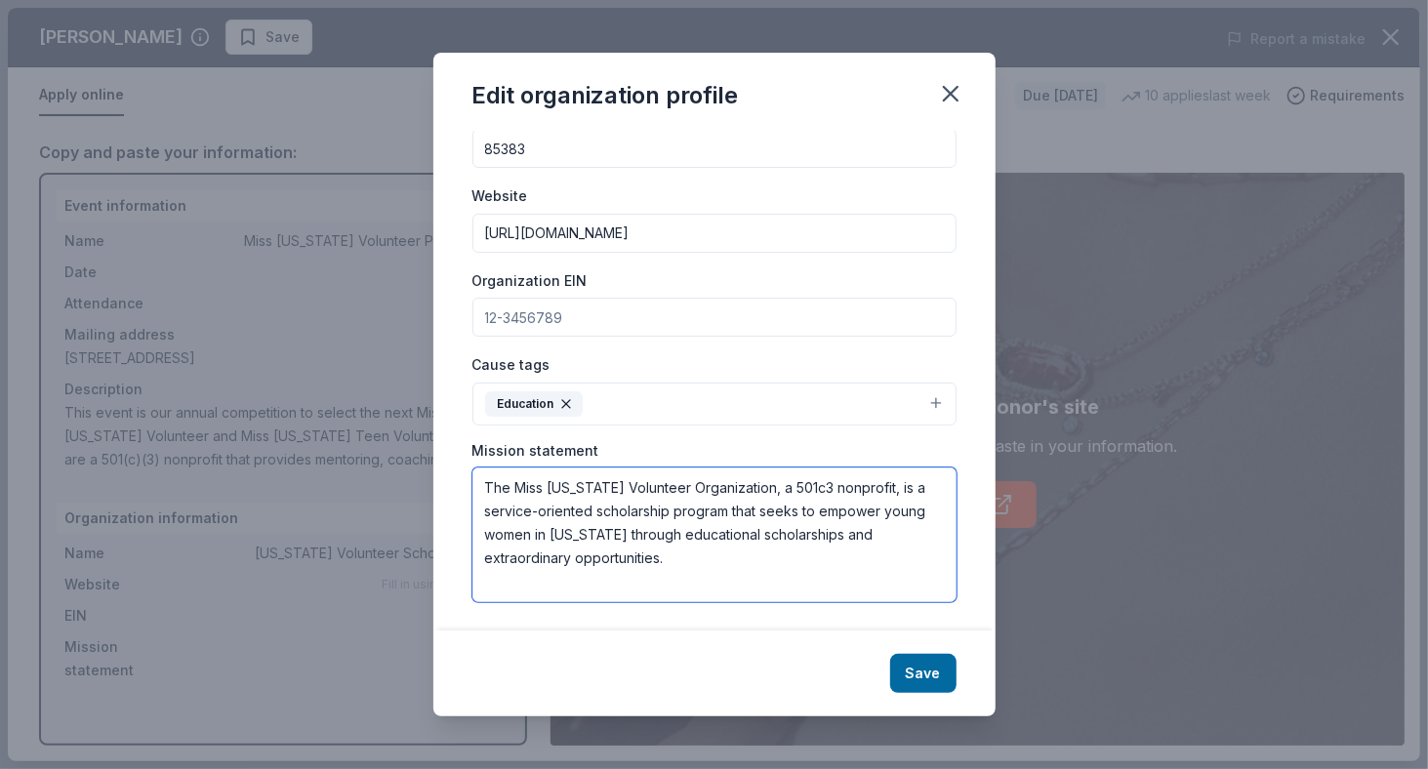
click at [816, 539] on textarea "The Miss Arizona Volunteer Organization, a 501c3 nonprofit, is a service-orient…" at bounding box center [714, 534] width 484 height 135
click at [856, 541] on textarea "The Miss Arizona Volunteer Organization, a 501c3 nonprofit, is a service-orient…" at bounding box center [714, 534] width 484 height 135
type textarea "The Miss Arizona Volunteer Organization, a 501c3 nonprofit, is a service-orient…"
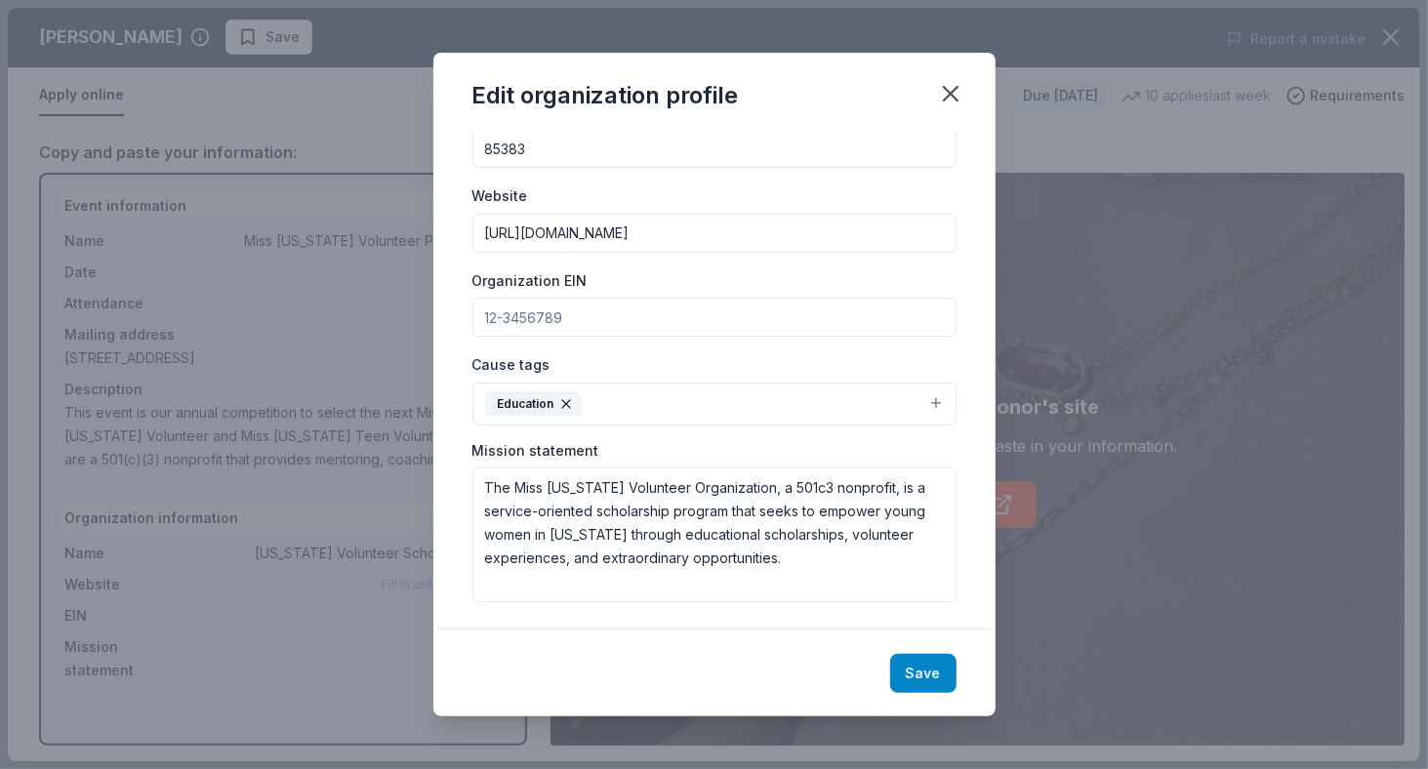
click at [925, 678] on button "Save" at bounding box center [923, 673] width 66 height 39
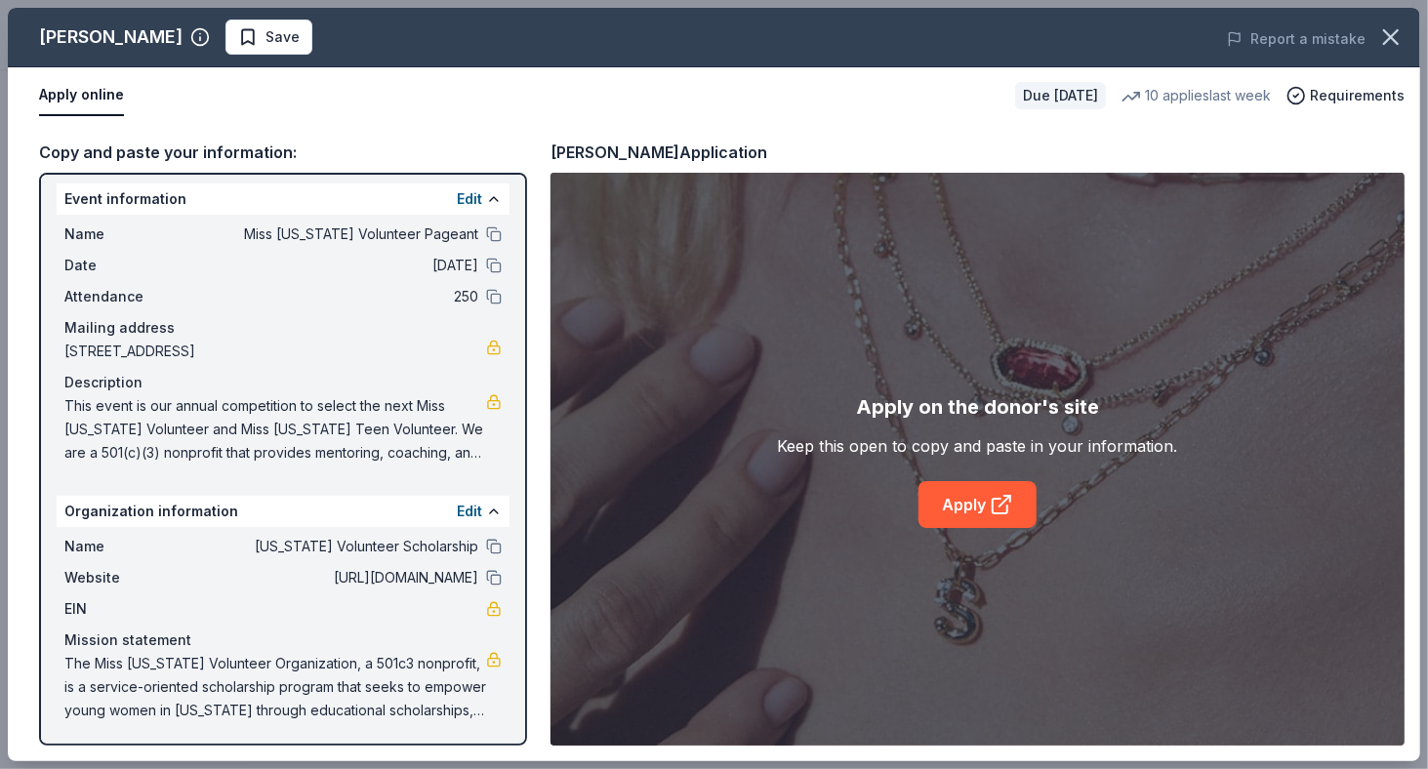
scroll to position [8, 0]
click at [1004, 502] on icon at bounding box center [1000, 504] width 23 height 23
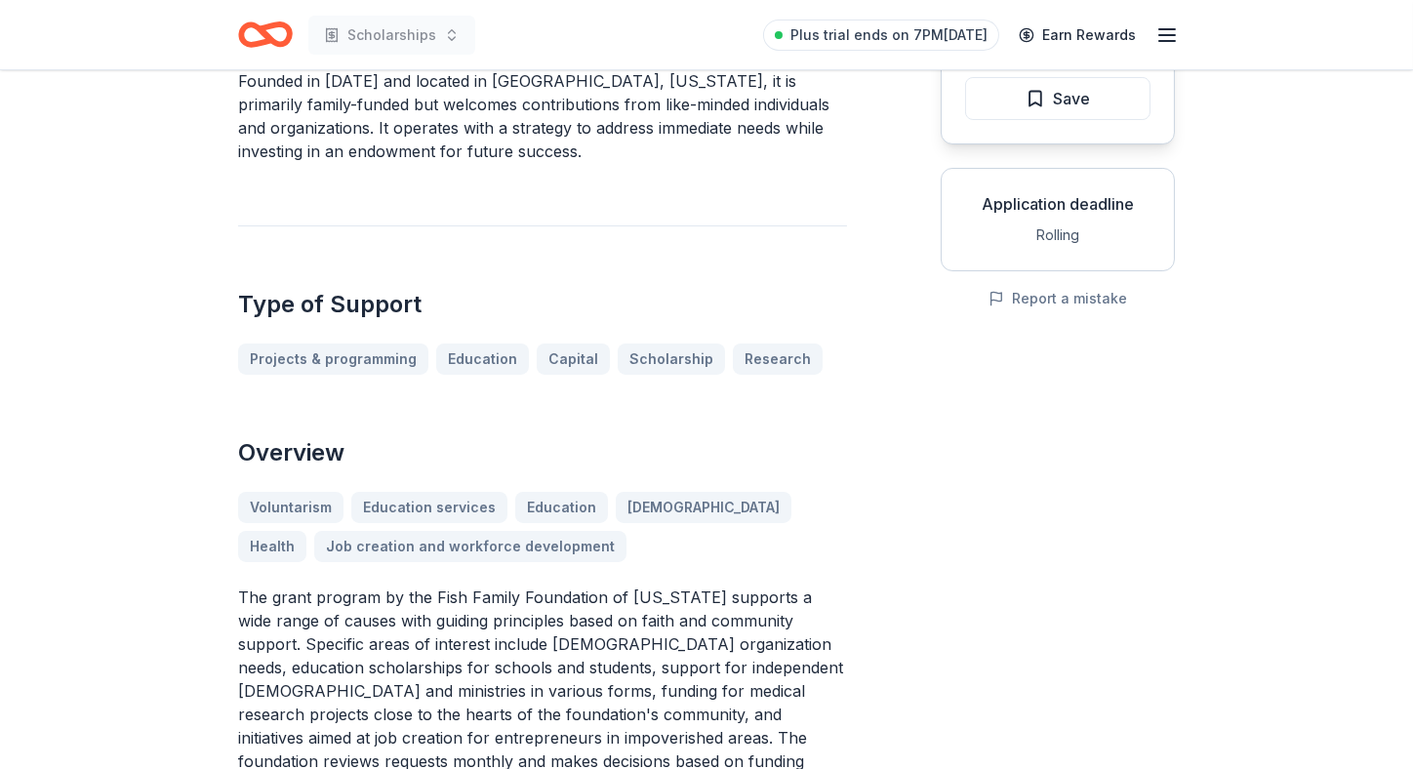
scroll to position [389, 0]
